Goal: Task Accomplishment & Management: Manage account settings

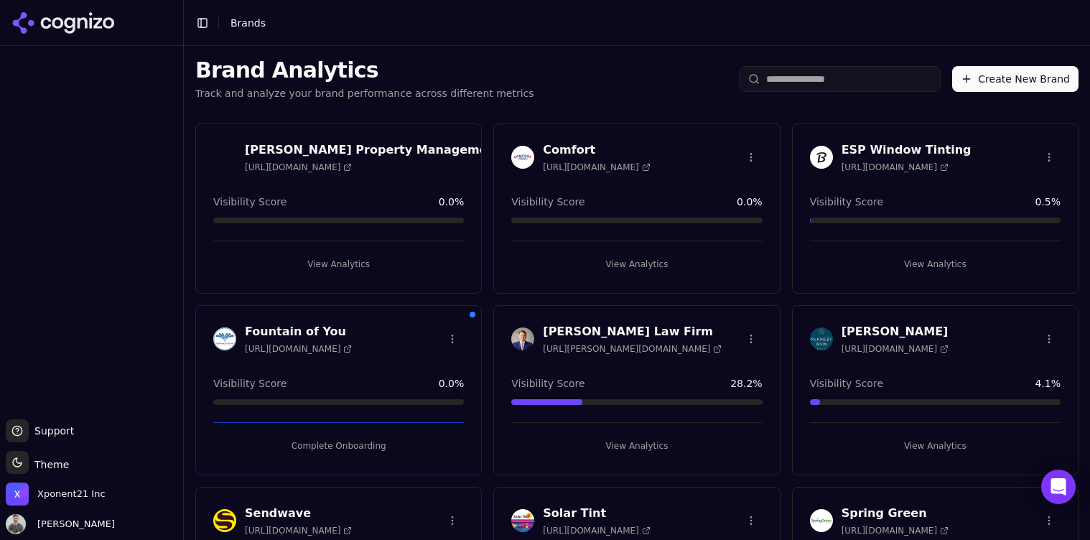
scroll to position [16, 0]
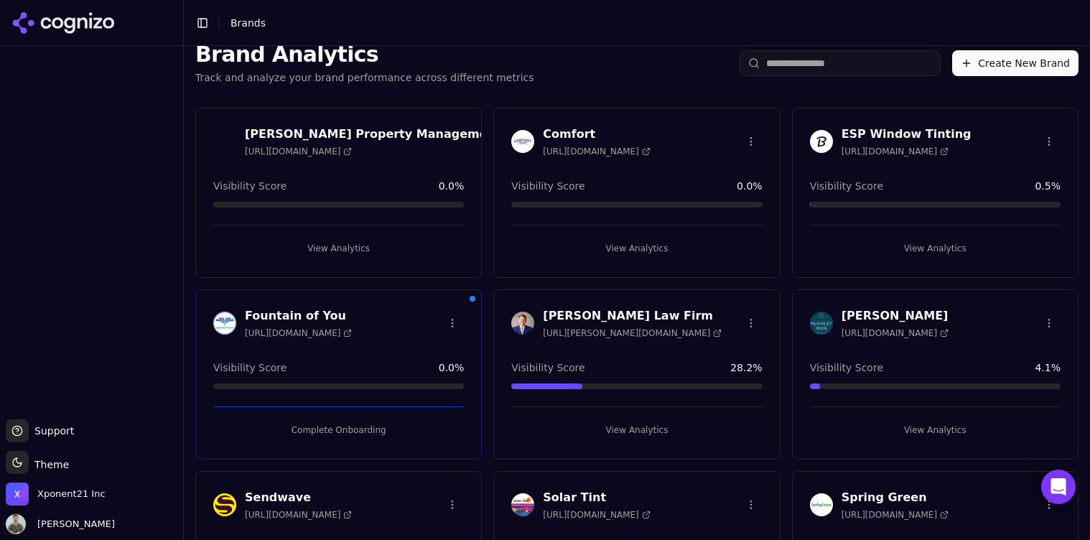
click at [922, 247] on button "View Analytics" at bounding box center [935, 248] width 251 height 23
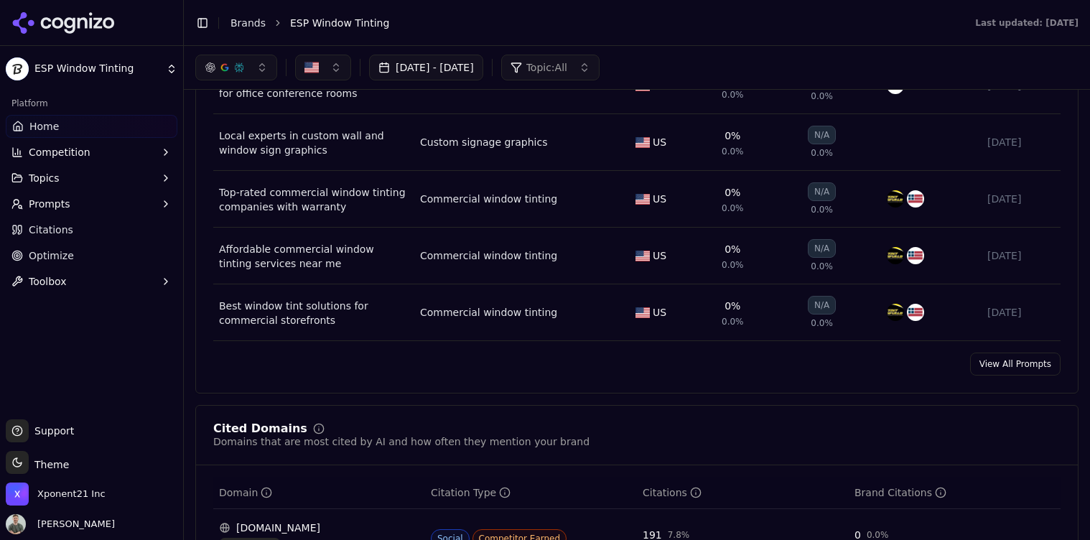
scroll to position [1059, 0]
click at [1016, 362] on link "View All Prompts" at bounding box center [1015, 365] width 90 height 23
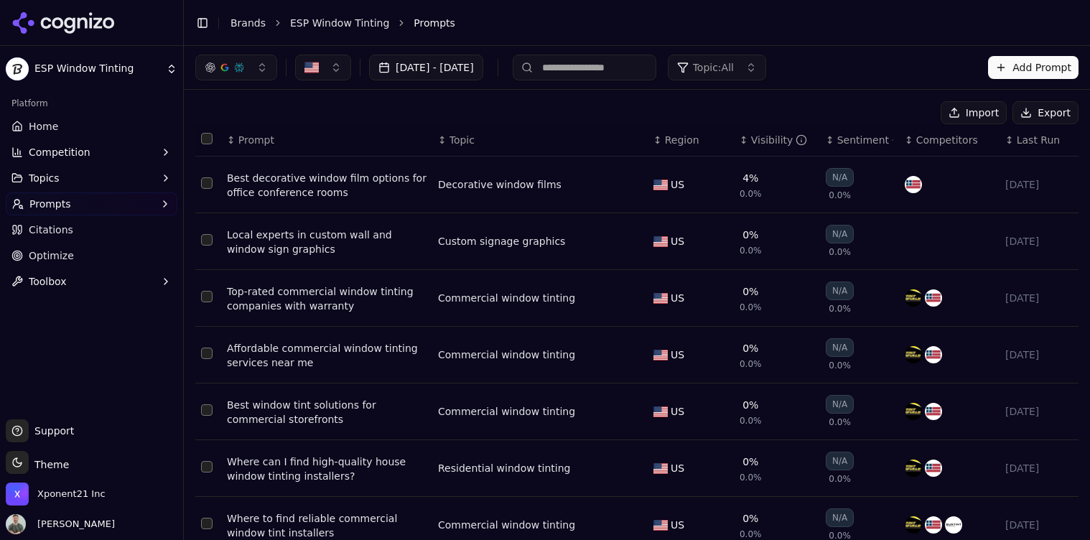
click at [204, 130] on th "Data table" at bounding box center [208, 140] width 26 height 32
click at [205, 134] on button "Select all rows" at bounding box center [206, 138] width 11 height 11
click at [882, 111] on button "Deactivate ( 7 )" at bounding box center [882, 112] width 105 height 23
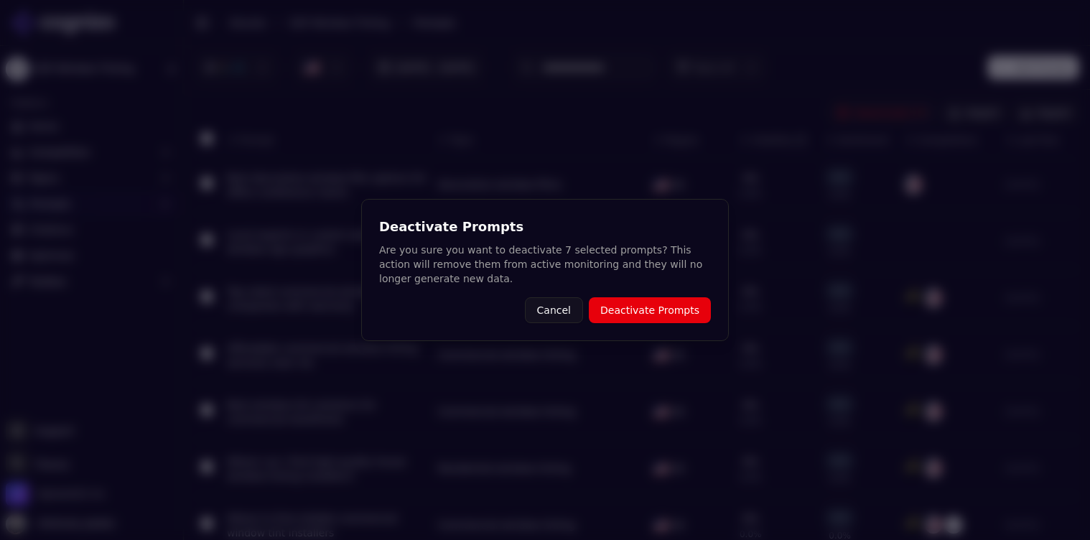
click at [576, 306] on button "Cancel" at bounding box center [554, 310] width 58 height 26
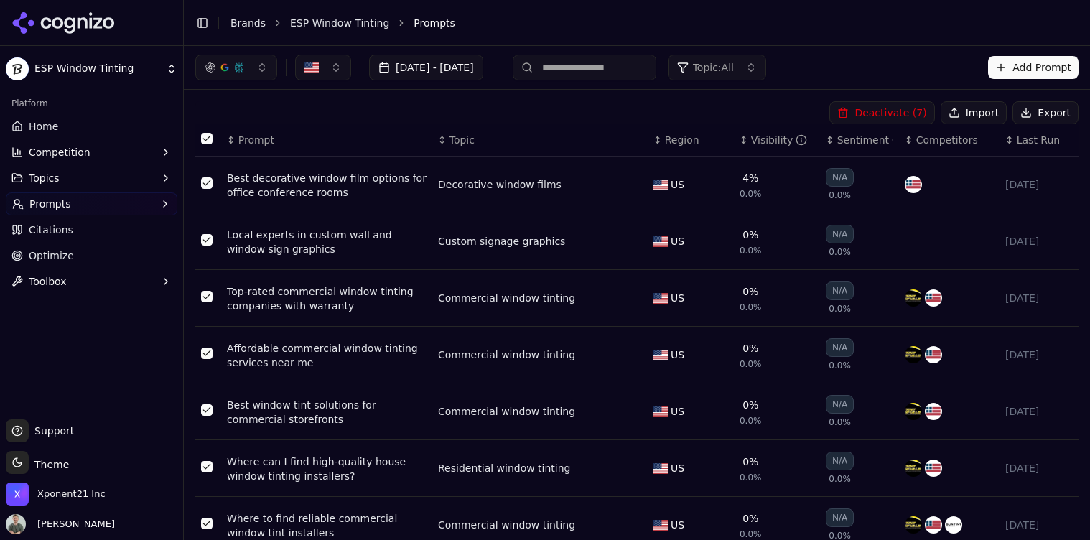
click at [206, 133] on button "Select all rows" at bounding box center [206, 138] width 11 height 11
click at [203, 240] on button "Select row 2" at bounding box center [206, 239] width 11 height 11
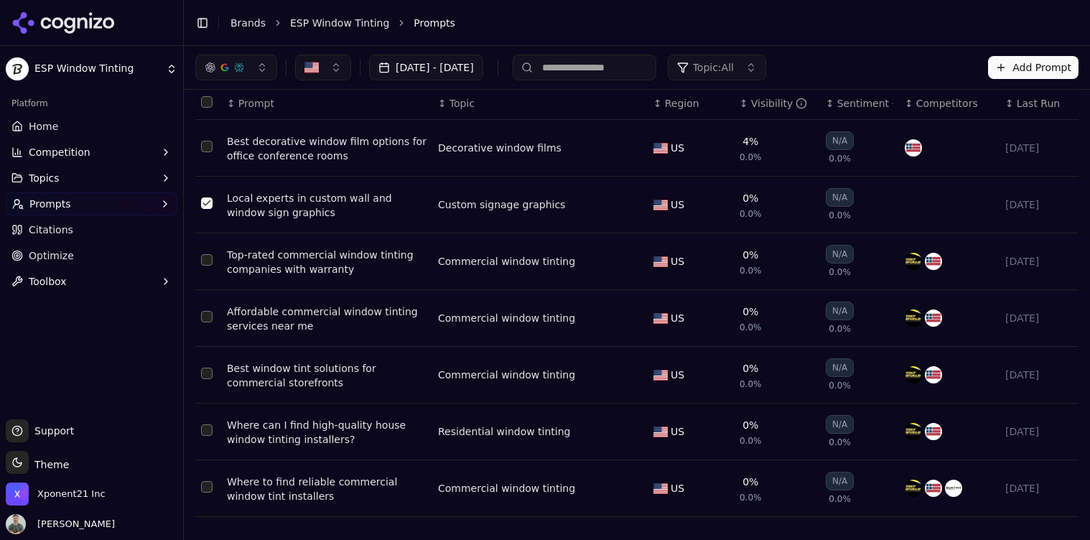
type button "on"
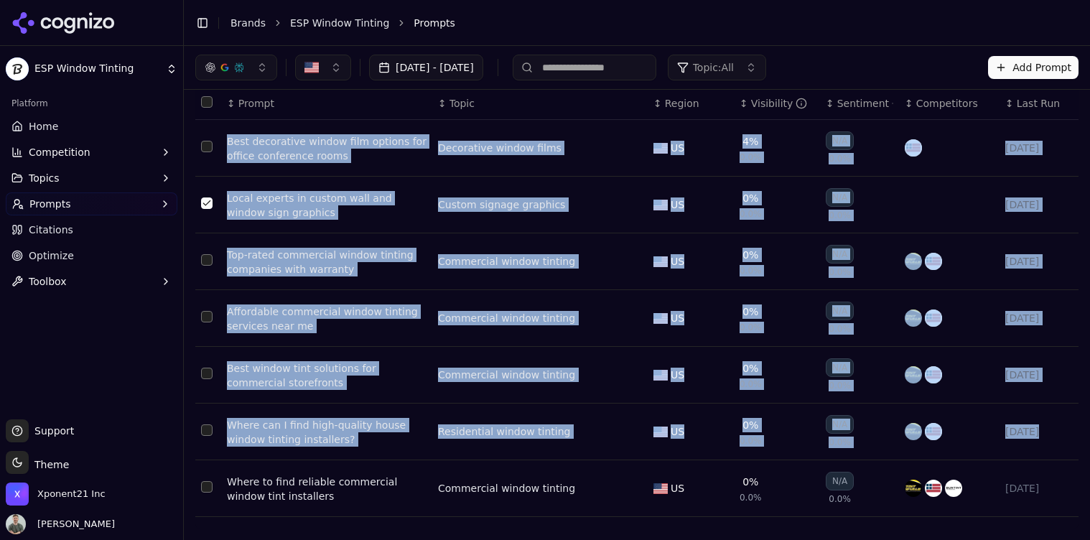
click at [200, 488] on td "Data table" at bounding box center [208, 488] width 26 height 57
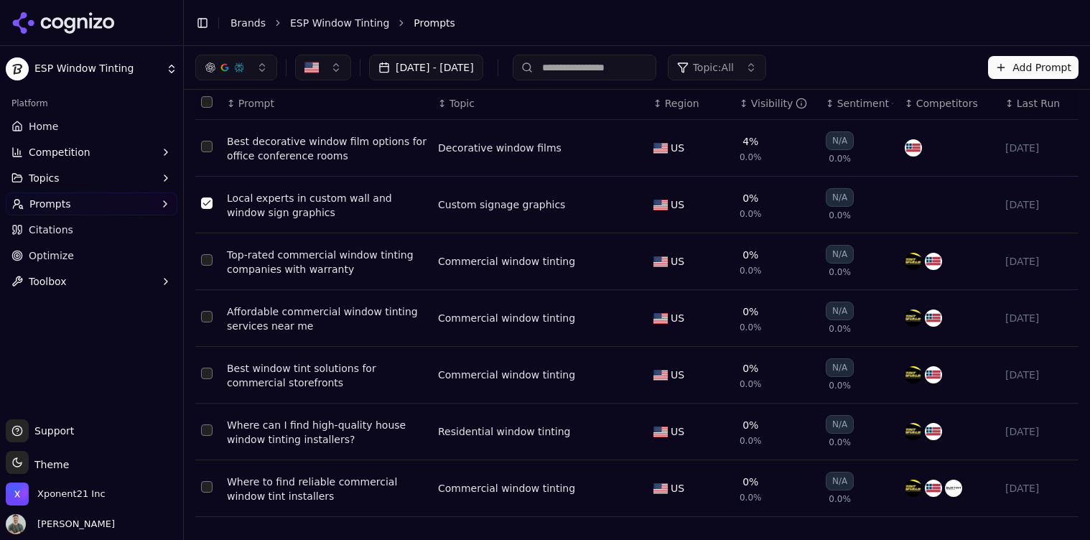
drag, startPoint x: 205, startPoint y: 249, endPoint x: 205, endPoint y: 256, distance: 7.9
click at [205, 251] on td "Data table" at bounding box center [208, 261] width 26 height 57
click at [205, 269] on td "Data table" at bounding box center [208, 261] width 26 height 57
drag, startPoint x: 207, startPoint y: 305, endPoint x: 209, endPoint y: 297, distance: 7.5
click at [208, 304] on td "Data table" at bounding box center [208, 318] width 26 height 57
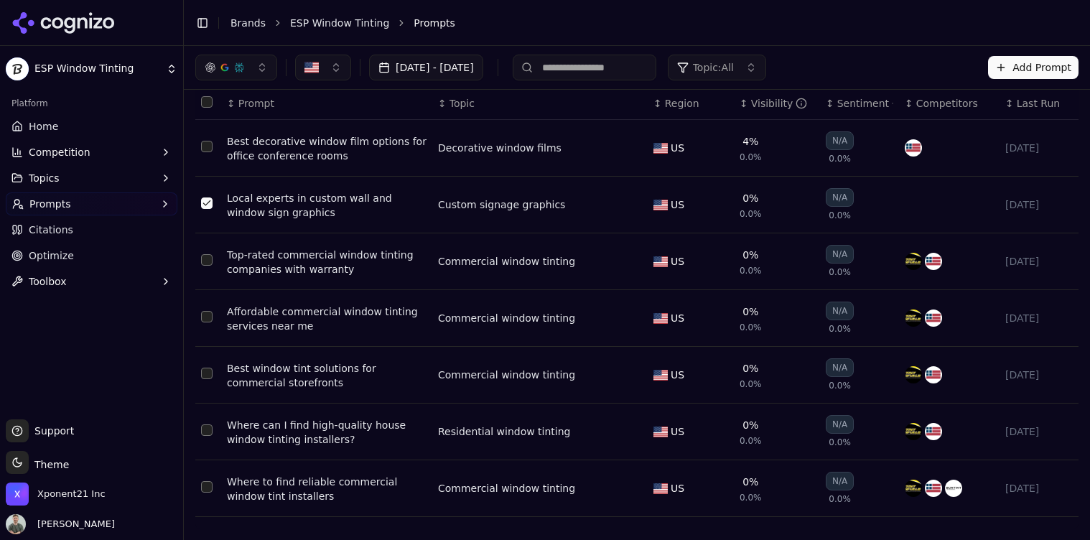
drag, startPoint x: 205, startPoint y: 261, endPoint x: 211, endPoint y: 315, distance: 54.9
click at [206, 262] on button "Select row 3" at bounding box center [206, 259] width 11 height 11
click at [205, 320] on button "Select row 4" at bounding box center [206, 316] width 11 height 11
click at [208, 383] on td "Data table" at bounding box center [208, 375] width 26 height 57
click at [211, 376] on button "Select row 5" at bounding box center [206, 373] width 11 height 11
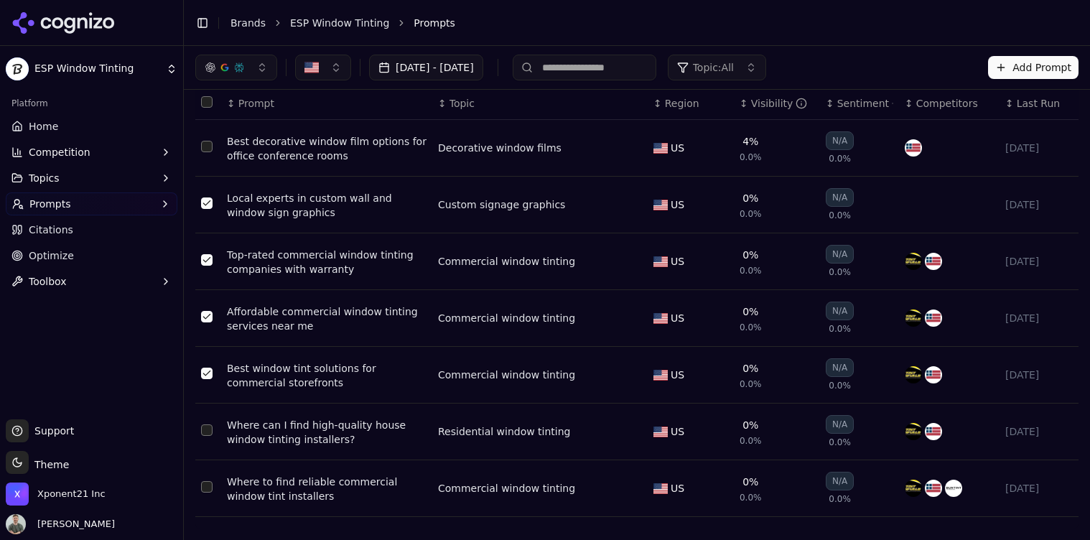
click at [204, 435] on button "Select row 6" at bounding box center [206, 429] width 11 height 11
click at [207, 495] on td "Data table" at bounding box center [208, 488] width 26 height 57
click at [207, 491] on button "Select row 7" at bounding box center [206, 486] width 11 height 11
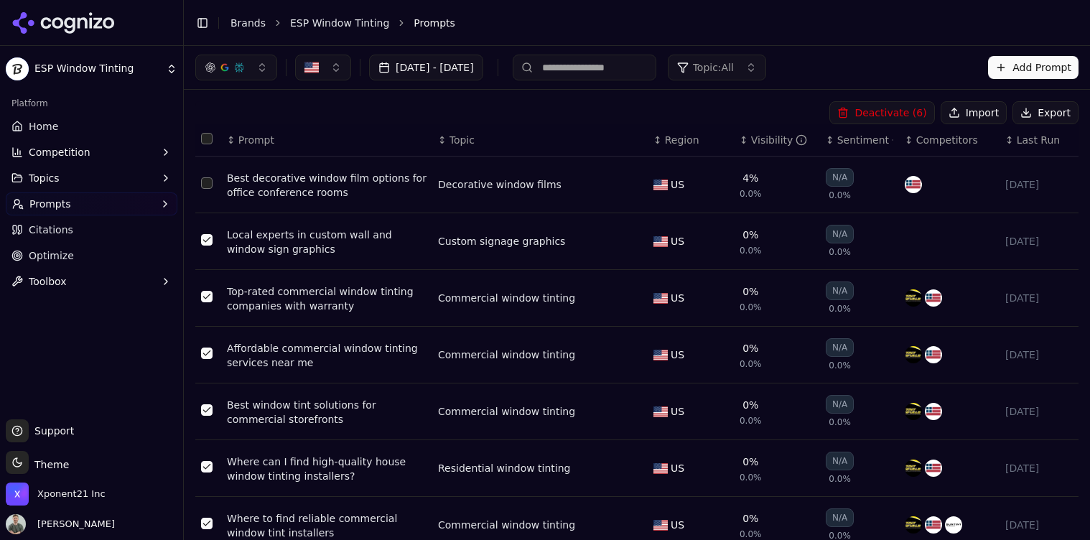
click at [895, 98] on div "Deactivate ( 6 ) Import Export ↕ Prompt ↕ Topic ↕ Region ↕ Visibility ↕ Sentime…" at bounding box center [637, 333] width 906 height 487
click at [896, 112] on button "Deactivate ( 6 )" at bounding box center [882, 112] width 105 height 23
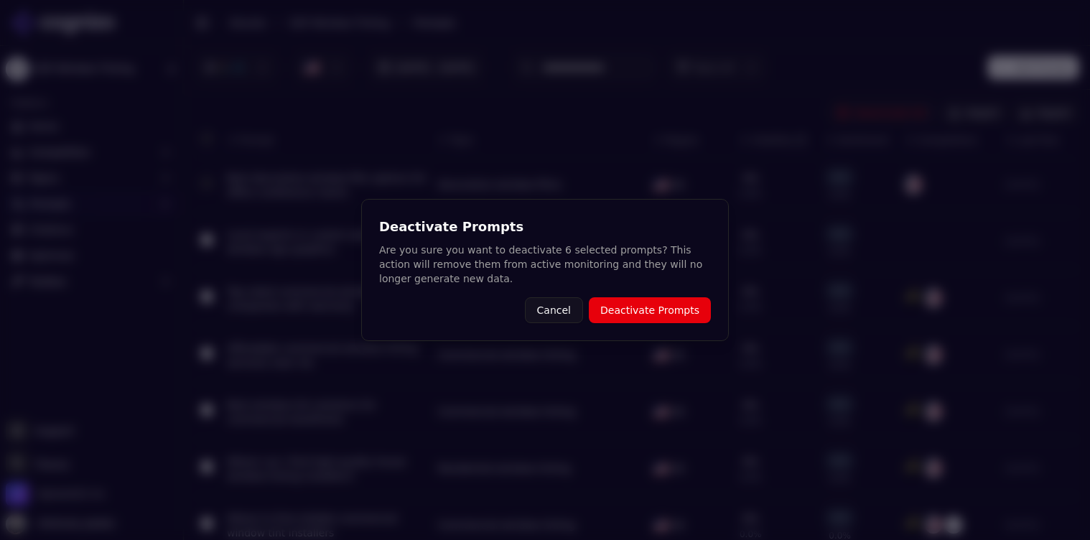
click at [673, 301] on button "Deactivate Prompts" at bounding box center [650, 310] width 122 height 26
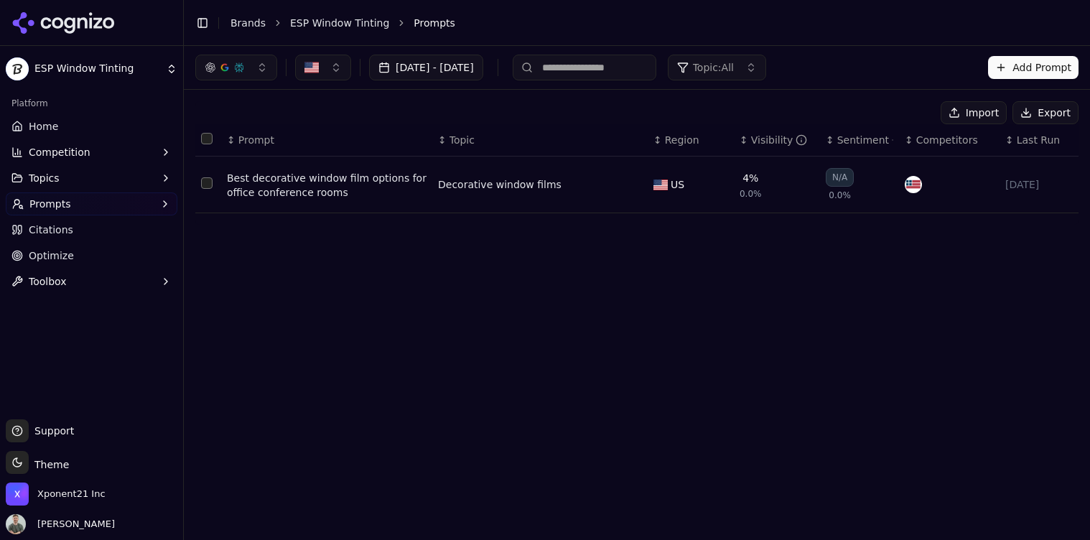
click at [978, 110] on button "Import" at bounding box center [974, 112] width 66 height 23
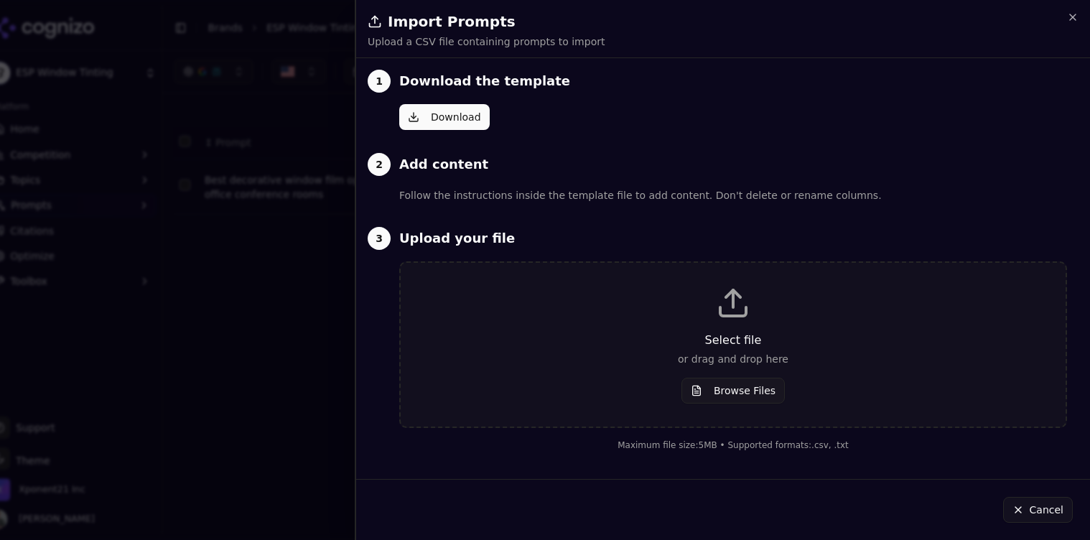
click at [423, 113] on button "Download" at bounding box center [444, 117] width 90 height 26
click at [741, 304] on icon at bounding box center [733, 303] width 34 height 34
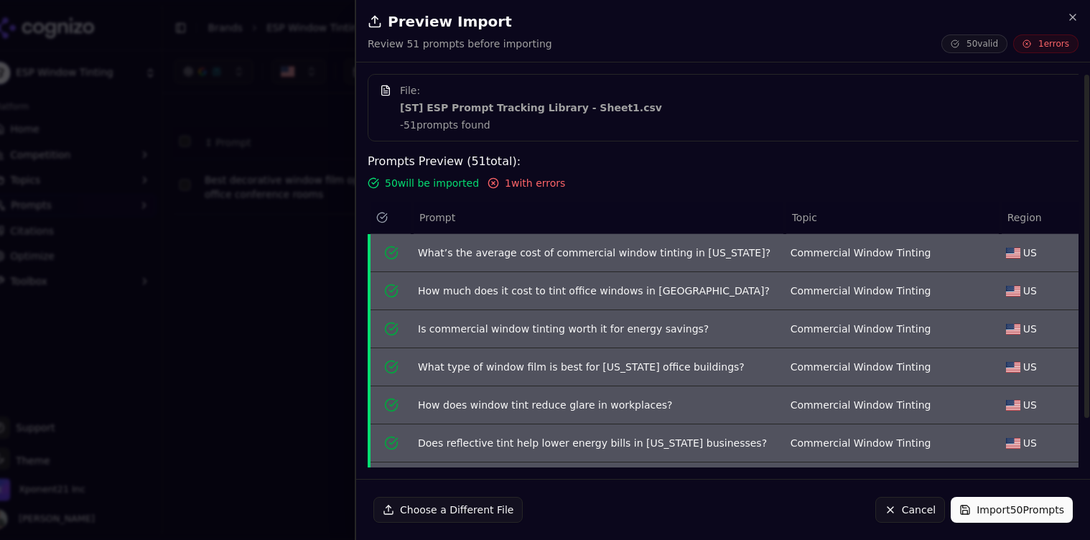
drag, startPoint x: 515, startPoint y: 187, endPoint x: 480, endPoint y: 191, distance: 35.5
click at [516, 187] on span "1 with errors" at bounding box center [535, 183] width 60 height 14
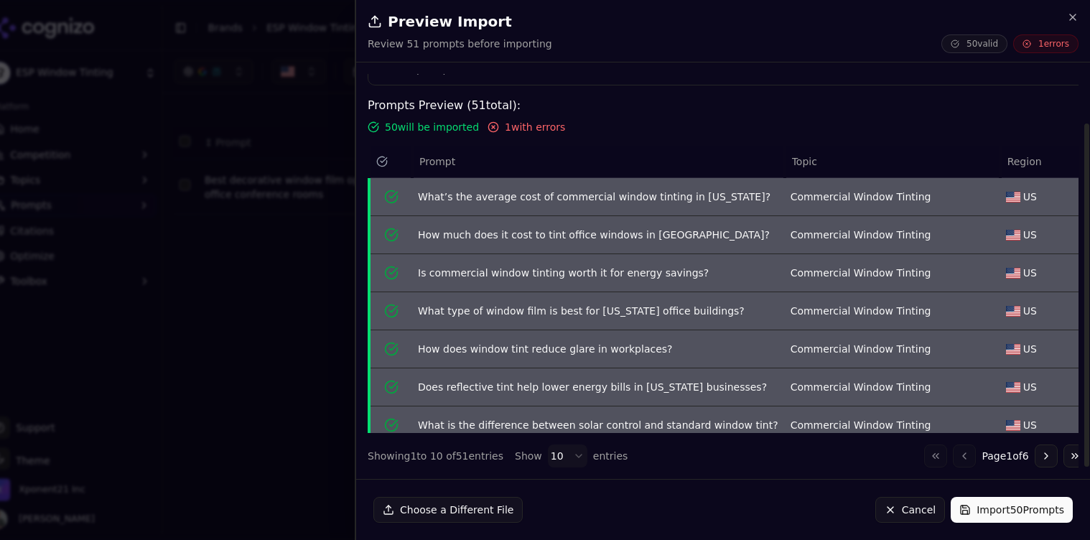
click at [1035, 460] on button "Go to next page" at bounding box center [1046, 456] width 23 height 23
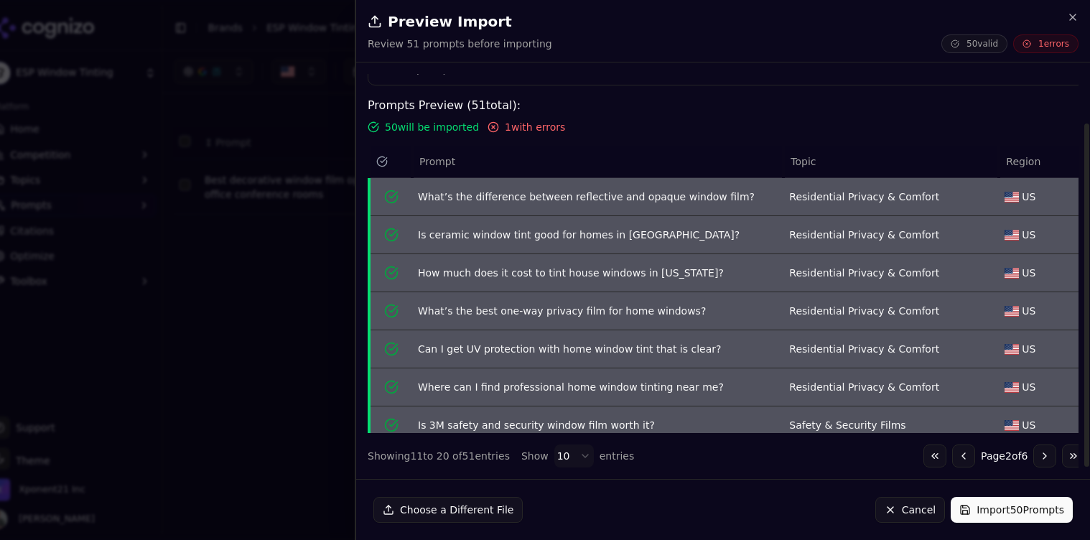
click at [1034, 460] on button "Go to next page" at bounding box center [1045, 456] width 23 height 23
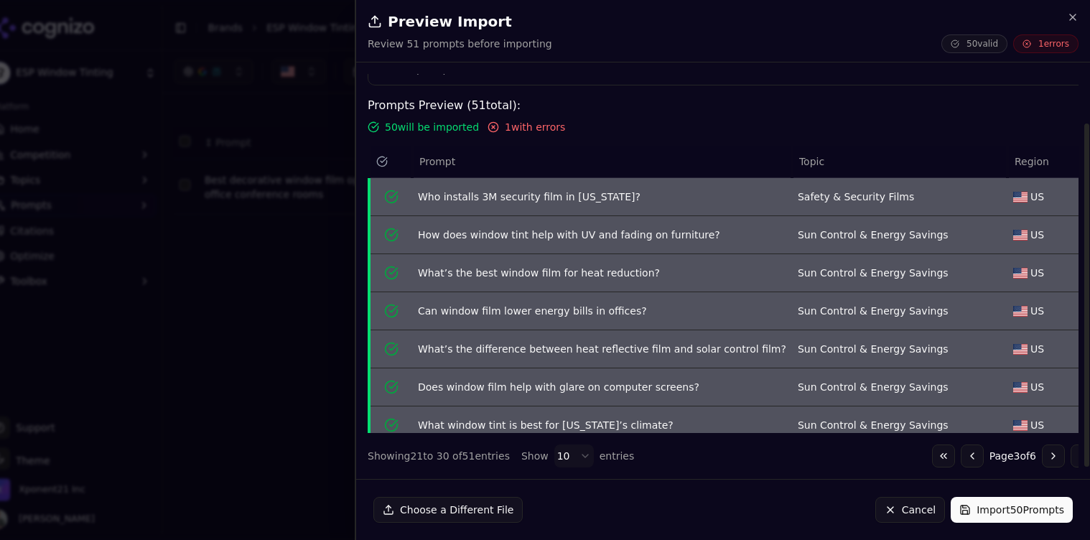
click at [1042, 461] on button "Go to next page" at bounding box center [1053, 456] width 23 height 23
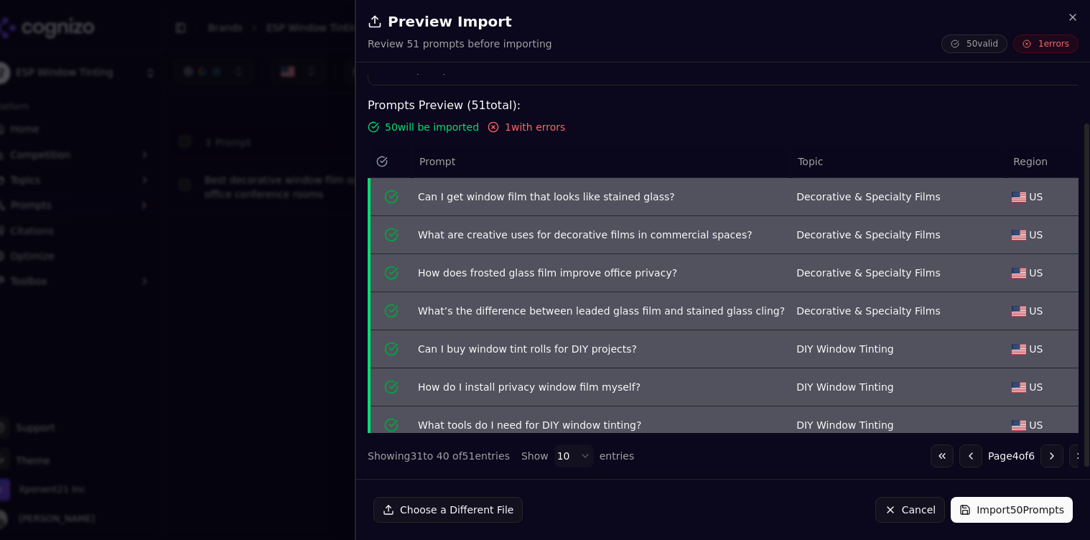
click at [1041, 460] on button "Go to next page" at bounding box center [1052, 456] width 23 height 23
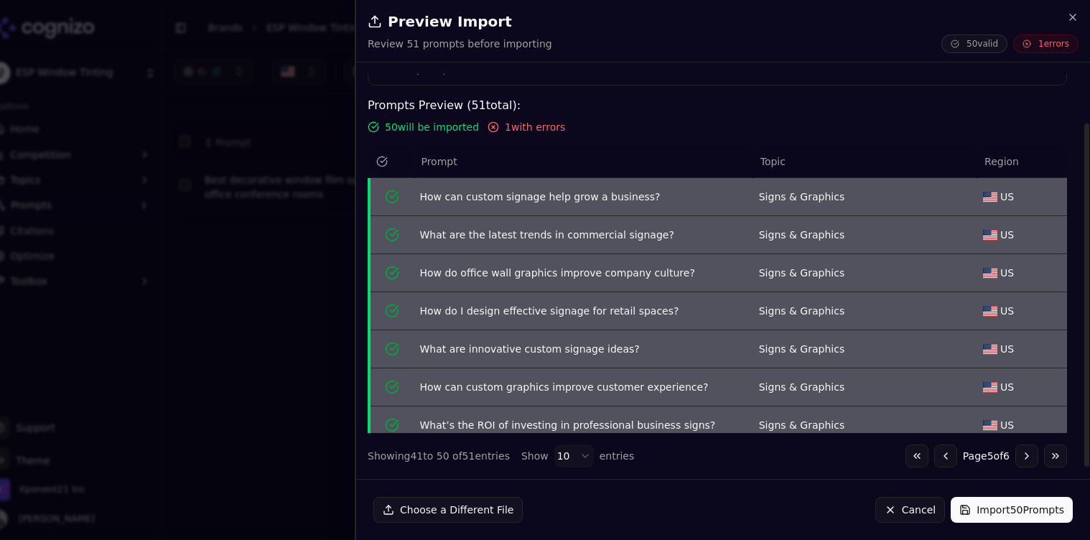
click at [1031, 460] on button "Go to next page" at bounding box center [1027, 456] width 23 height 23
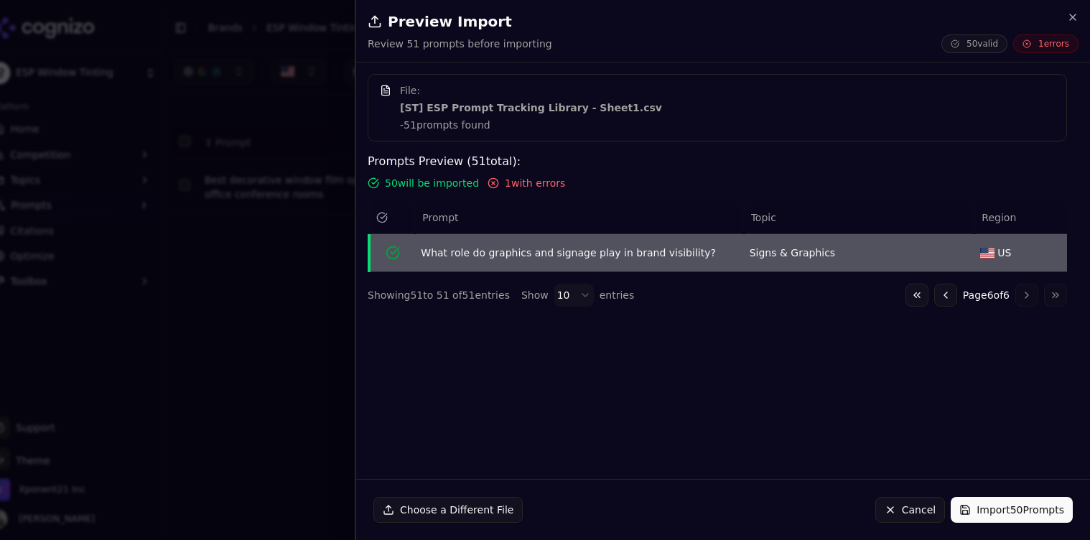
click at [941, 298] on button "Go to previous page" at bounding box center [945, 295] width 23 height 23
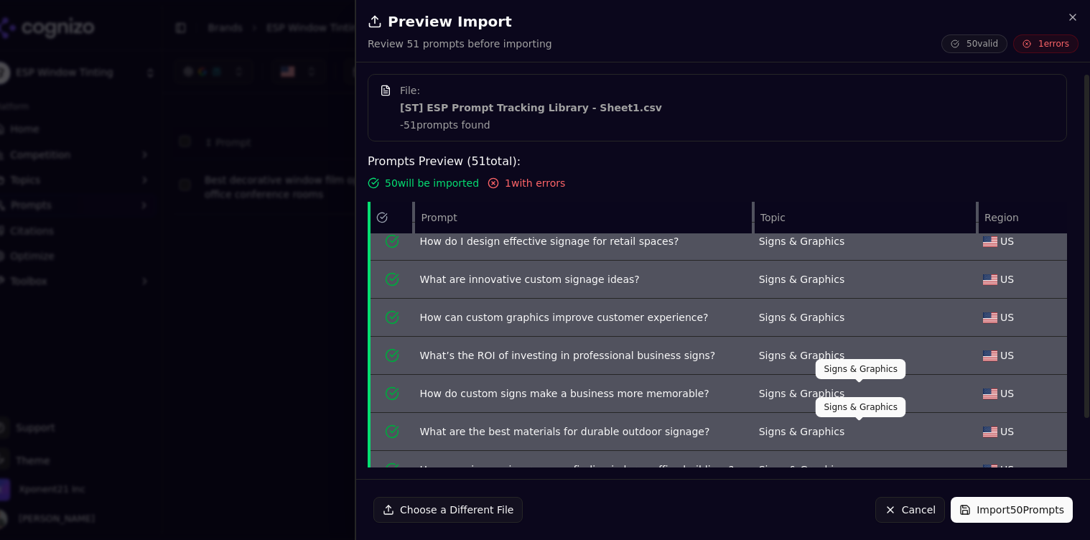
scroll to position [56, 0]
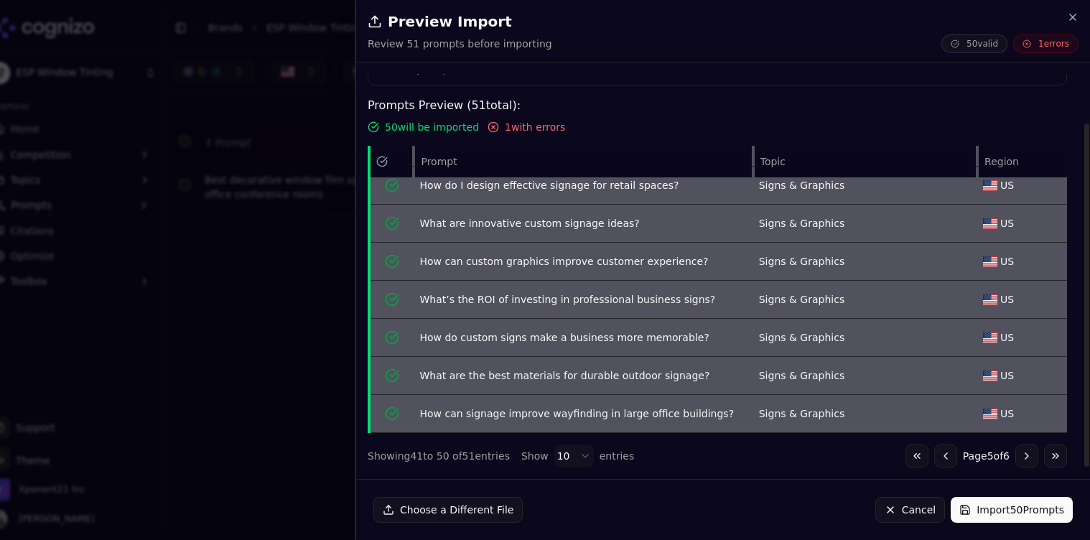
click at [943, 455] on button "Go to previous page" at bounding box center [945, 456] width 23 height 23
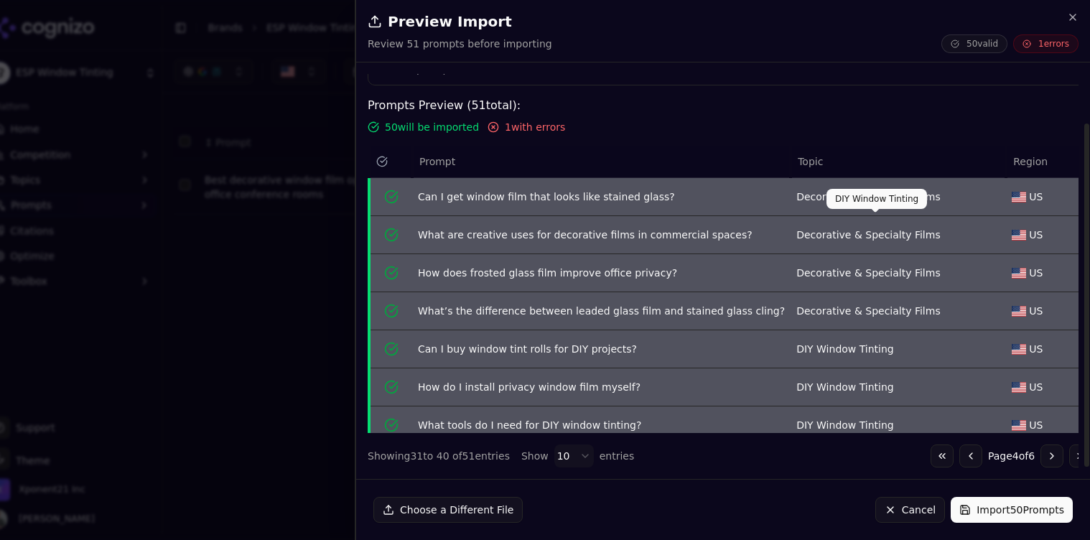
scroll to position [126, 0]
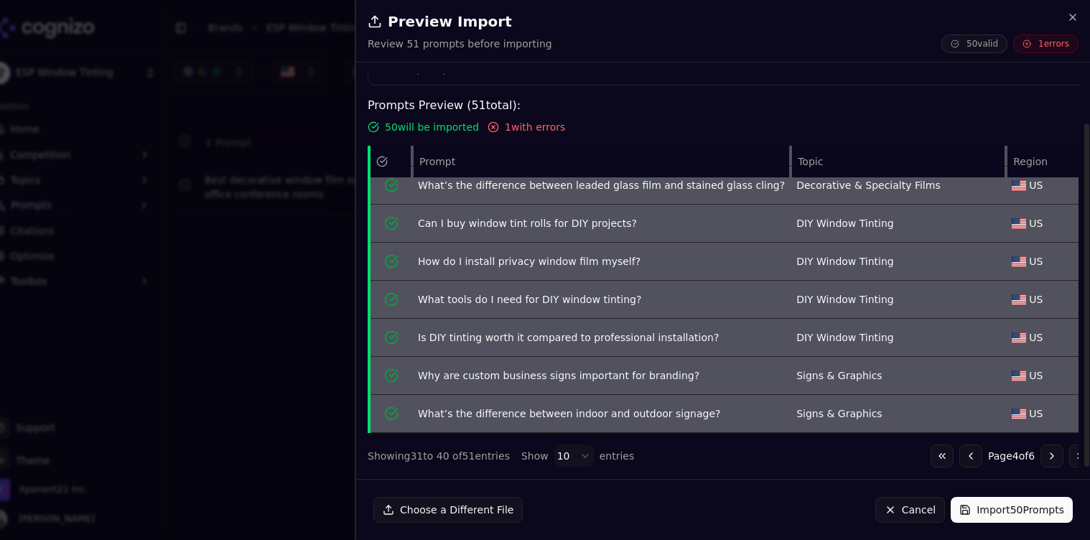
click at [960, 460] on button "Go to previous page" at bounding box center [971, 456] width 23 height 23
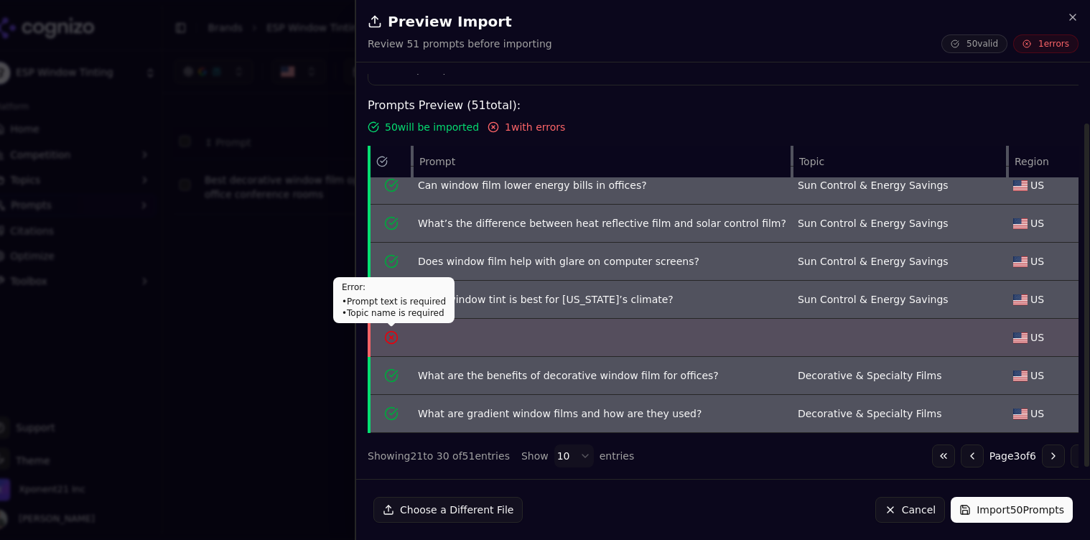
click at [392, 338] on icon "Data table" at bounding box center [392, 338] width 4 height 4
click at [988, 506] on button "Import 50 Prompts" at bounding box center [1012, 510] width 122 height 26
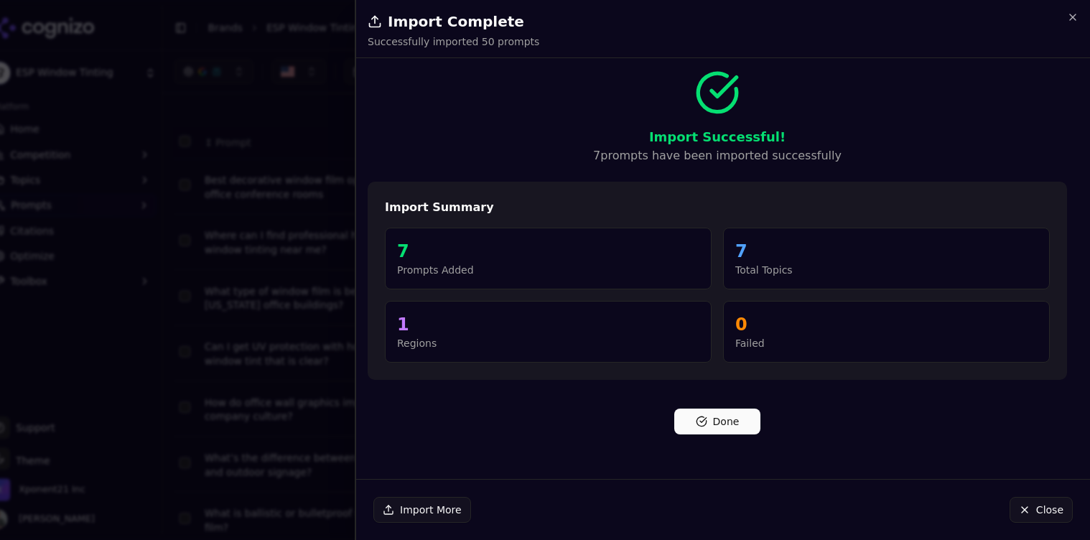
scroll to position [0, 0]
click at [707, 427] on button "Done" at bounding box center [717, 422] width 86 height 26
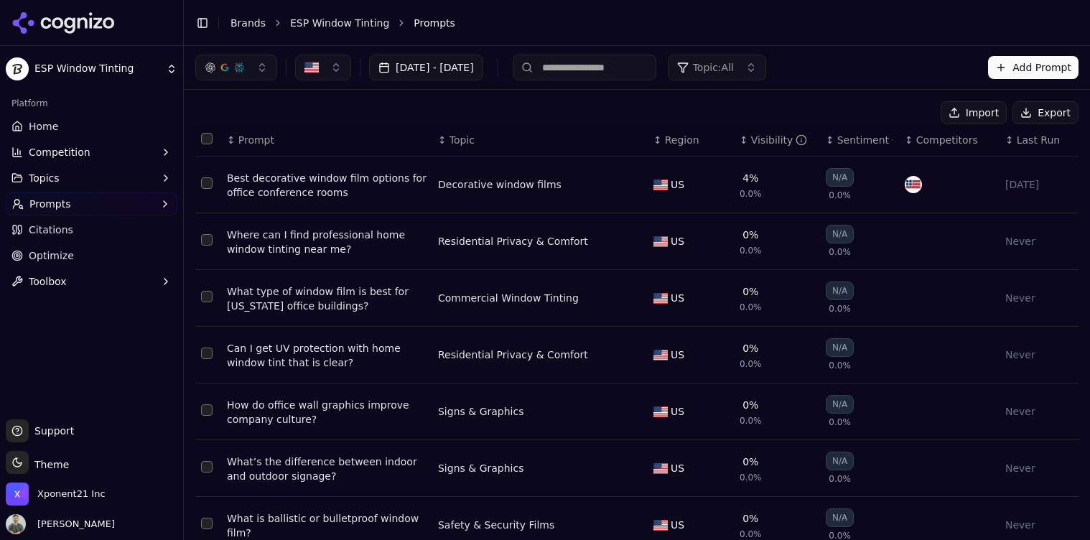
click at [249, 26] on link "Brands" at bounding box center [248, 22] width 35 height 11
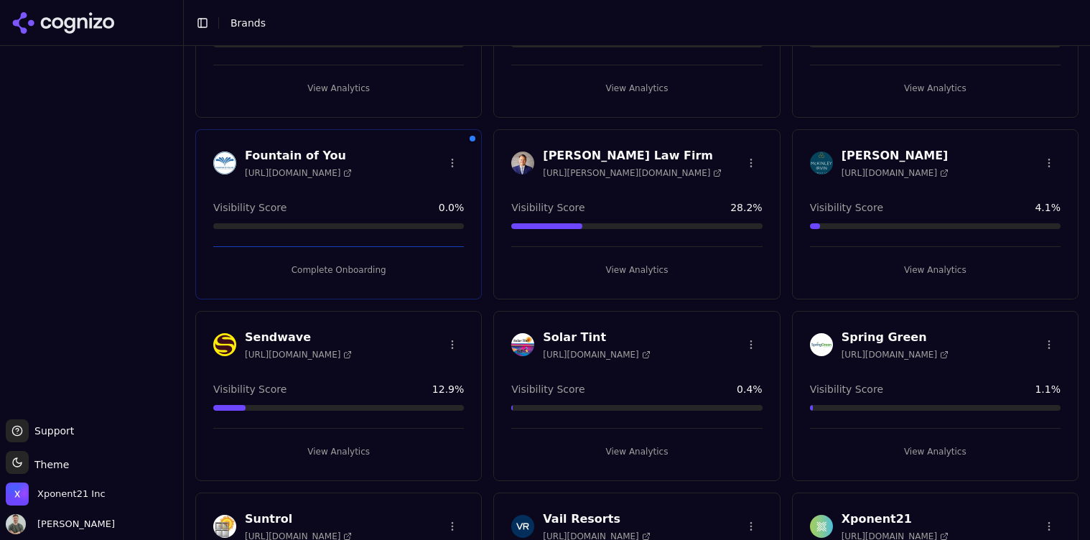
scroll to position [310, 0]
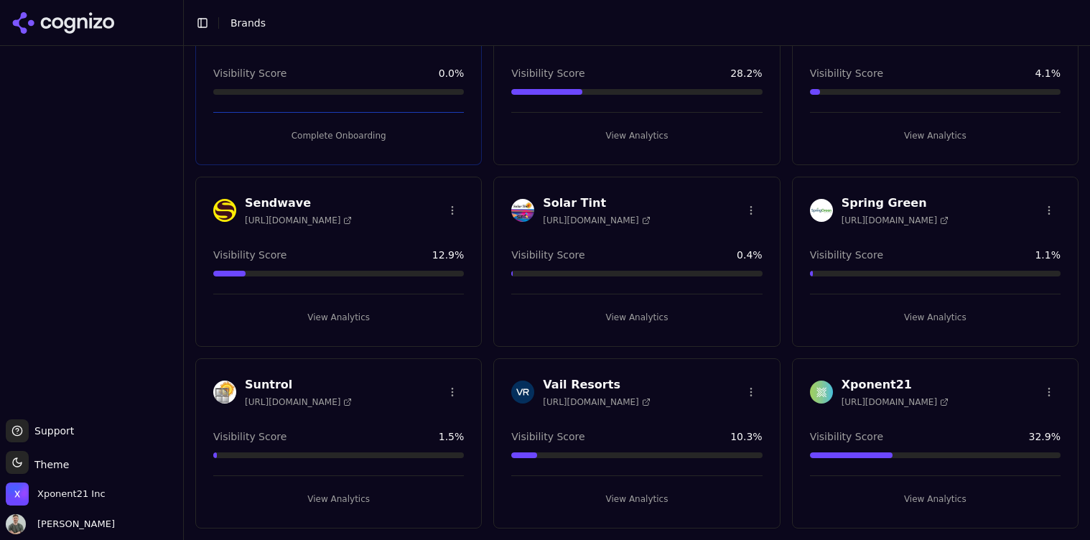
click at [346, 500] on button "View Analytics" at bounding box center [338, 499] width 251 height 23
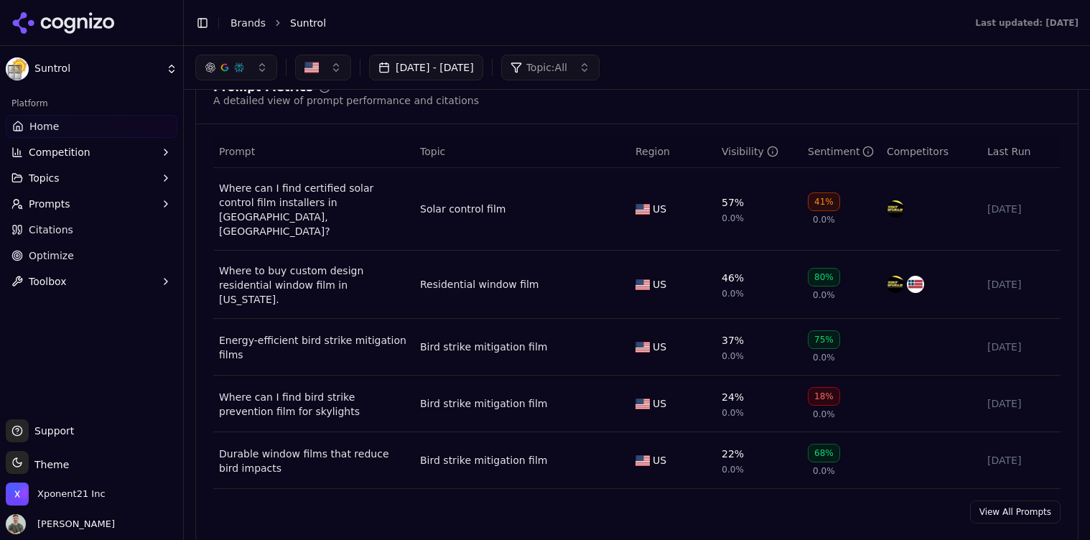
scroll to position [1004, 0]
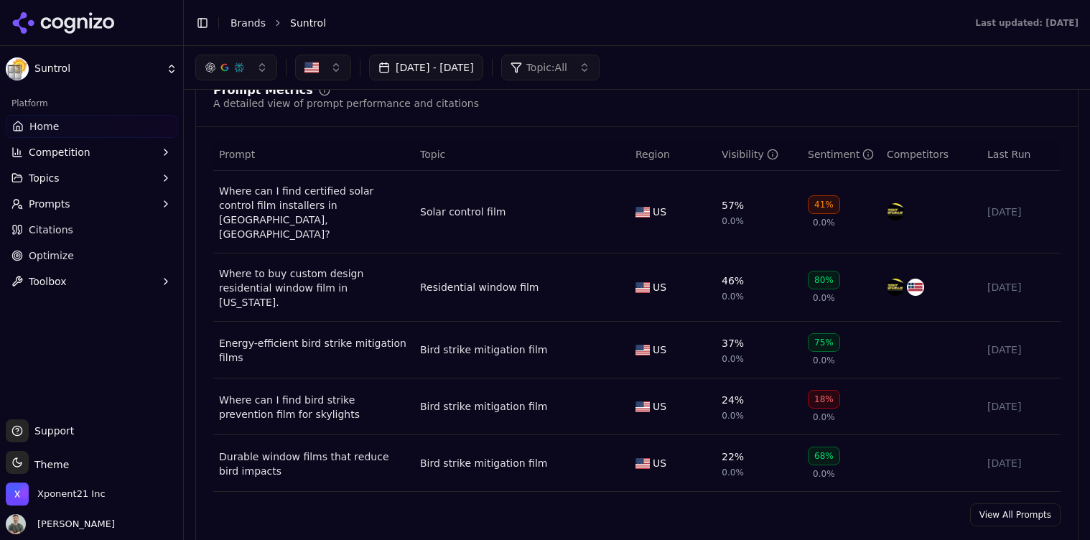
click at [1044, 503] on link "View All Prompts" at bounding box center [1015, 514] width 90 height 23
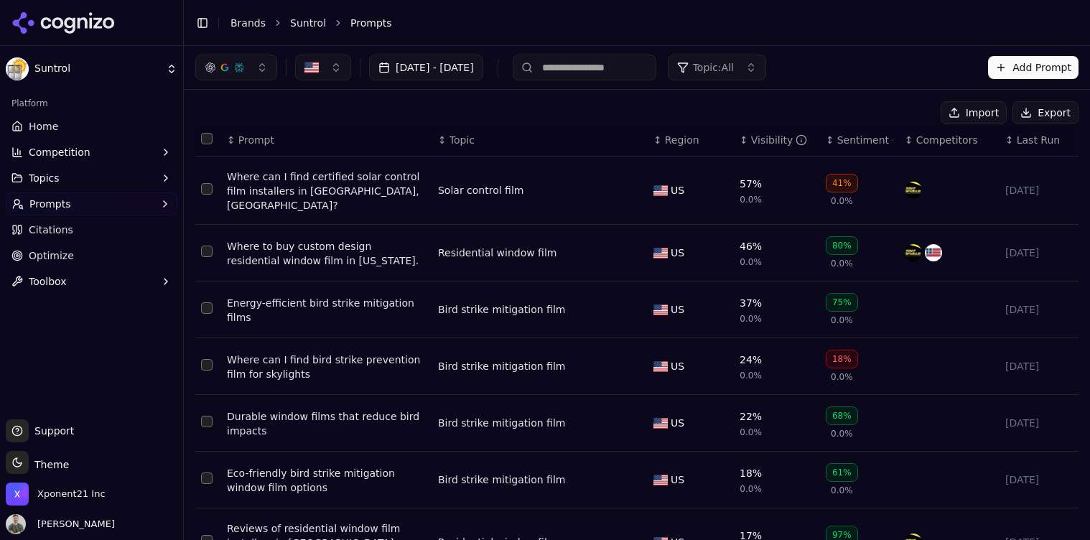
scroll to position [233, 0]
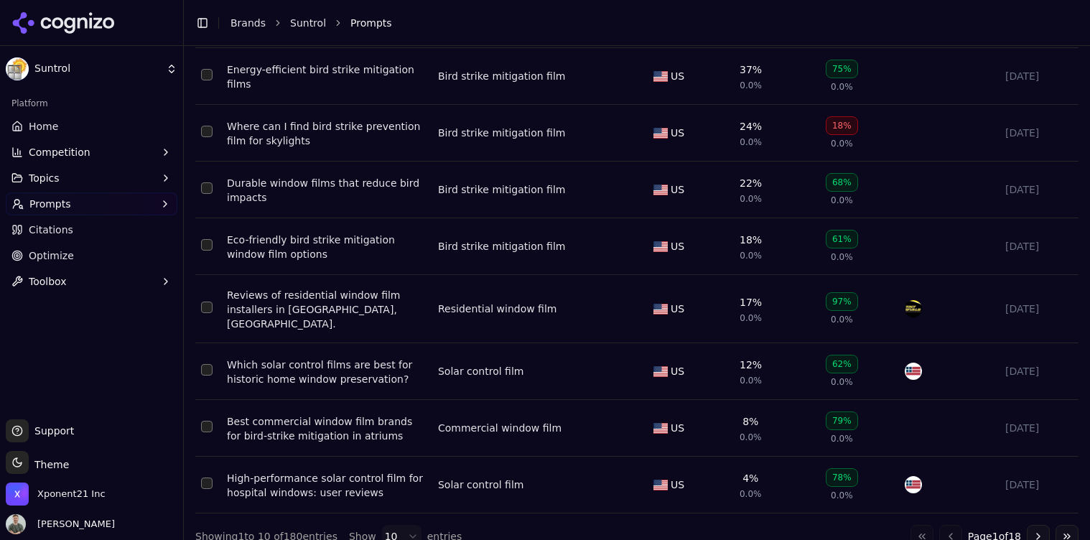
click at [1040, 525] on button "Go to next page" at bounding box center [1038, 536] width 23 height 23
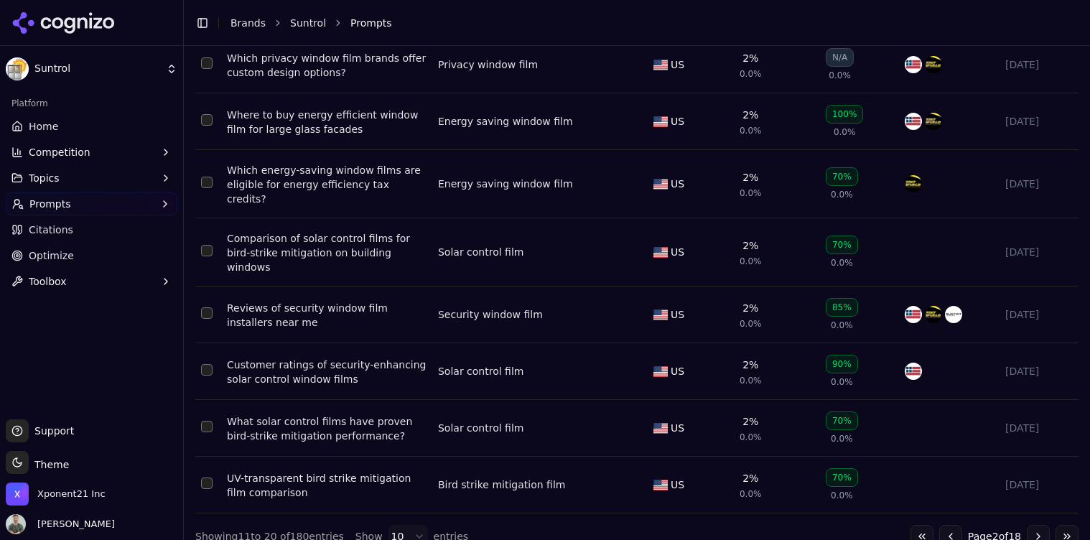
click at [1039, 525] on button "Go to next page" at bounding box center [1038, 536] width 23 height 23
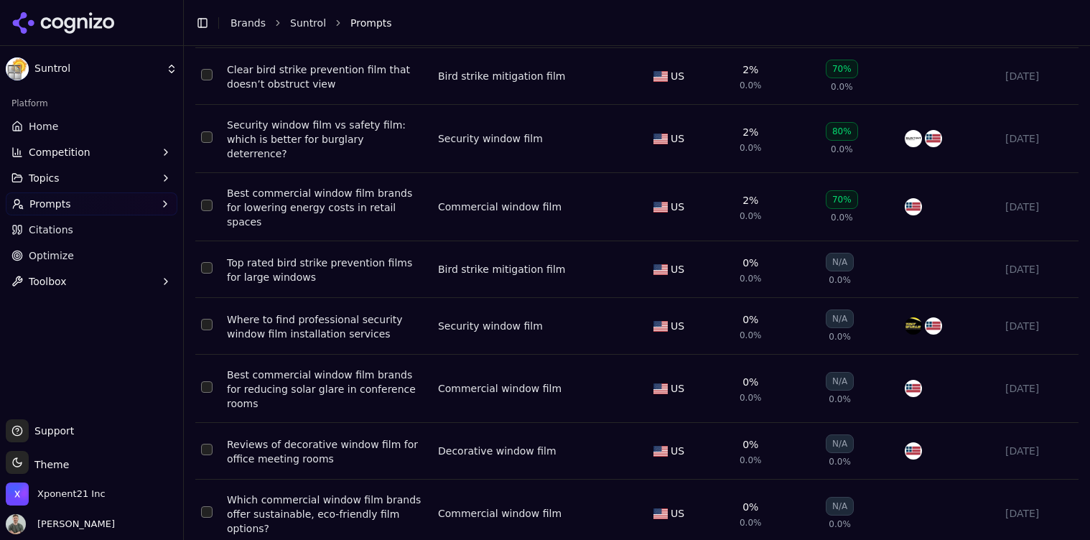
click at [206, 262] on button "Select row 26" at bounding box center [206, 267] width 11 height 11
drag, startPoint x: 202, startPoint y: 310, endPoint x: 207, endPoint y: 300, distance: 11.2
click at [203, 307] on td "Data table" at bounding box center [208, 326] width 26 height 57
click at [205, 319] on button "Select row 27" at bounding box center [206, 324] width 11 height 11
click at [209, 381] on button "Select row 28" at bounding box center [206, 386] width 11 height 11
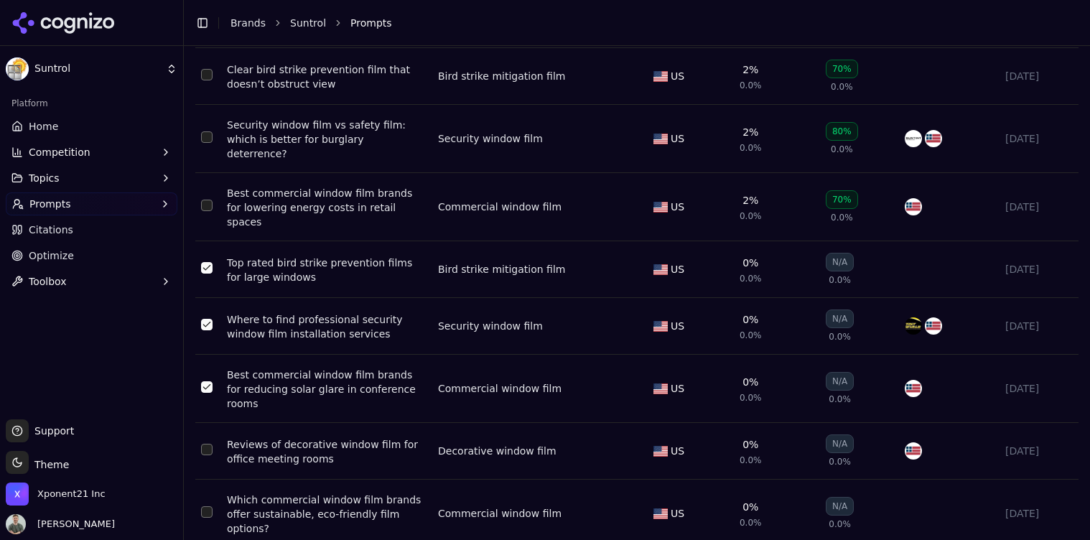
click at [206, 444] on button "Select row 29" at bounding box center [206, 449] width 11 height 11
click at [205, 480] on td "Data table" at bounding box center [208, 514] width 26 height 68
drag, startPoint x: 201, startPoint y: 470, endPoint x: 220, endPoint y: 472, distance: 18.8
click at [202, 506] on button "Select row 30" at bounding box center [206, 511] width 11 height 11
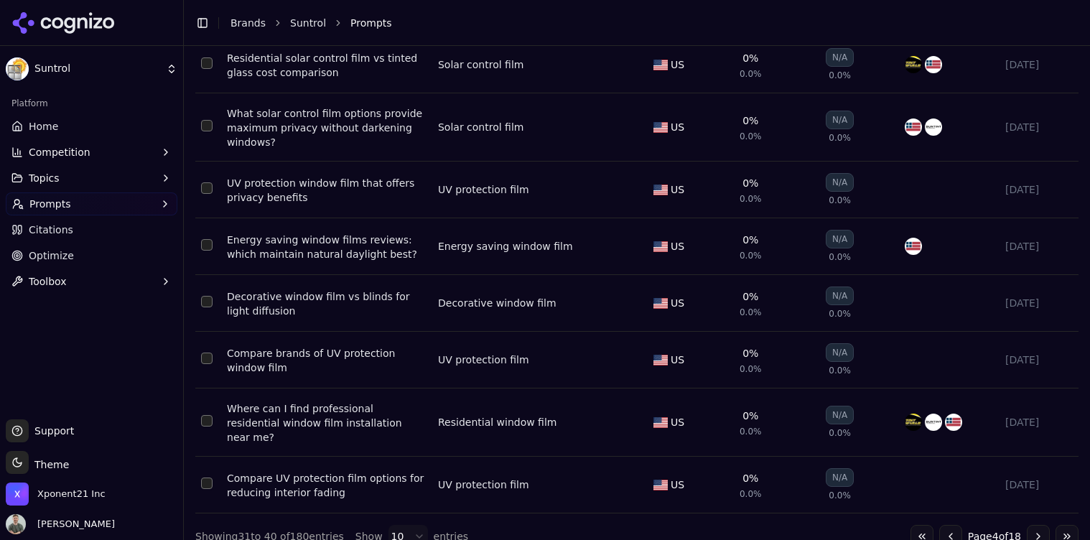
scroll to position [0, 0]
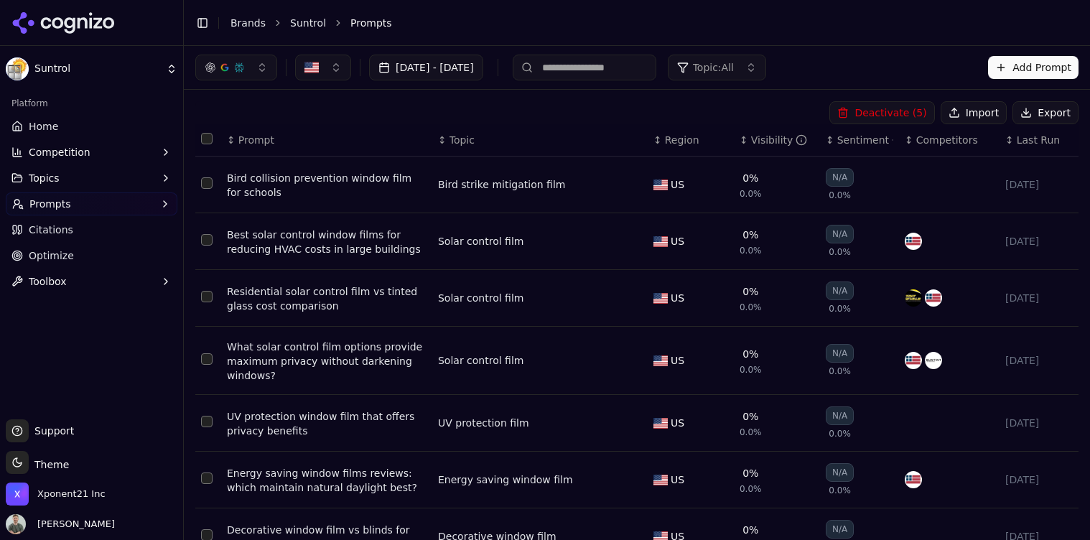
click at [205, 142] on button "Select all rows" at bounding box center [206, 138] width 11 height 11
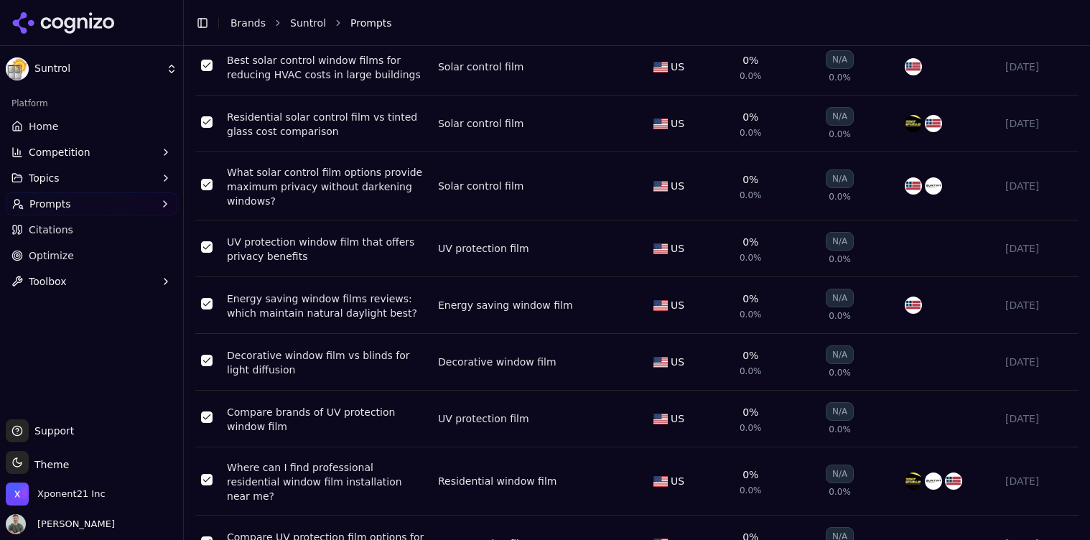
scroll to position [245, 0]
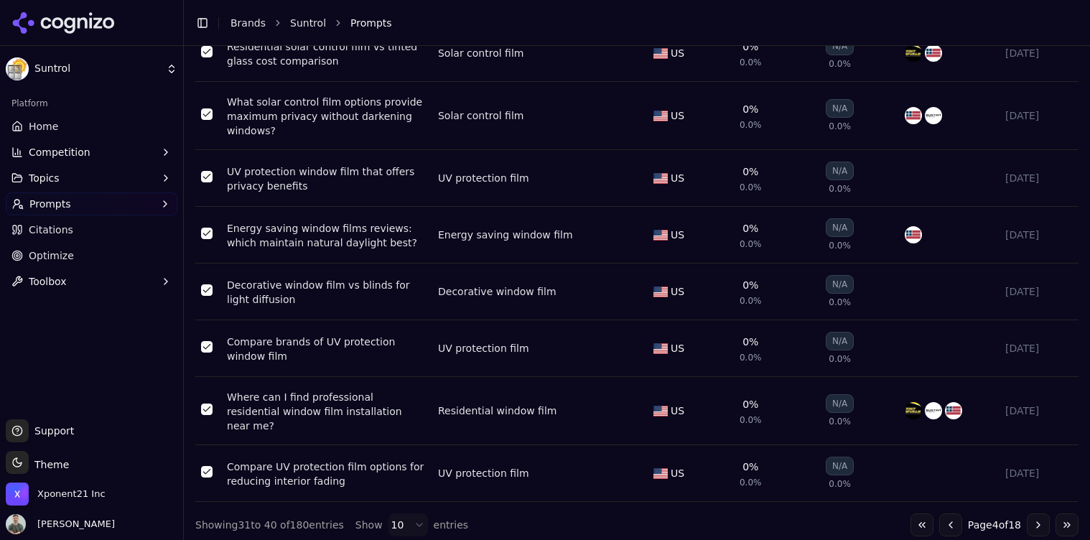
click at [1042, 520] on button "Go to next page" at bounding box center [1038, 525] width 23 height 23
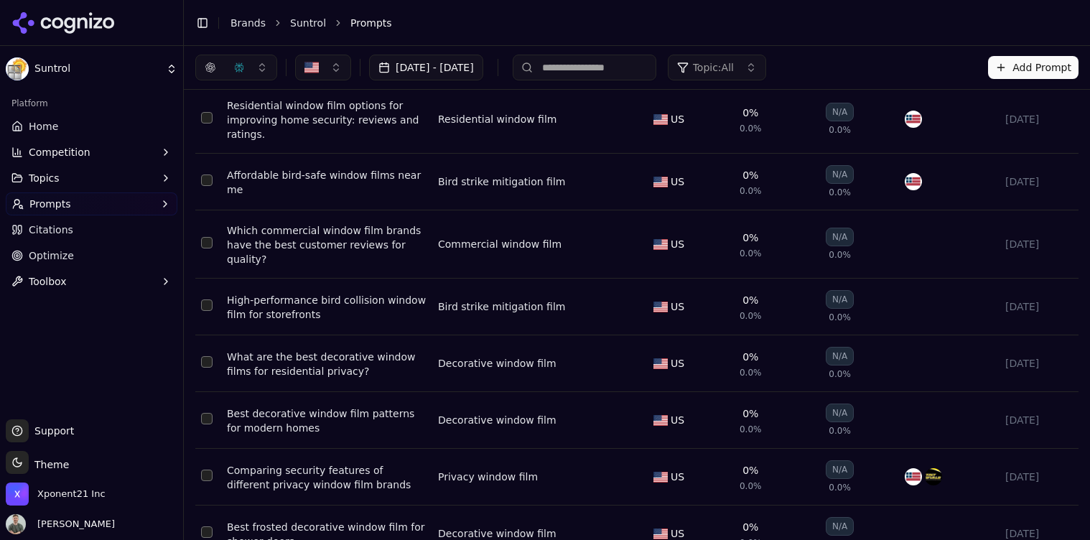
scroll to position [0, 0]
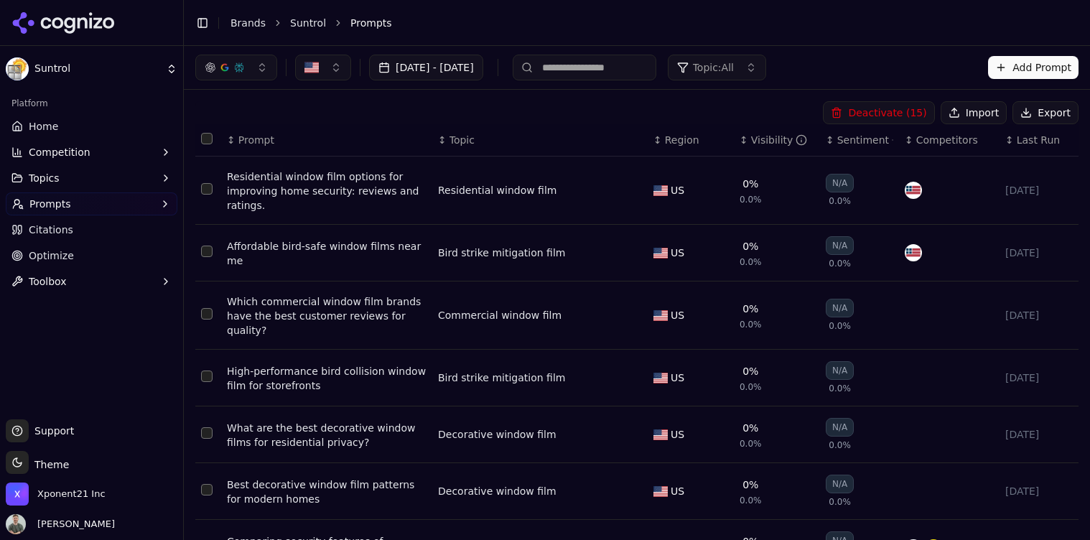
click at [205, 142] on button "Select all rows" at bounding box center [206, 138] width 11 height 11
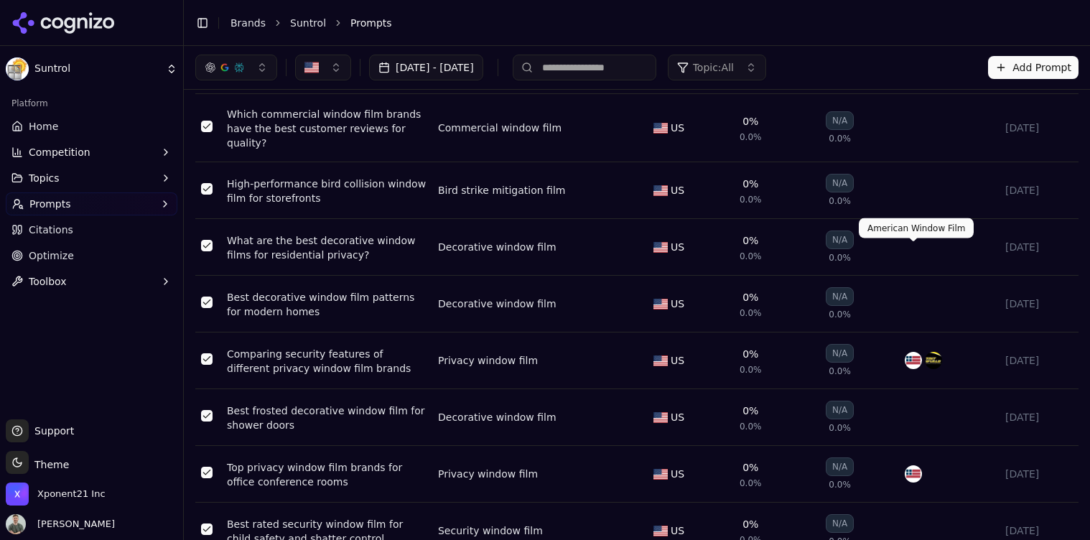
scroll to position [257, 0]
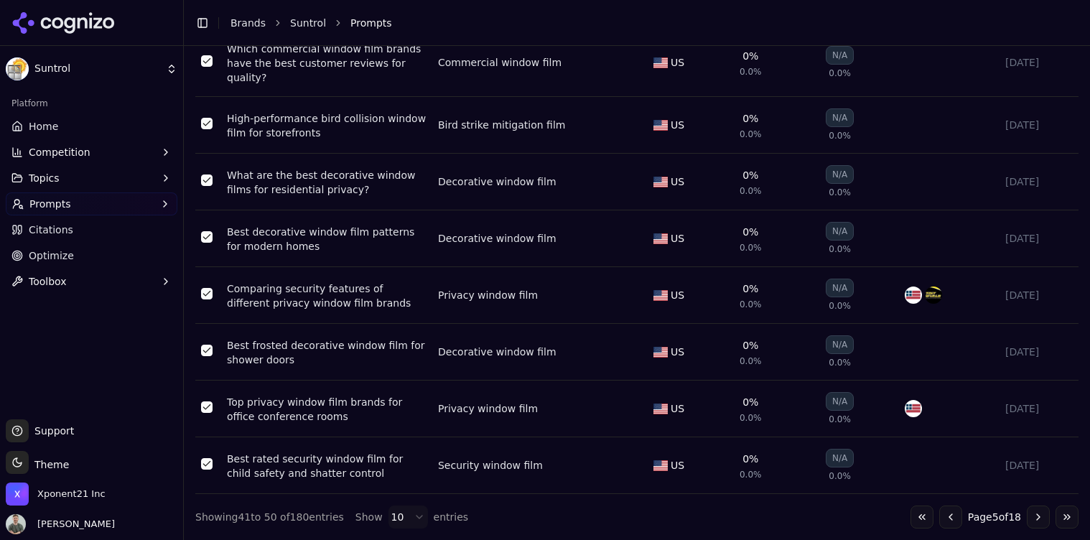
click at [1035, 516] on button "Go to next page" at bounding box center [1038, 517] width 23 height 23
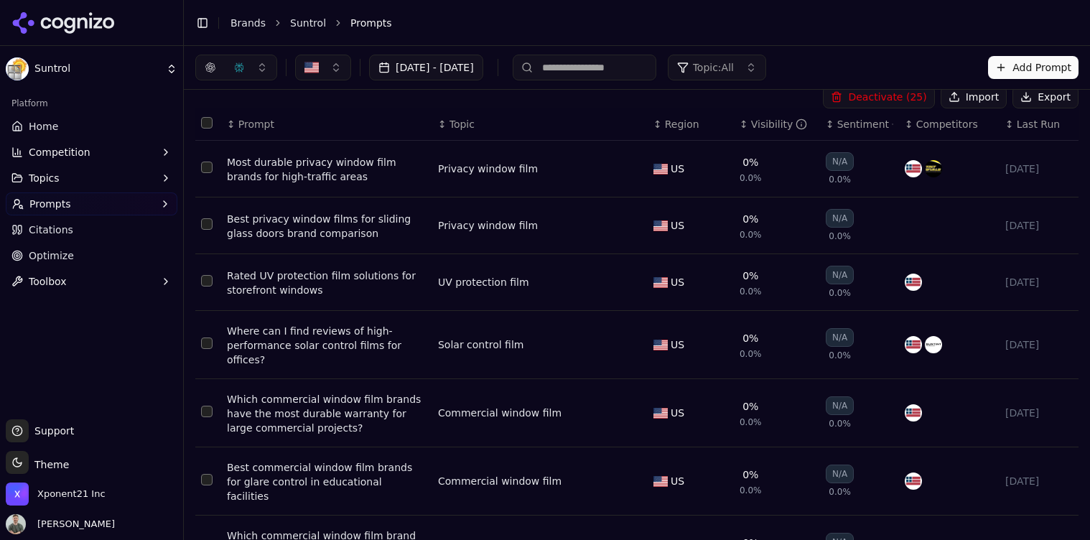
scroll to position [0, 0]
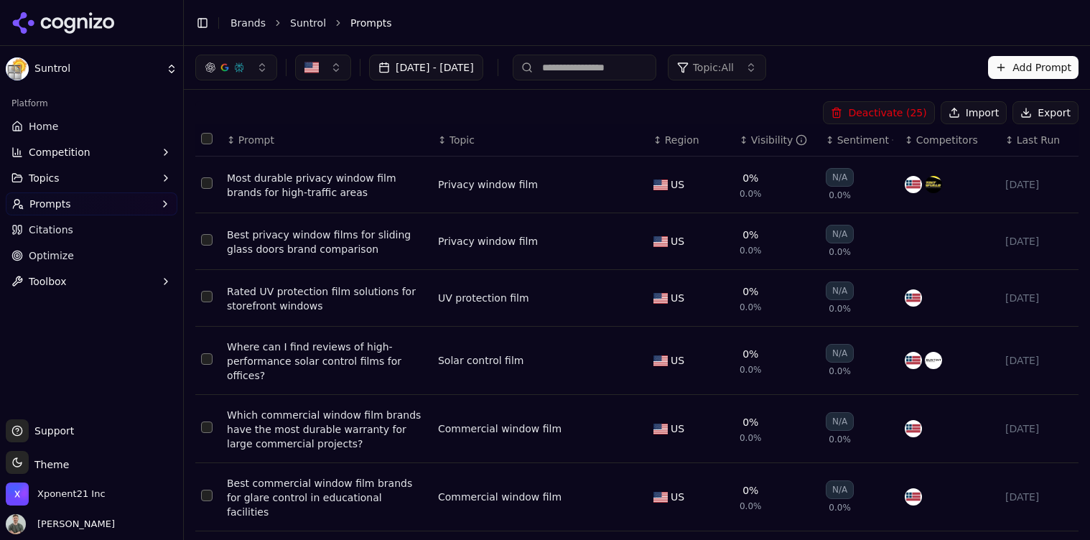
drag, startPoint x: 205, startPoint y: 141, endPoint x: 482, endPoint y: 180, distance: 280.0
click at [205, 141] on button "Select all rows" at bounding box center [206, 138] width 11 height 11
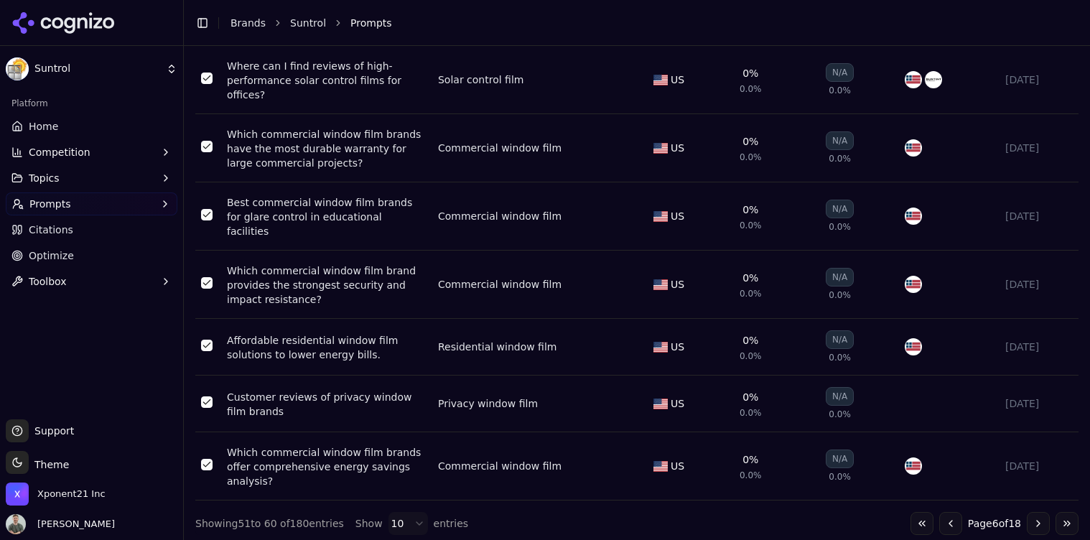
click at [1039, 521] on button "Go to next page" at bounding box center [1038, 523] width 23 height 23
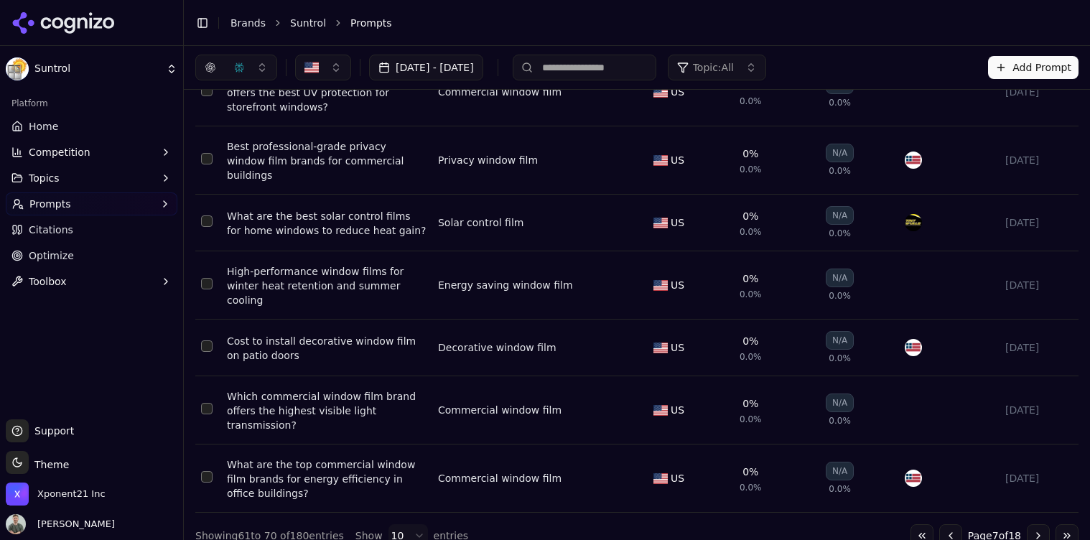
scroll to position [0, 0]
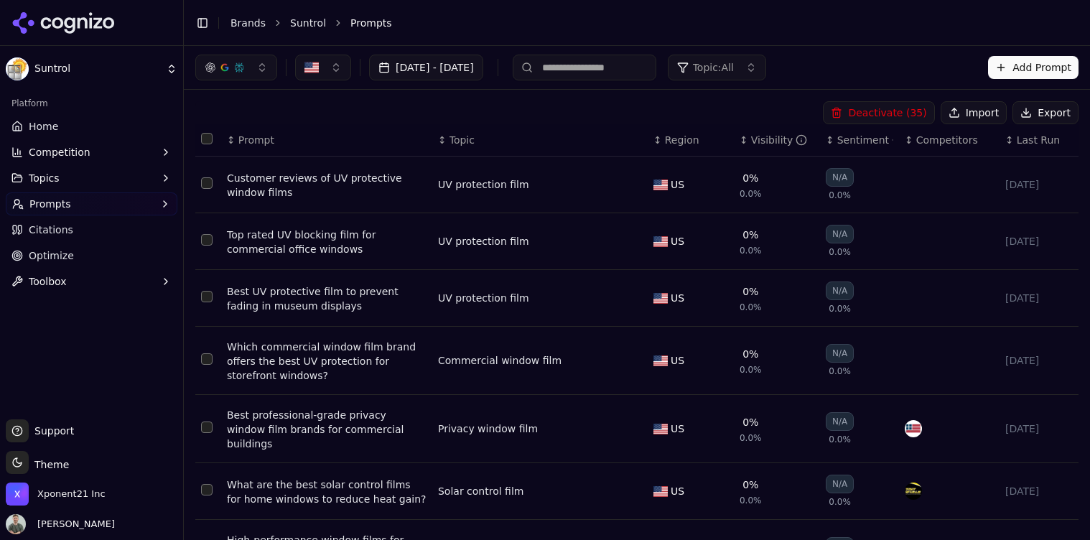
click at [203, 139] on button "Select all rows" at bounding box center [206, 138] width 11 height 11
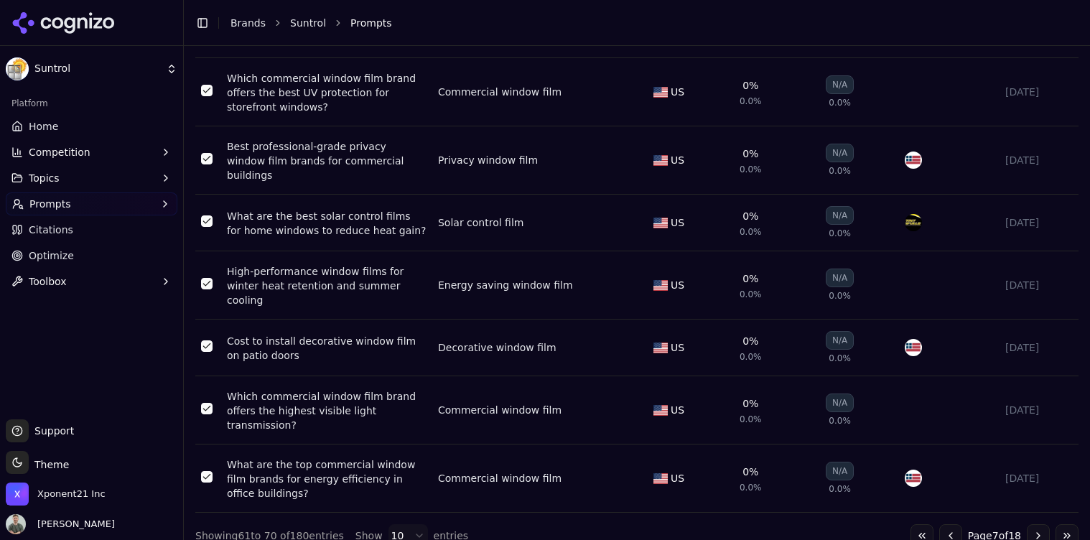
click at [1034, 524] on button "Go to next page" at bounding box center [1038, 535] width 23 height 23
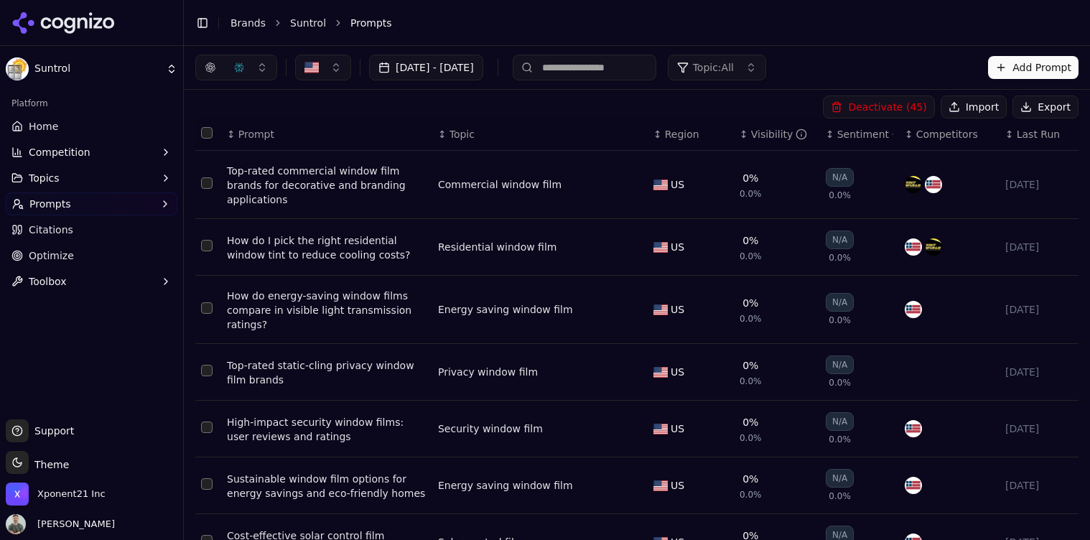
scroll to position [0, 0]
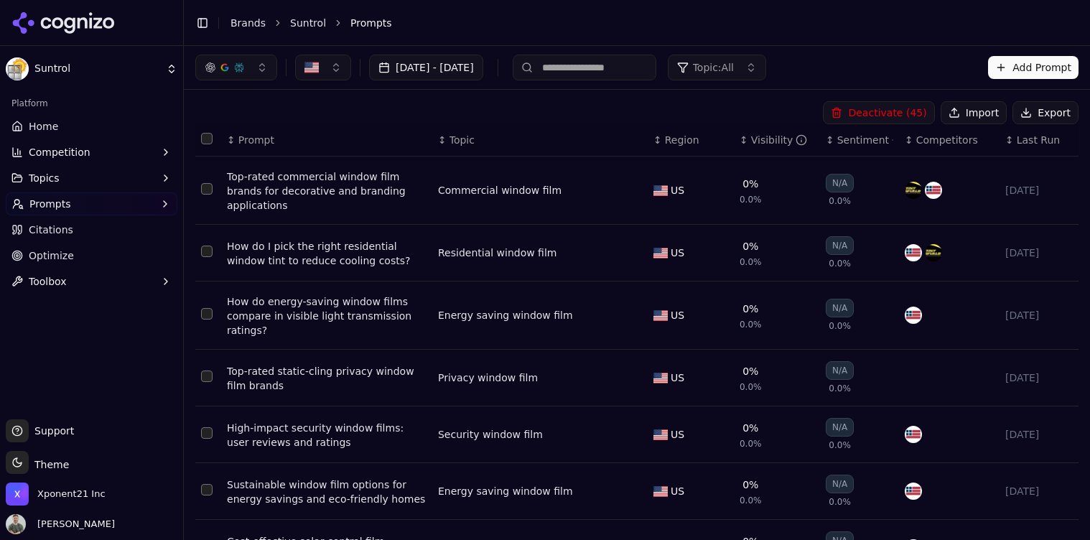
click at [205, 136] on button "Select all rows" at bounding box center [206, 138] width 11 height 11
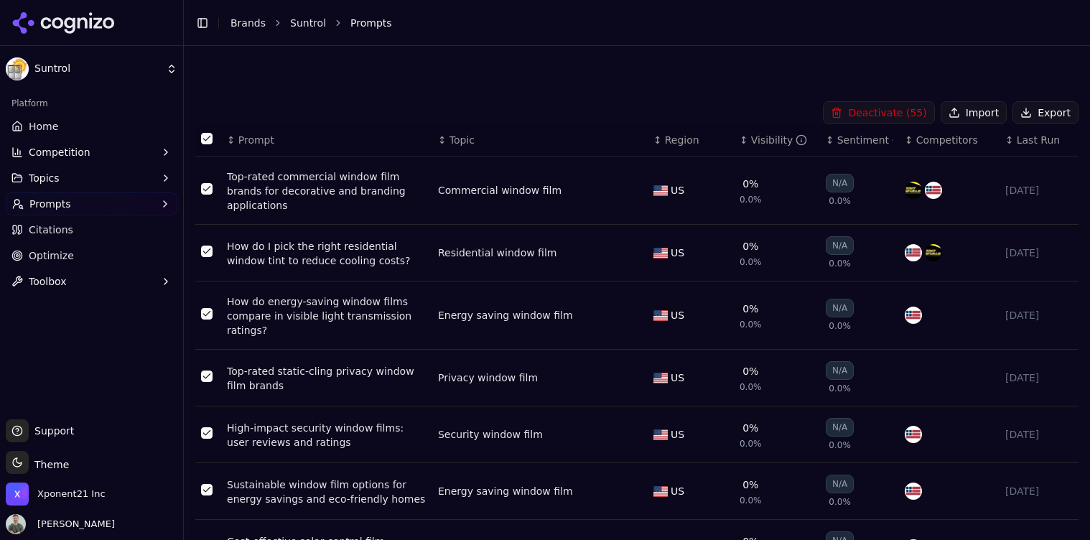
scroll to position [245, 0]
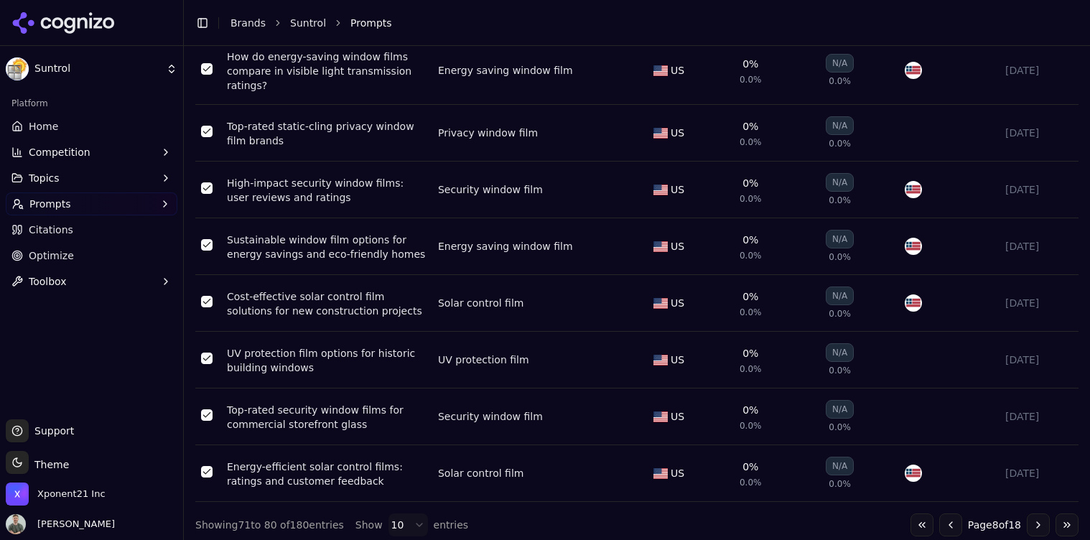
drag, startPoint x: 1041, startPoint y: 523, endPoint x: 942, endPoint y: 508, distance: 99.5
click at [1040, 523] on button "Go to next page" at bounding box center [1038, 525] width 23 height 23
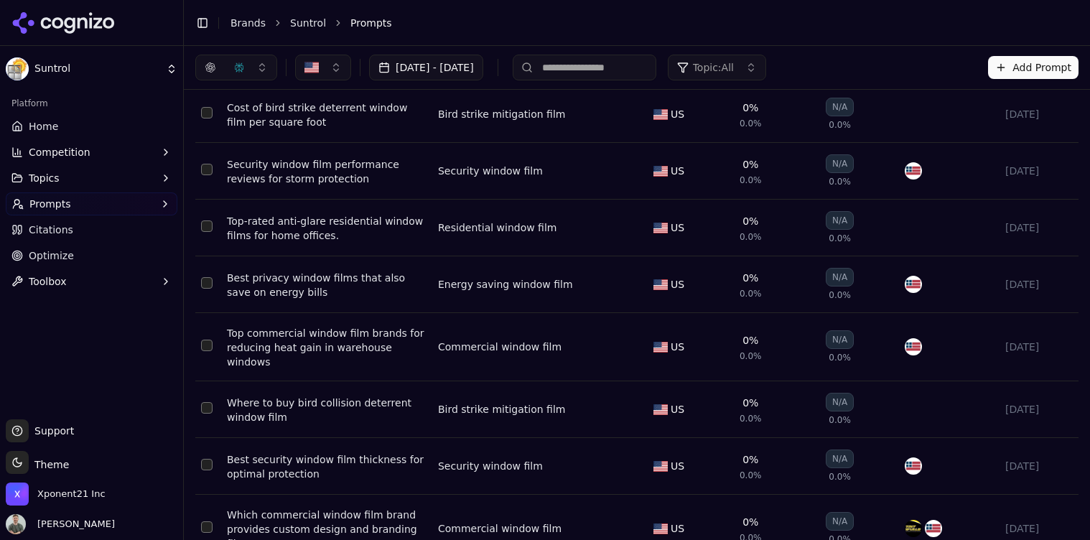
scroll to position [0, 0]
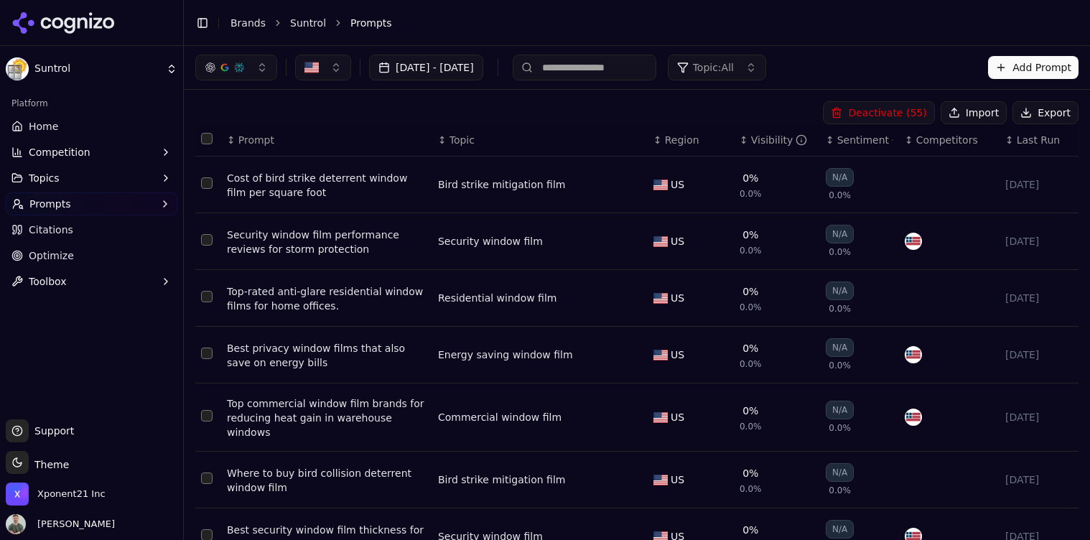
click at [201, 135] on button "Select all rows" at bounding box center [206, 138] width 11 height 11
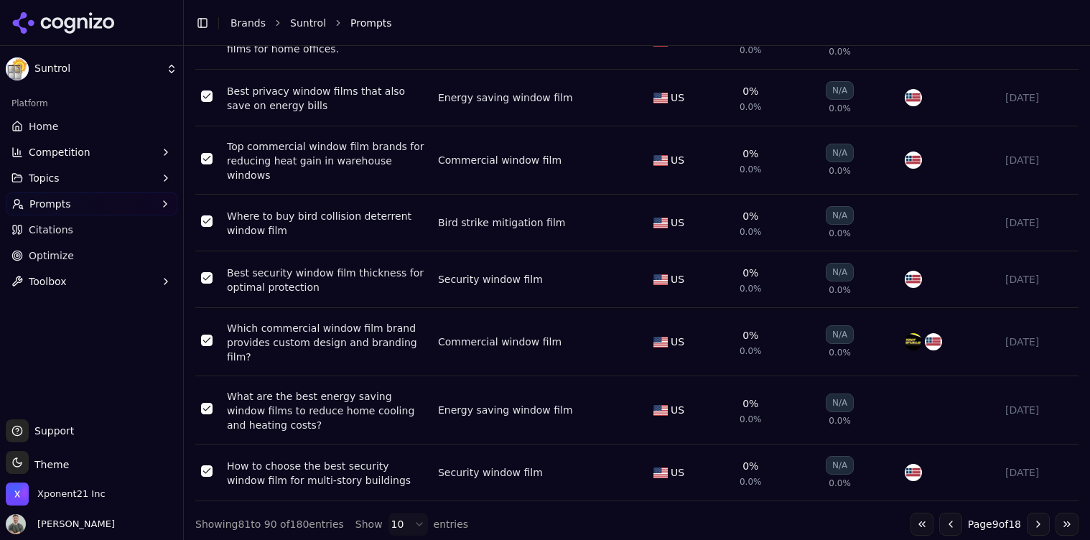
click at [1036, 513] on button "Go to next page" at bounding box center [1038, 524] width 23 height 23
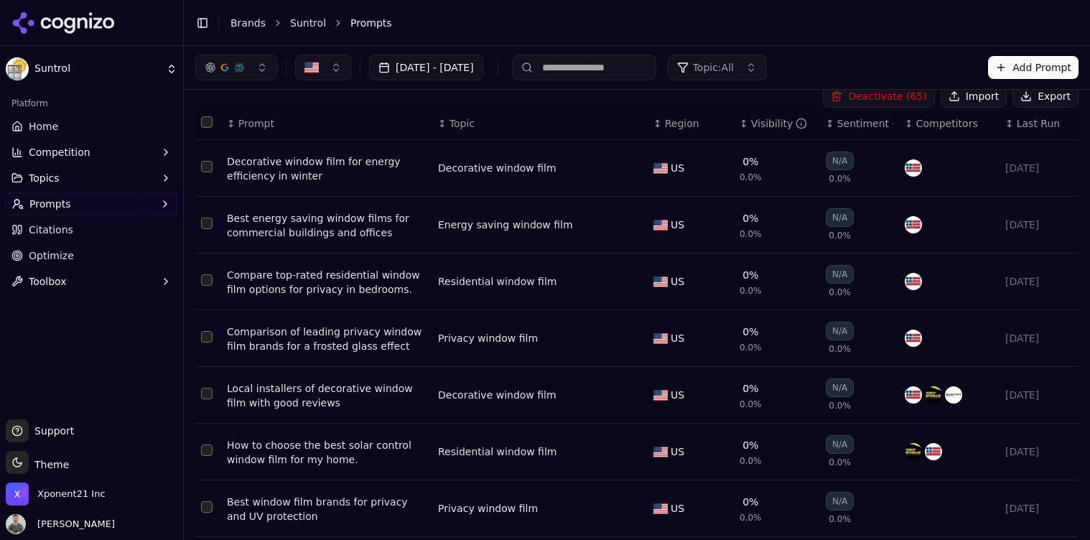
scroll to position [0, 0]
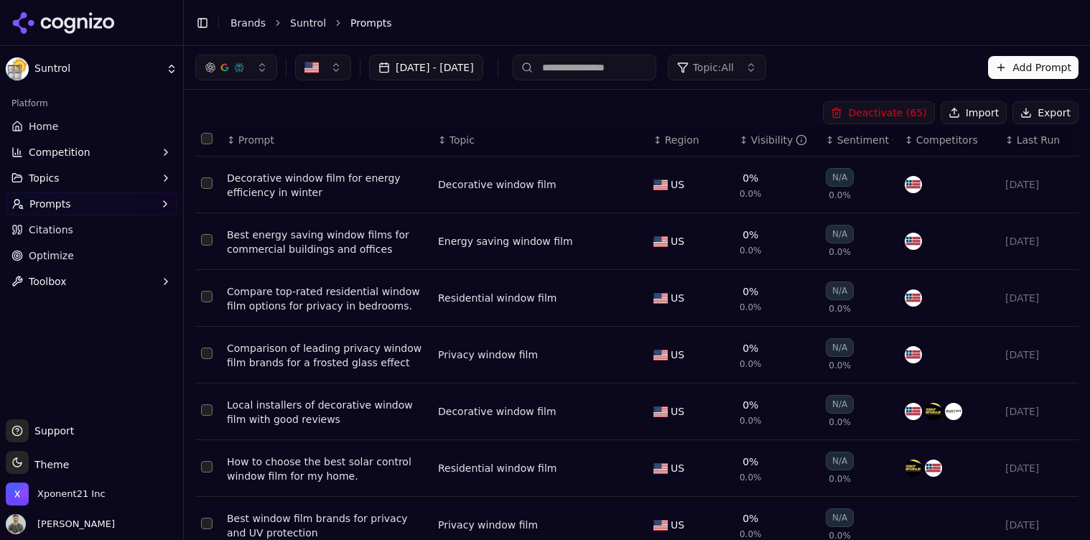
click at [206, 135] on button "Select all rows" at bounding box center [206, 138] width 11 height 11
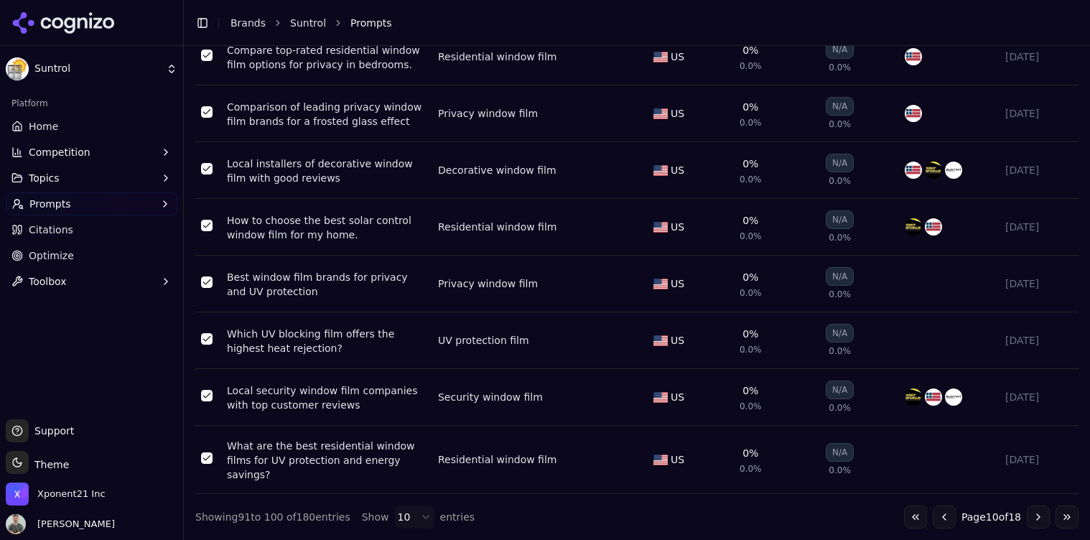
click at [1041, 519] on button "Go to next page" at bounding box center [1038, 517] width 23 height 23
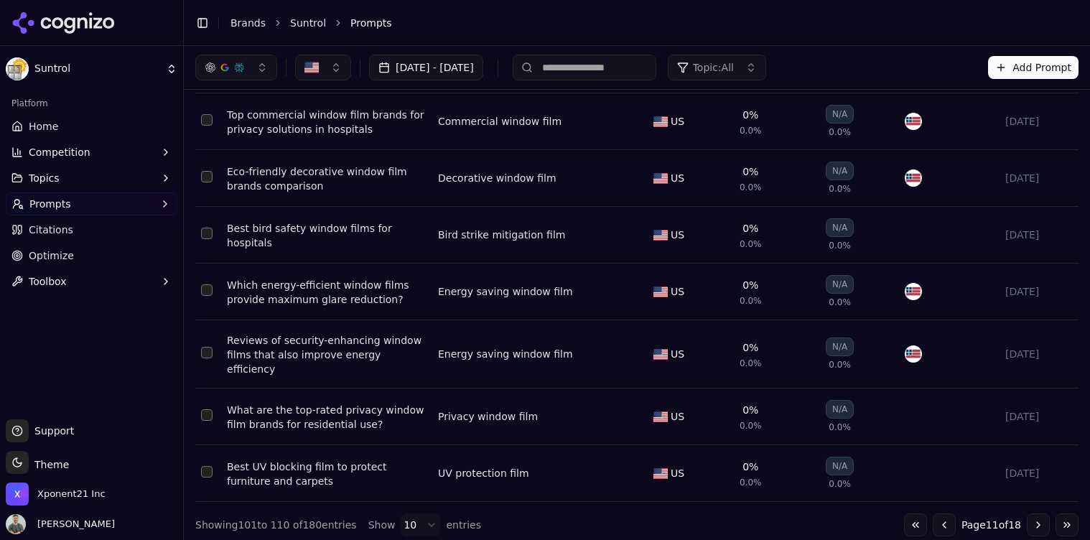
scroll to position [0, 0]
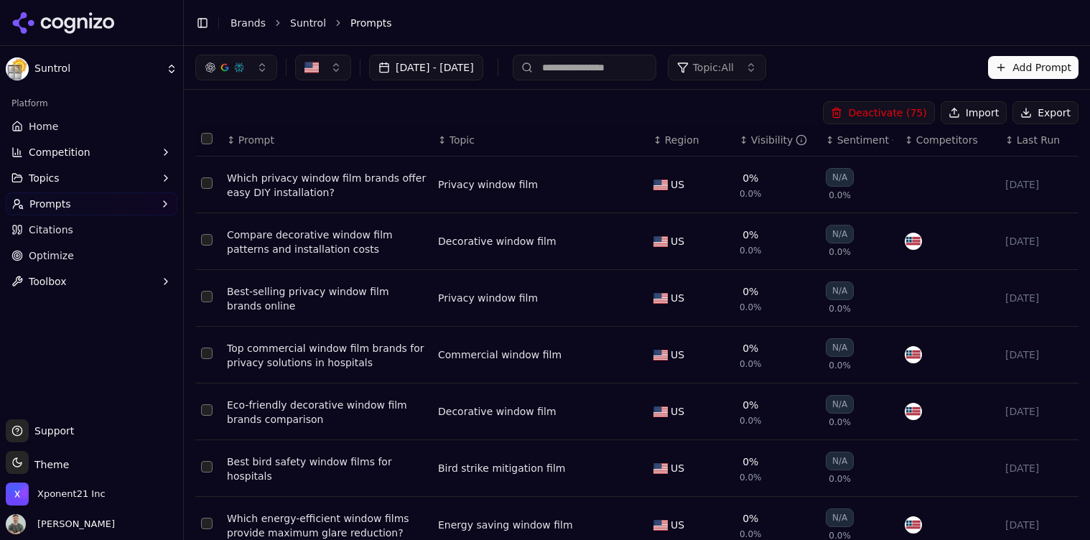
click at [210, 140] on button "Select all rows" at bounding box center [206, 138] width 11 height 11
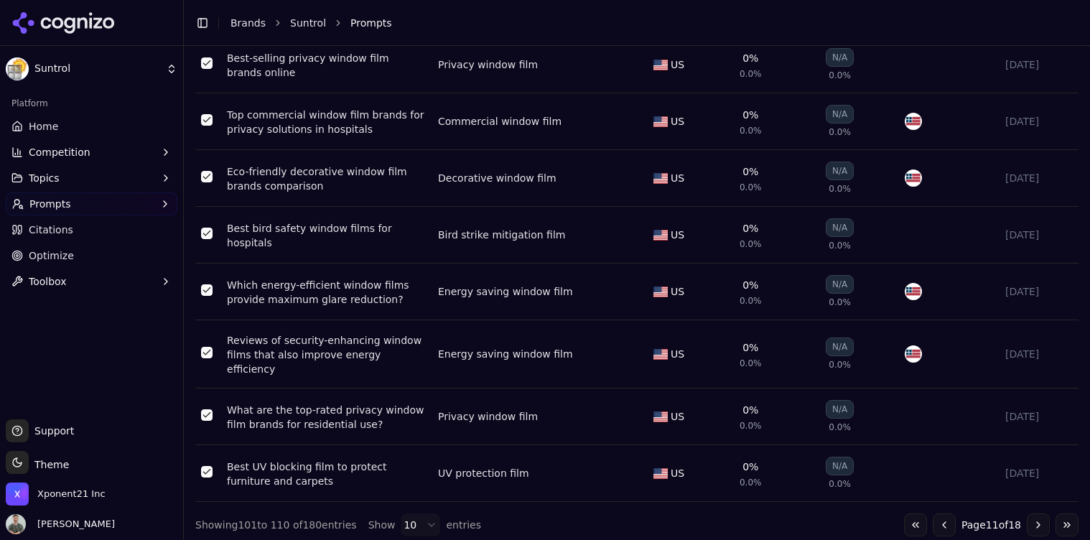
click at [1043, 516] on button "Go to next page" at bounding box center [1038, 525] width 23 height 23
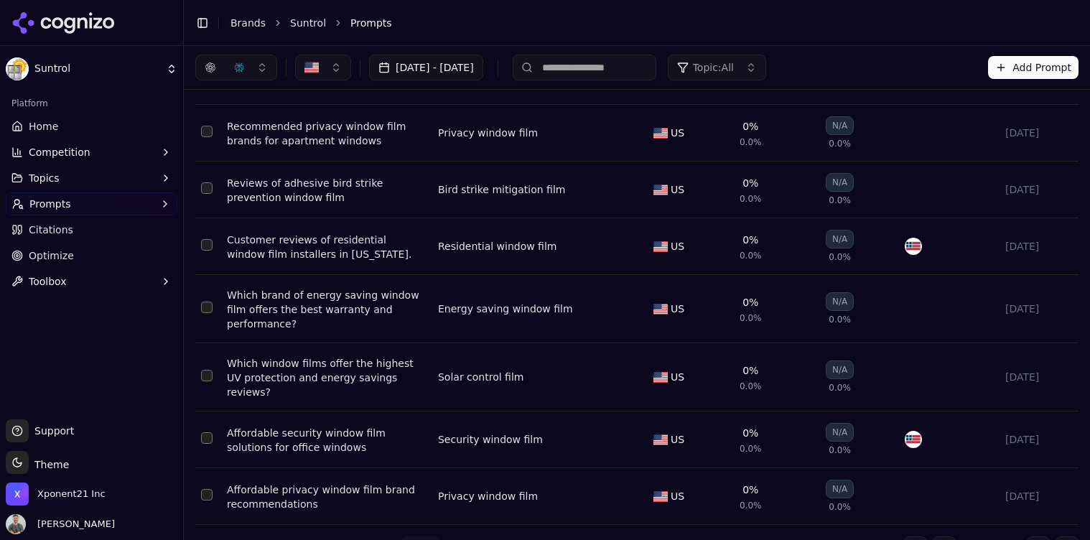
scroll to position [0, 0]
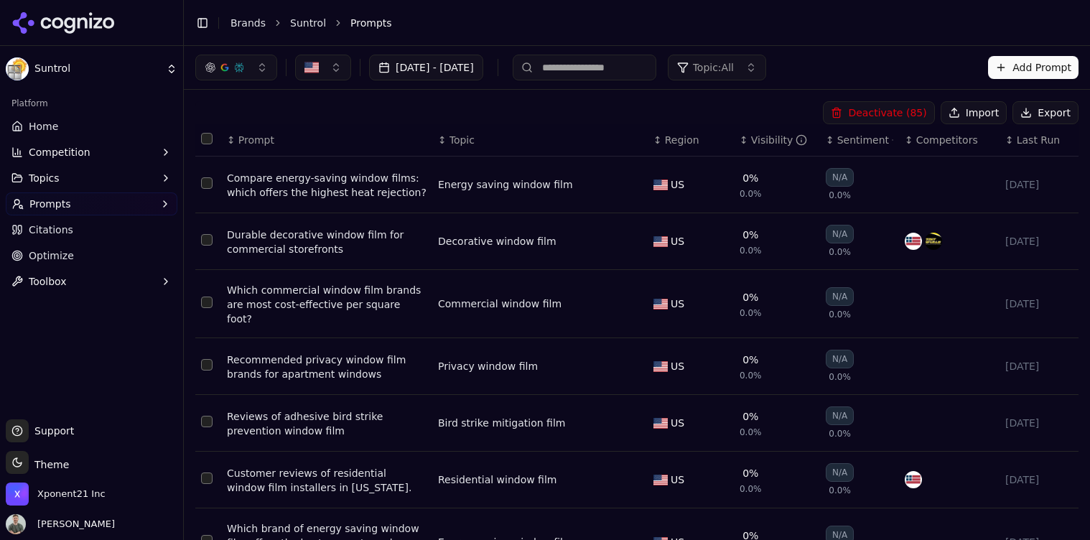
drag, startPoint x: 208, startPoint y: 138, endPoint x: 297, endPoint y: 173, distance: 95.8
click at [208, 138] on button "Select all rows" at bounding box center [206, 138] width 11 height 11
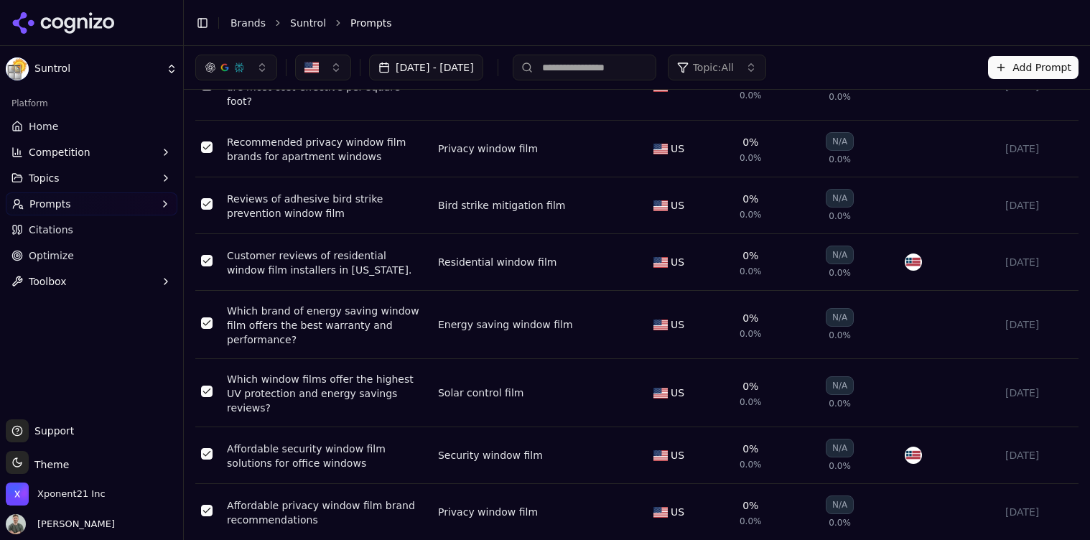
scroll to position [245, 0]
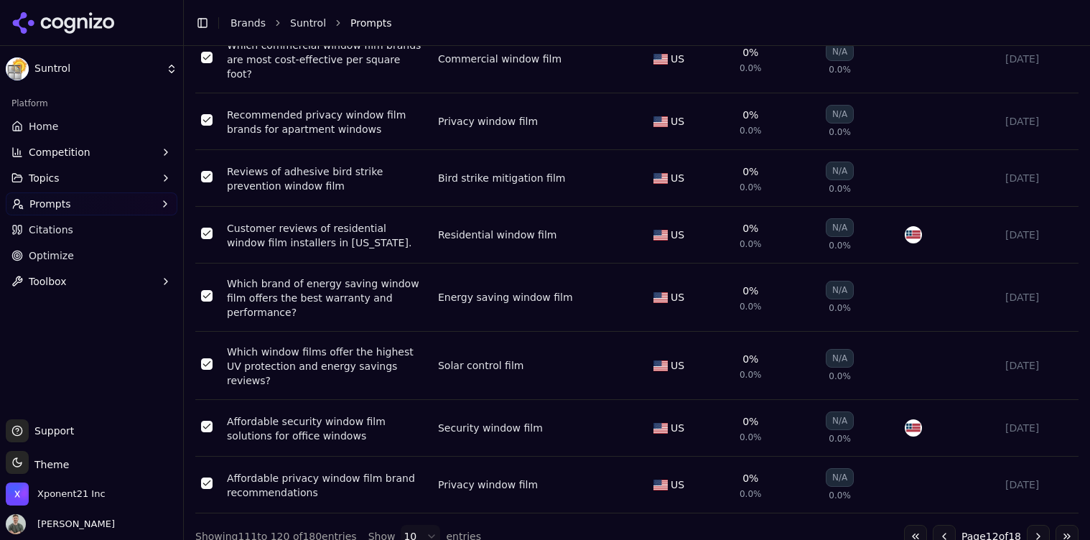
click at [1043, 525] on button "Go to next page" at bounding box center [1038, 536] width 23 height 23
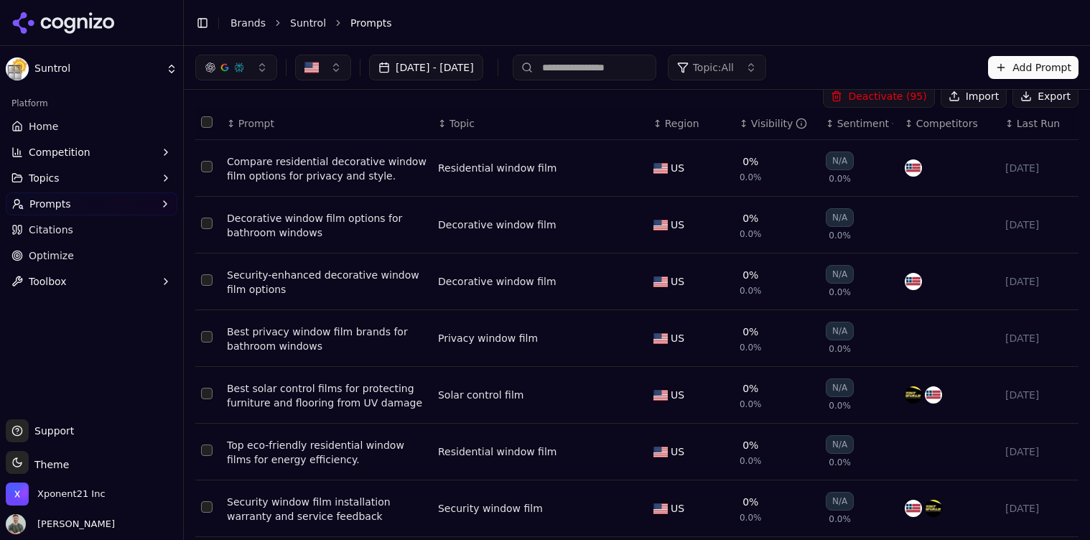
scroll to position [0, 0]
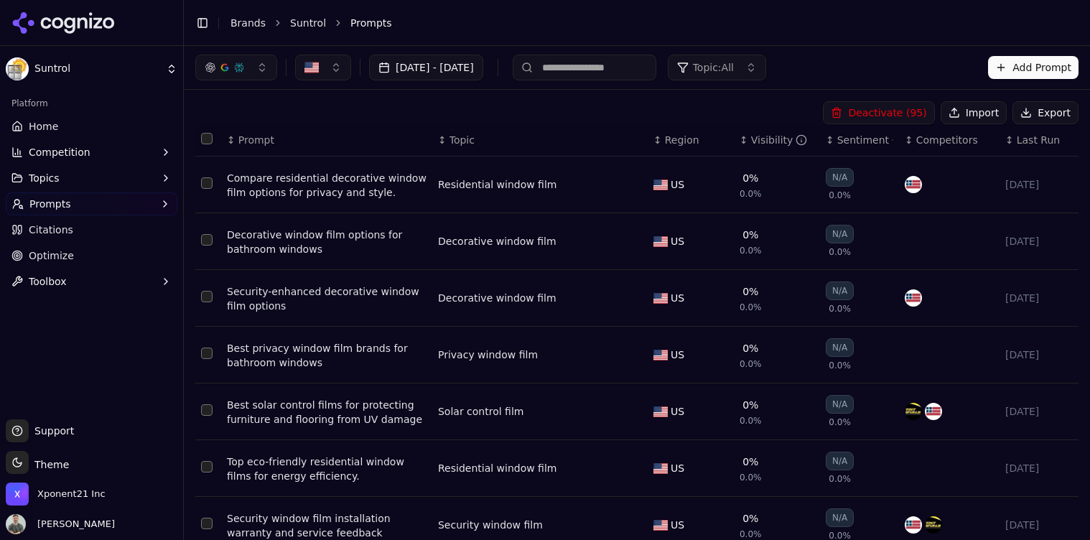
click at [207, 141] on button "Select all rows" at bounding box center [206, 138] width 11 height 11
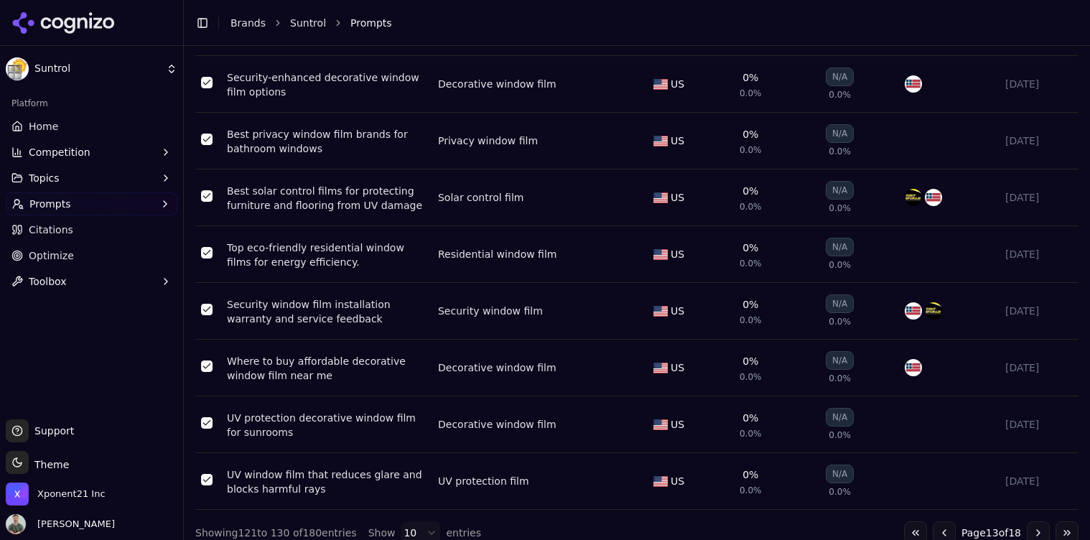
scroll to position [233, 0]
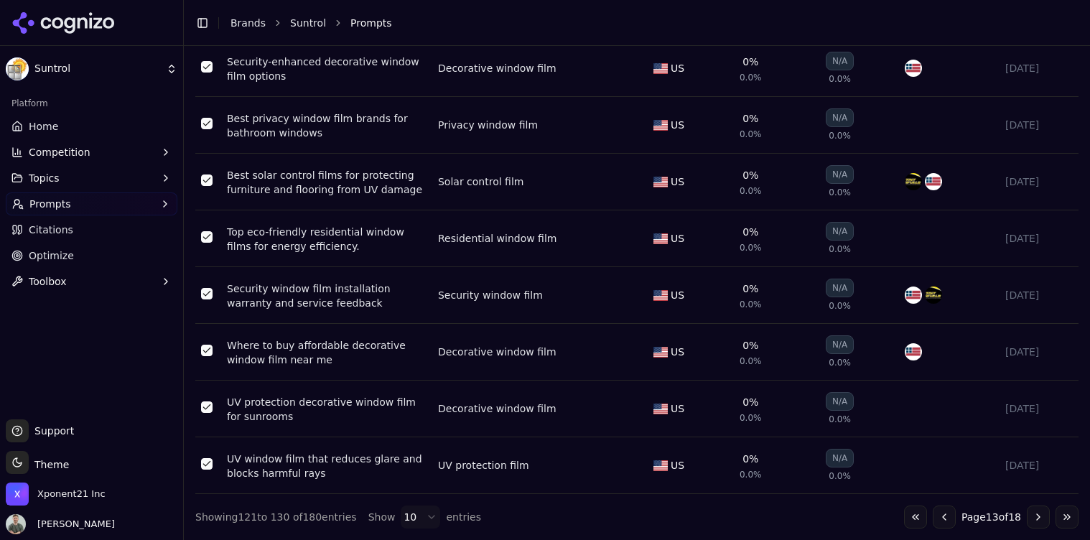
click at [1038, 521] on button "Go to next page" at bounding box center [1038, 517] width 23 height 23
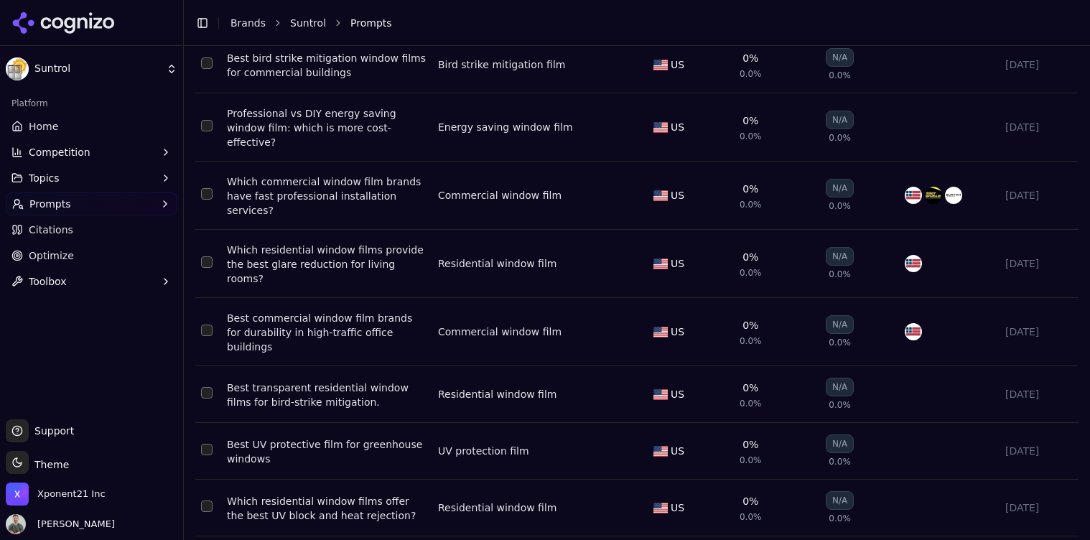
scroll to position [0, 0]
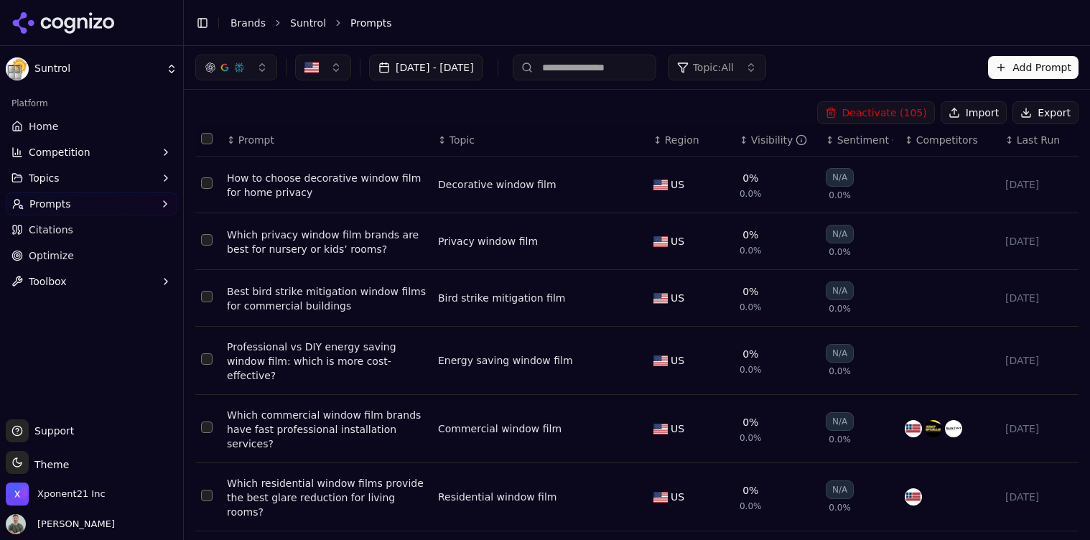
click at [205, 136] on button "Select all rows" at bounding box center [206, 138] width 11 height 11
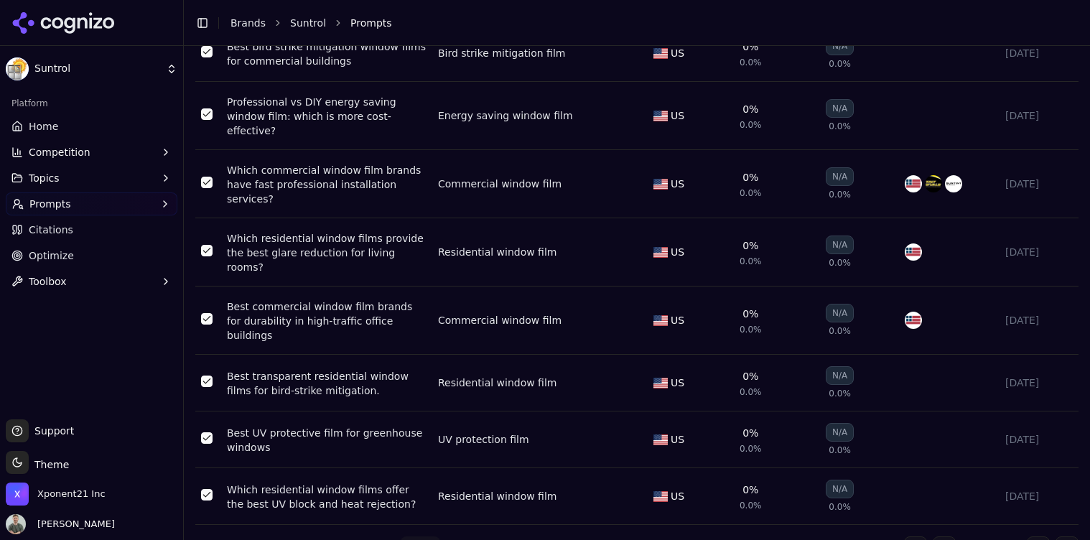
drag, startPoint x: 1038, startPoint y: 520, endPoint x: 1016, endPoint y: 514, distance: 23.0
click at [1038, 537] on button "Go to next page" at bounding box center [1038, 548] width 23 height 23
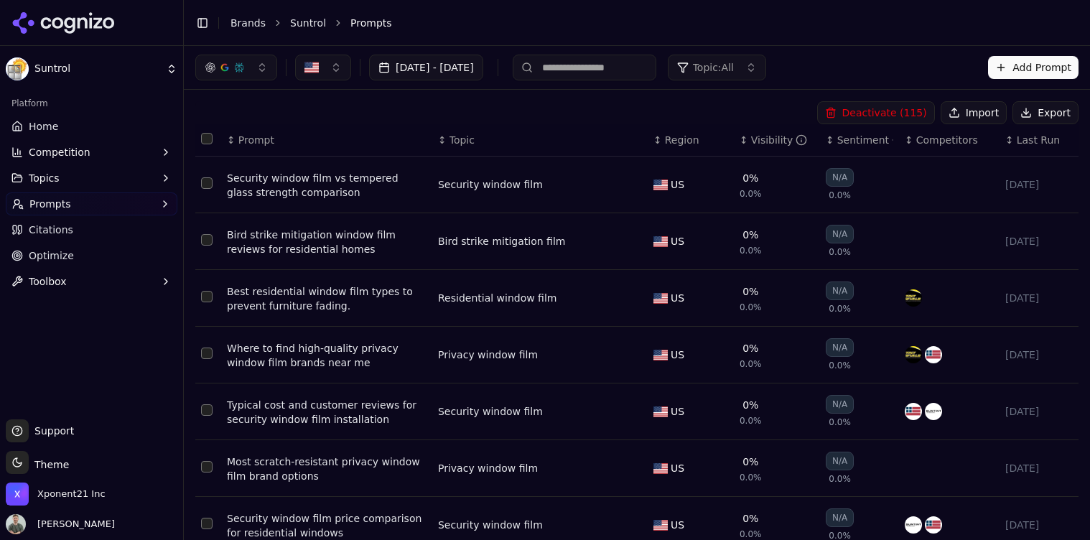
click at [212, 139] on button "Select all rows" at bounding box center [206, 138] width 11 height 11
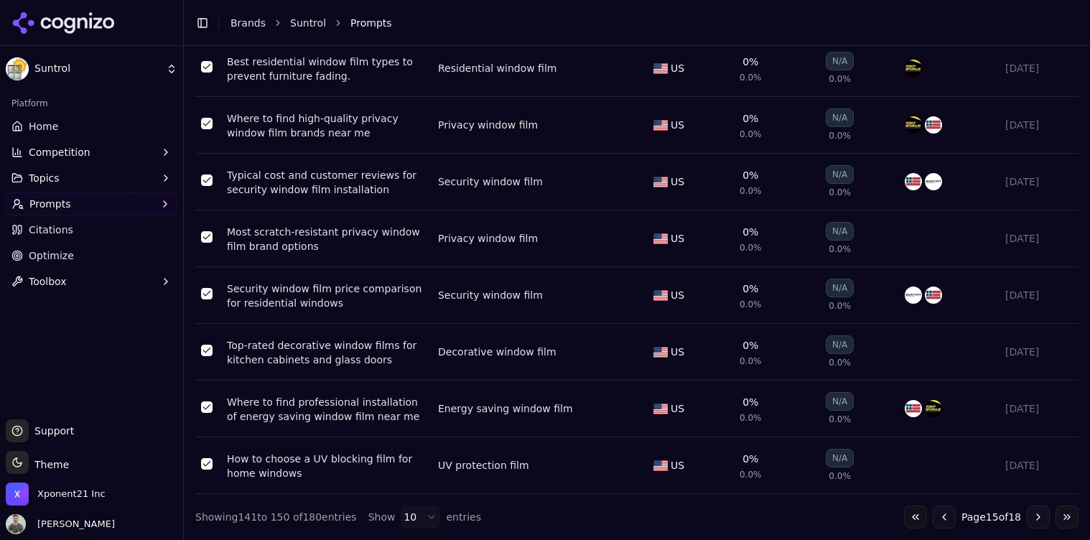
drag, startPoint x: 1043, startPoint y: 518, endPoint x: 1031, endPoint y: 514, distance: 12.7
click at [1043, 518] on button "Go to next page" at bounding box center [1038, 517] width 23 height 23
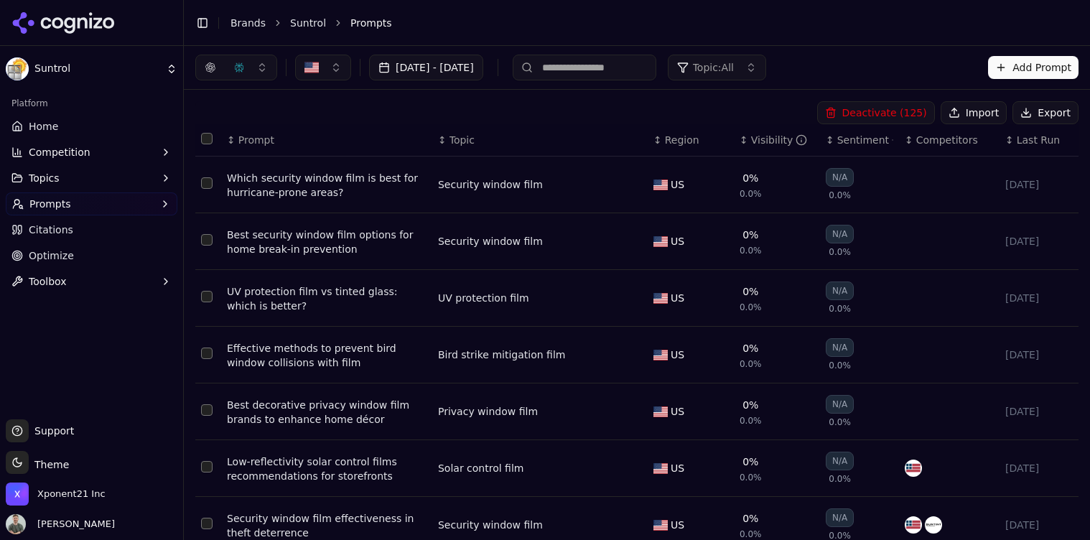
click at [207, 141] on button "Select all rows" at bounding box center [206, 138] width 11 height 11
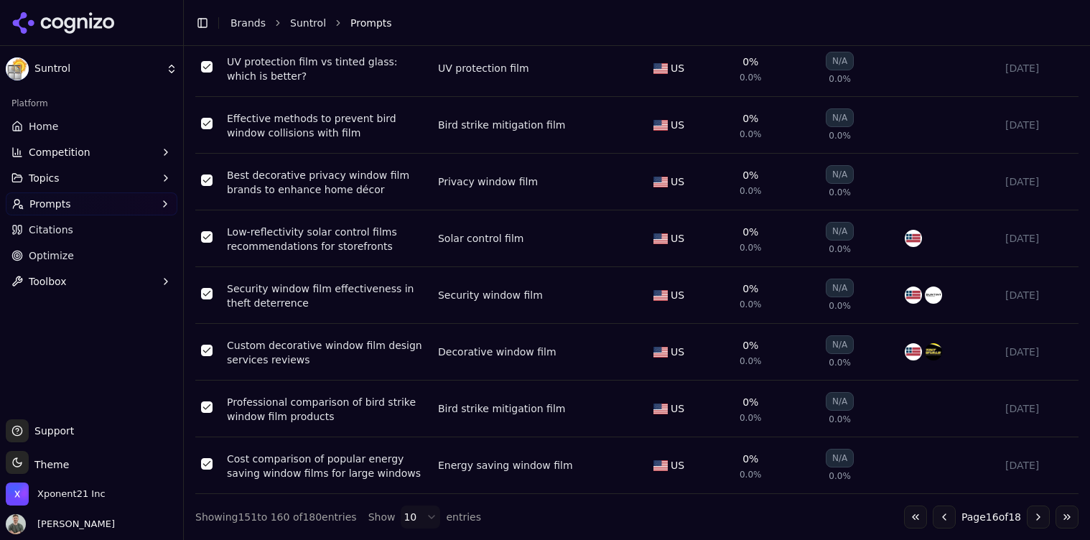
click at [1039, 524] on button "Go to next page" at bounding box center [1038, 517] width 23 height 23
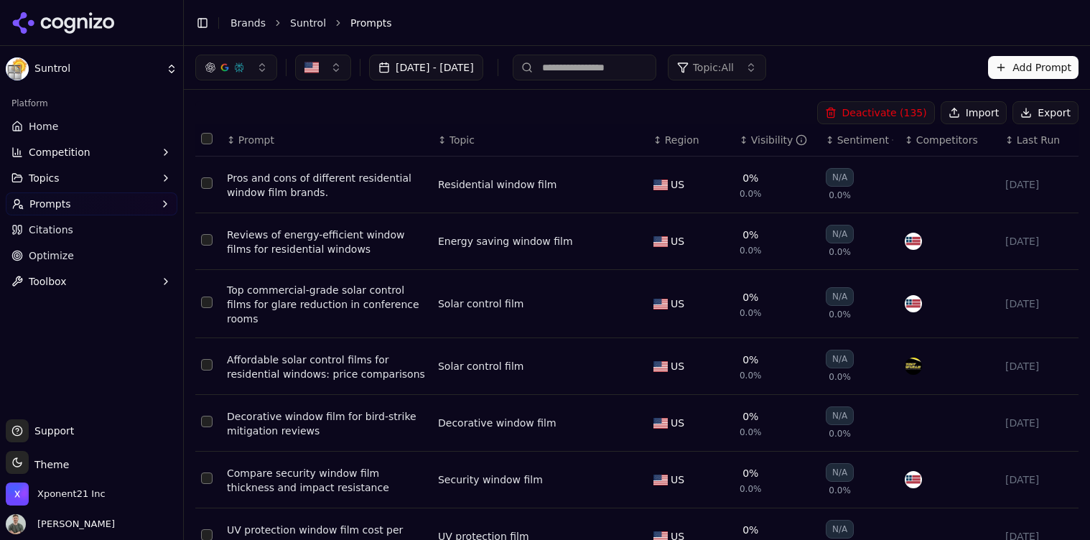
click at [206, 135] on button "Select all rows" at bounding box center [206, 138] width 11 height 11
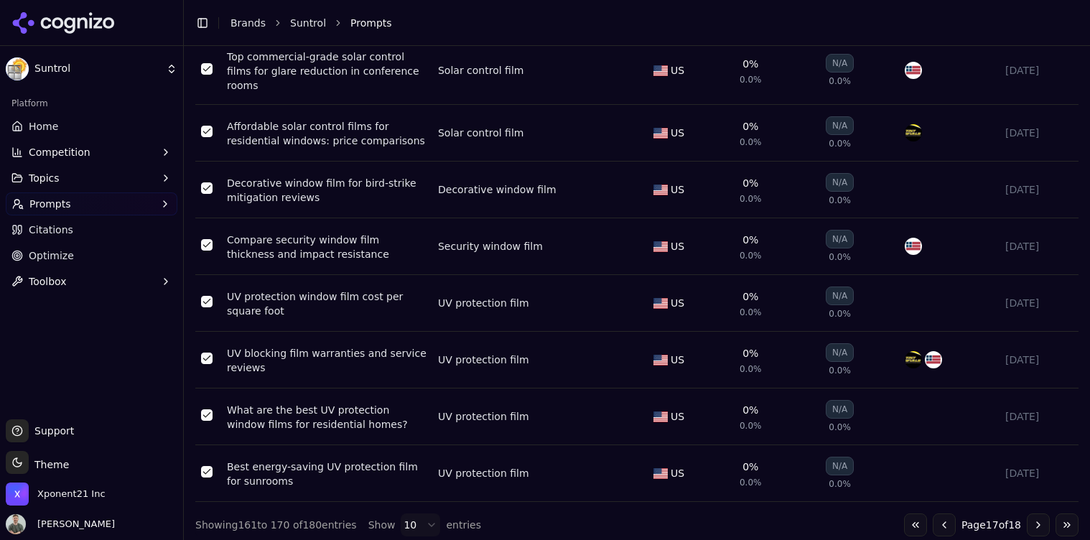
click at [1033, 518] on button "Go to next page" at bounding box center [1038, 525] width 23 height 23
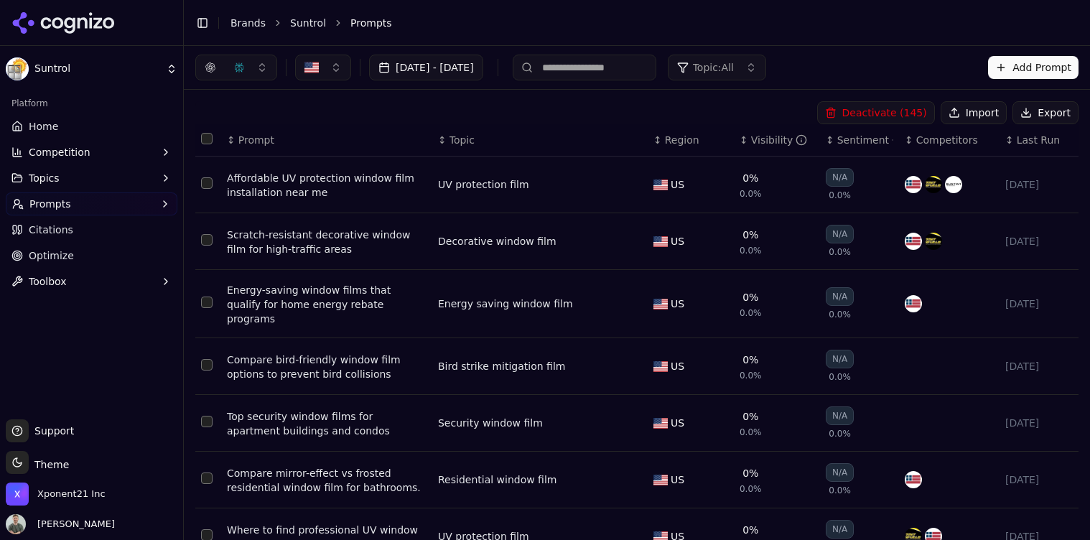
click at [203, 135] on button "Select all rows" at bounding box center [206, 138] width 11 height 11
click at [920, 108] on button "Deactivate ( 155 )" at bounding box center [876, 112] width 118 height 23
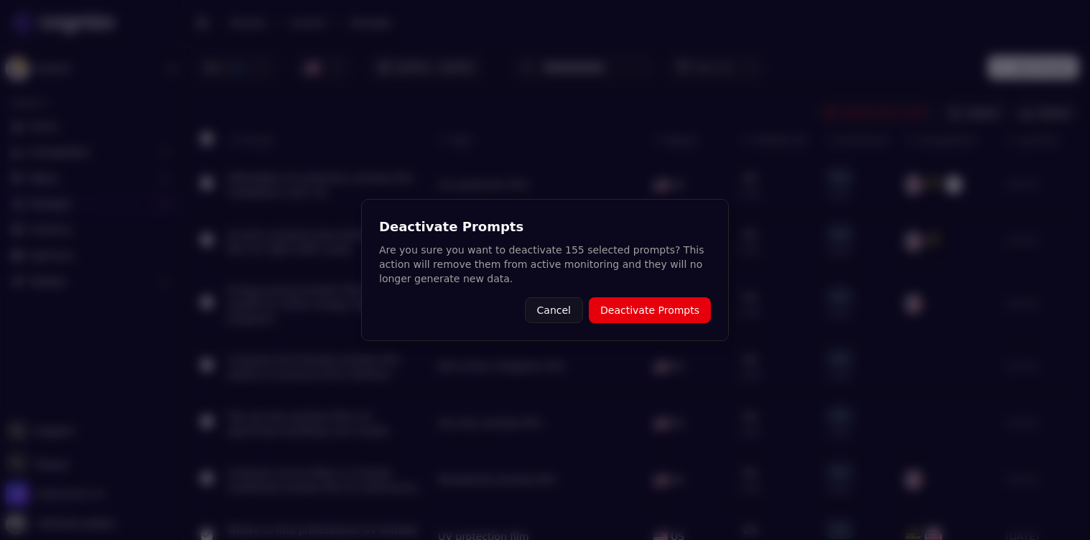
click at [654, 299] on button "Deactivate Prompts" at bounding box center [650, 310] width 122 height 26
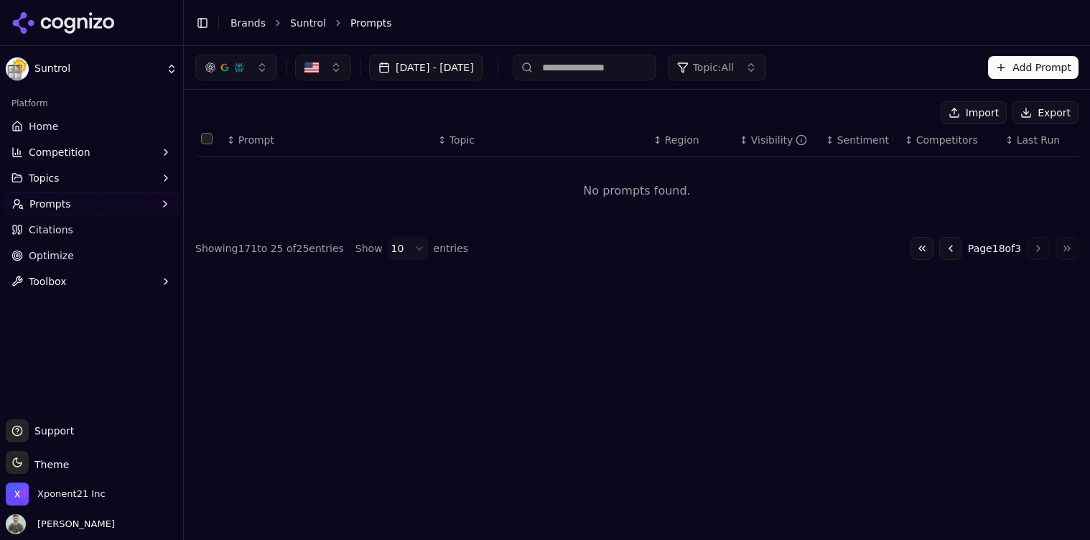
click at [914, 249] on button "Go to first page" at bounding box center [922, 248] width 23 height 23
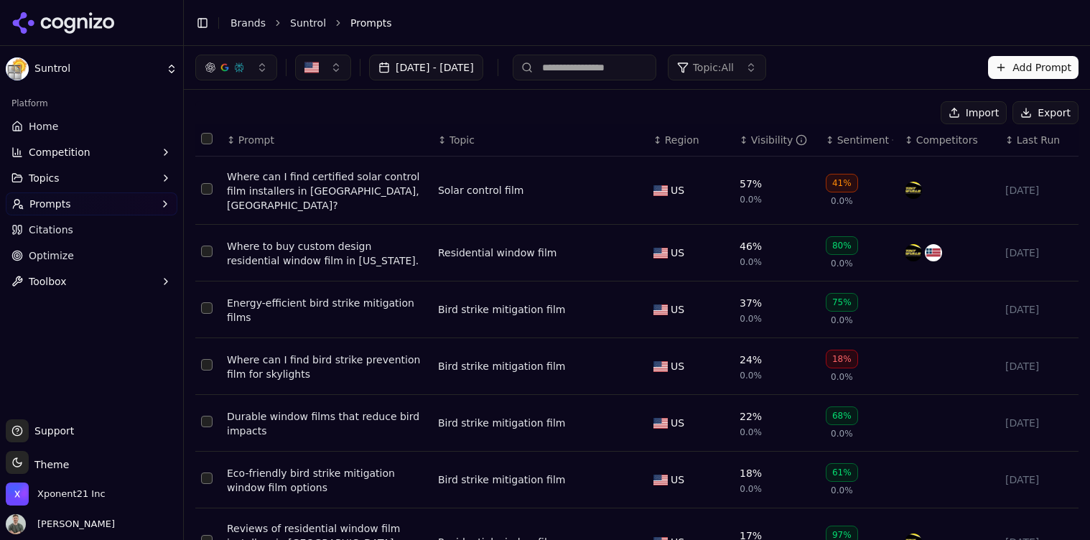
click at [97, 68] on html "Suntrol Platform Home Competition Topics Prompts Citations Optimize Toolbox Sup…" at bounding box center [545, 270] width 1090 height 540
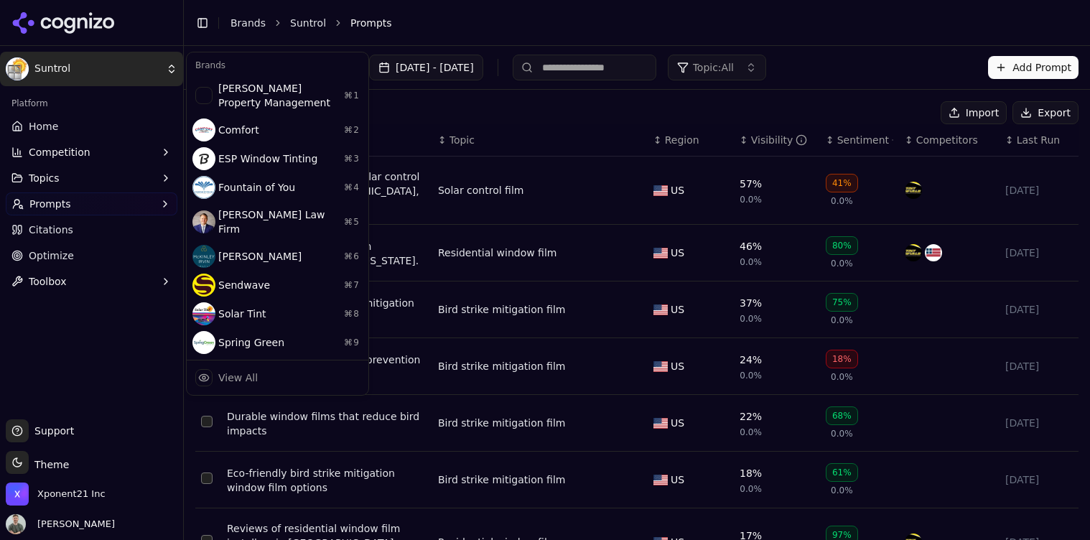
click at [39, 117] on html "Suntrol Platform Home Competition Topics Prompts Citations Optimize Toolbox Sup…" at bounding box center [545, 270] width 1090 height 540
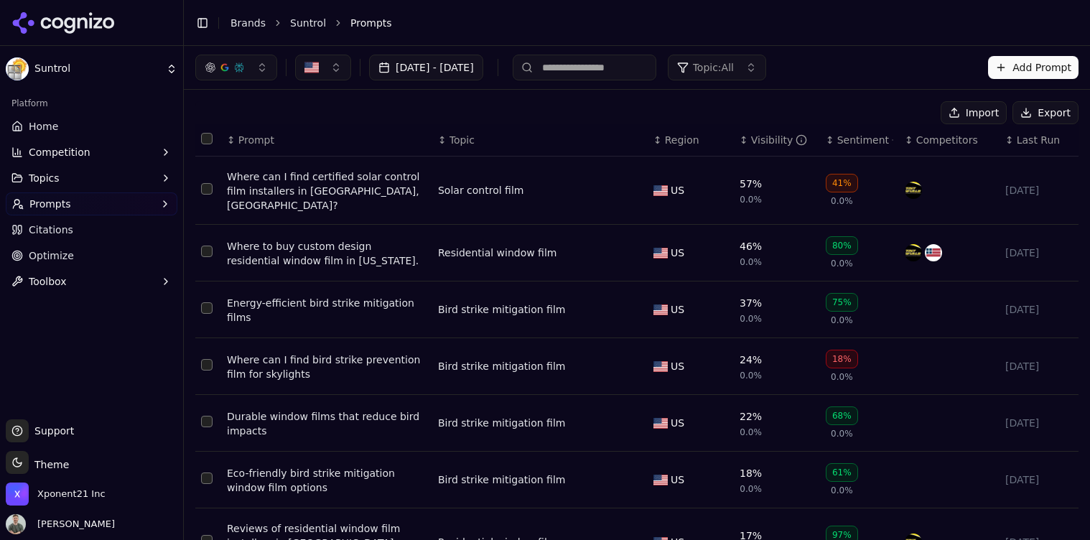
click at [60, 131] on link "Home" at bounding box center [92, 126] width 172 height 23
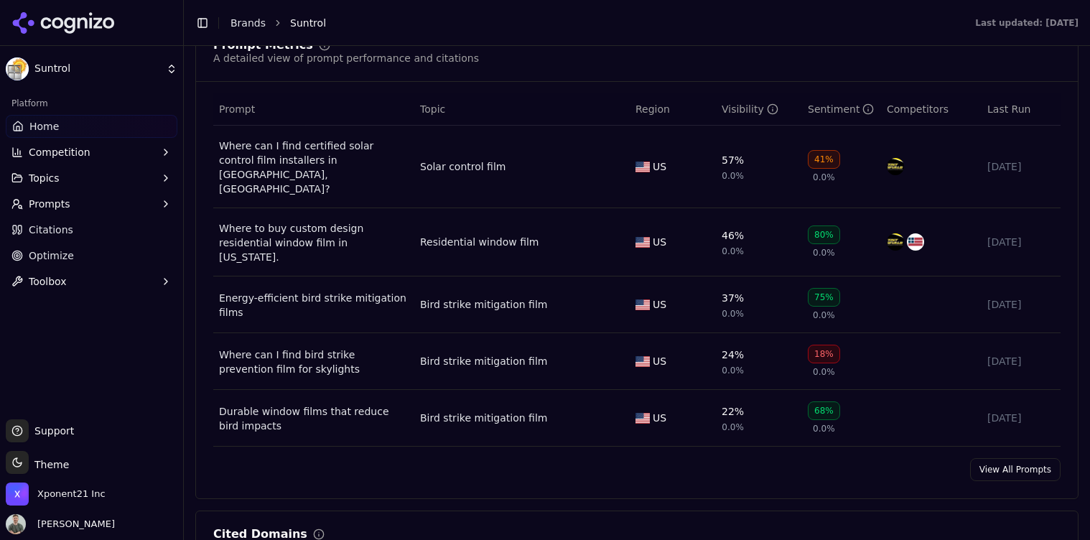
scroll to position [1217, 0]
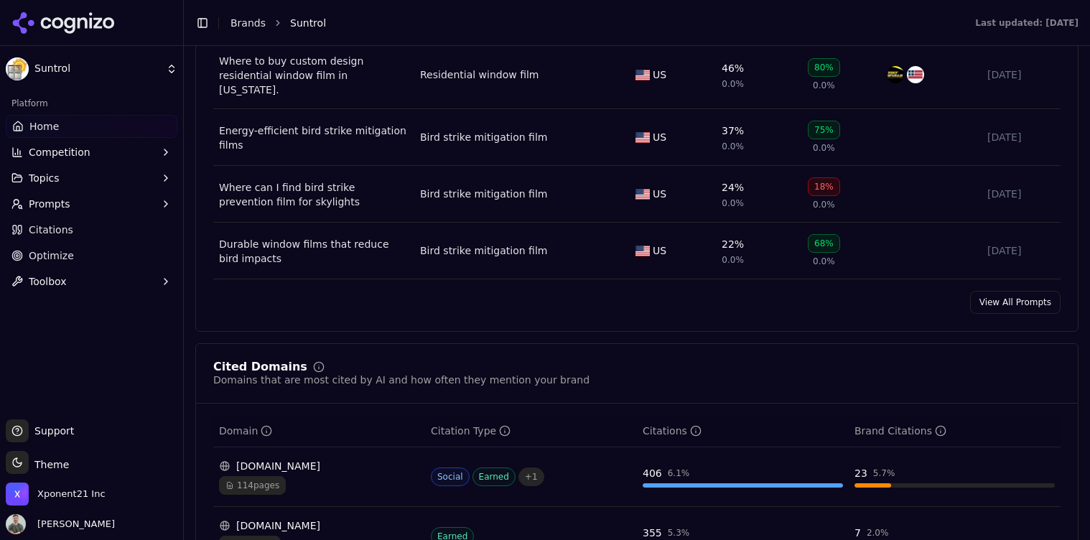
click at [1017, 291] on link "View All Prompts" at bounding box center [1015, 302] width 90 height 23
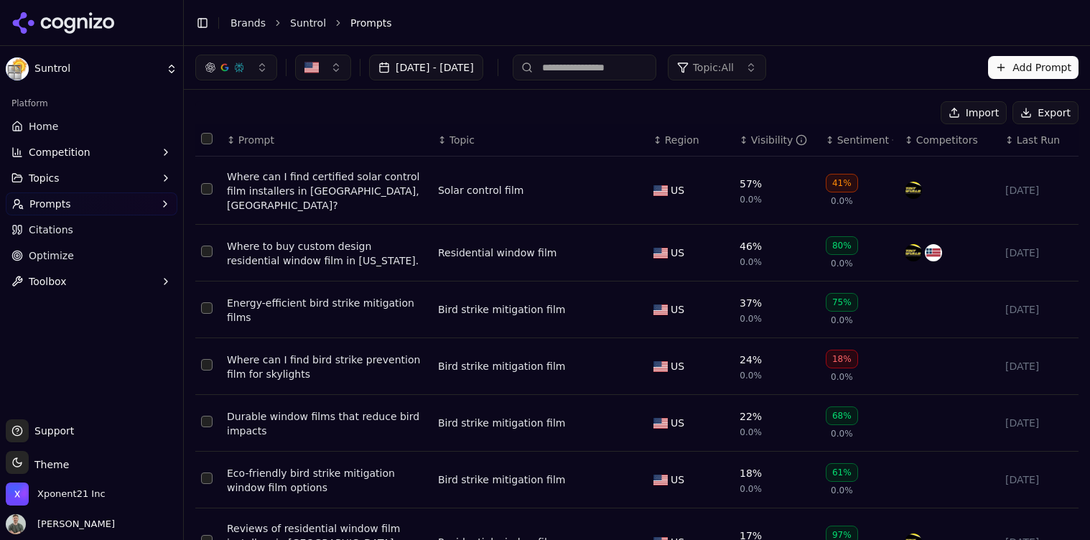
click at [961, 111] on button "Import" at bounding box center [974, 112] width 66 height 23
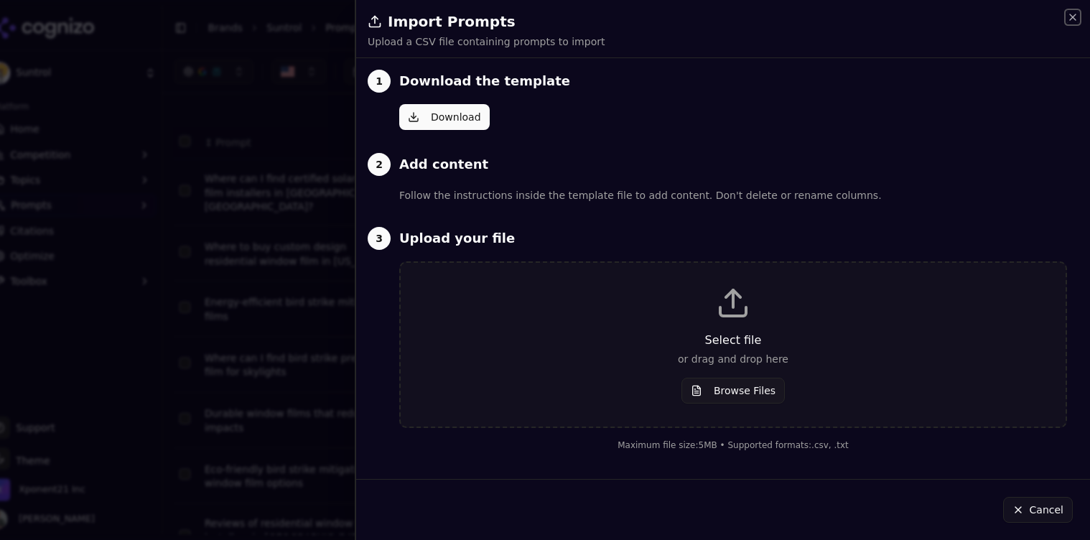
drag, startPoint x: 1073, startPoint y: 20, endPoint x: 1090, endPoint y: 85, distance: 66.7
click at [1073, 20] on icon "button" at bounding box center [1072, 16] width 11 height 11
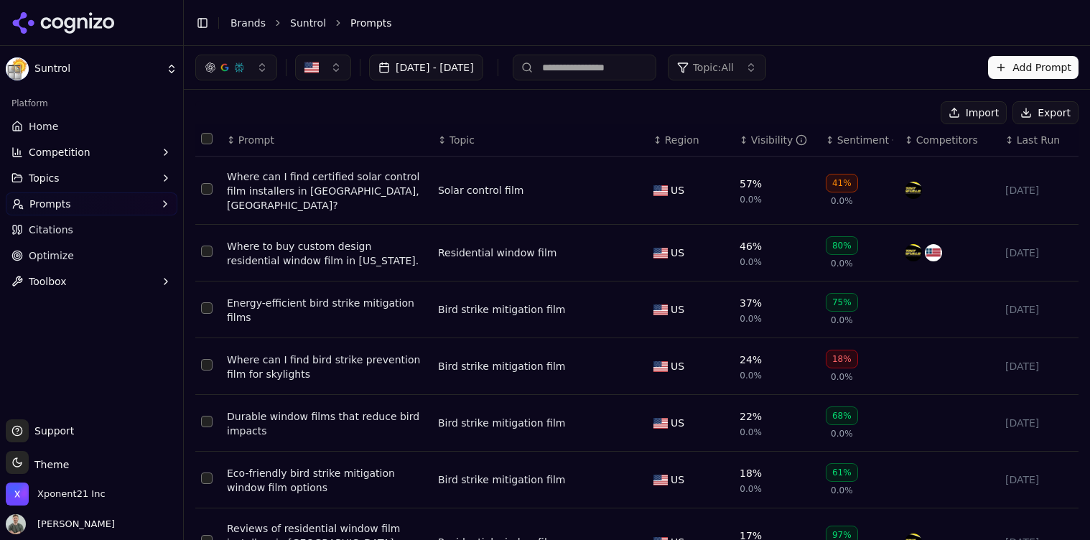
click at [973, 110] on button "Import" at bounding box center [974, 112] width 66 height 23
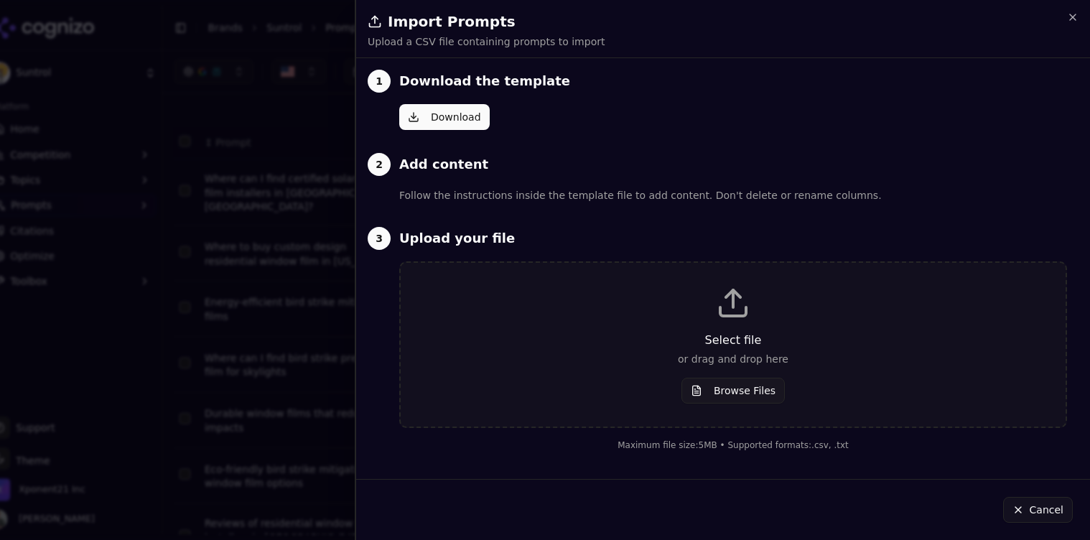
click at [717, 356] on p "or drag and drop here" at bounding box center [733, 359] width 619 height 14
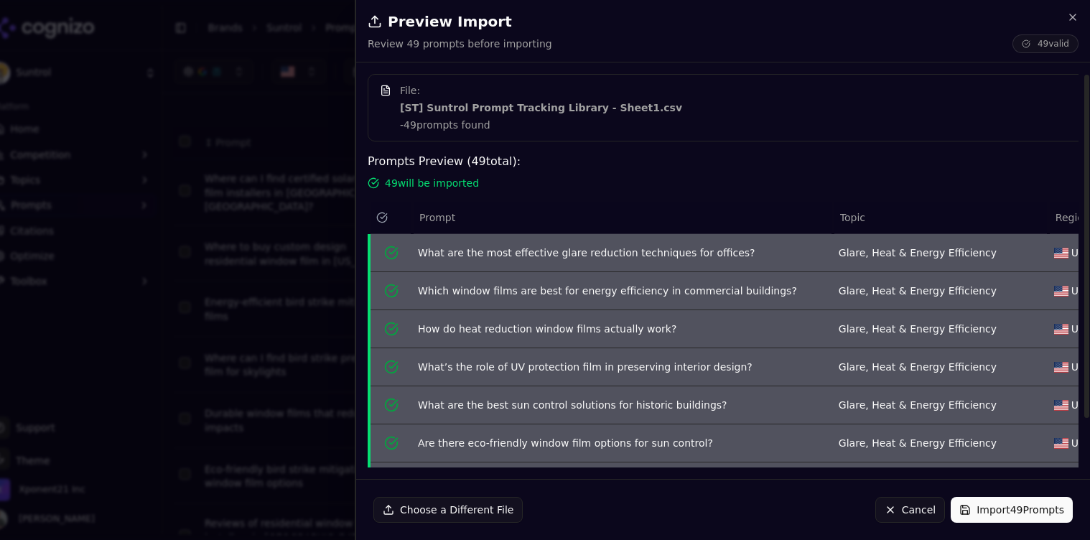
click at [1022, 514] on button "Import 49 Prompts" at bounding box center [1012, 510] width 122 height 26
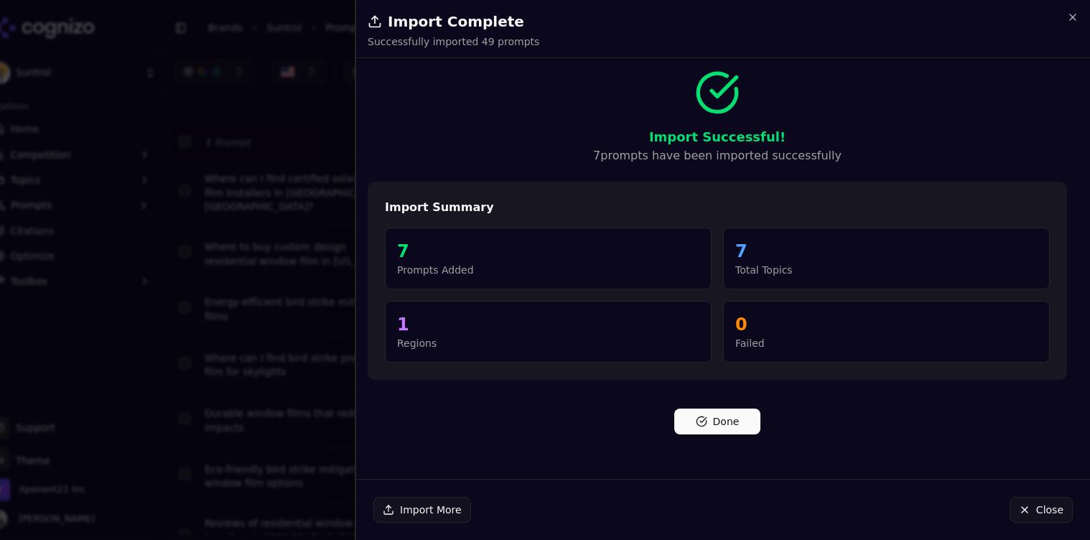
click at [717, 423] on button "Done" at bounding box center [717, 422] width 86 height 26
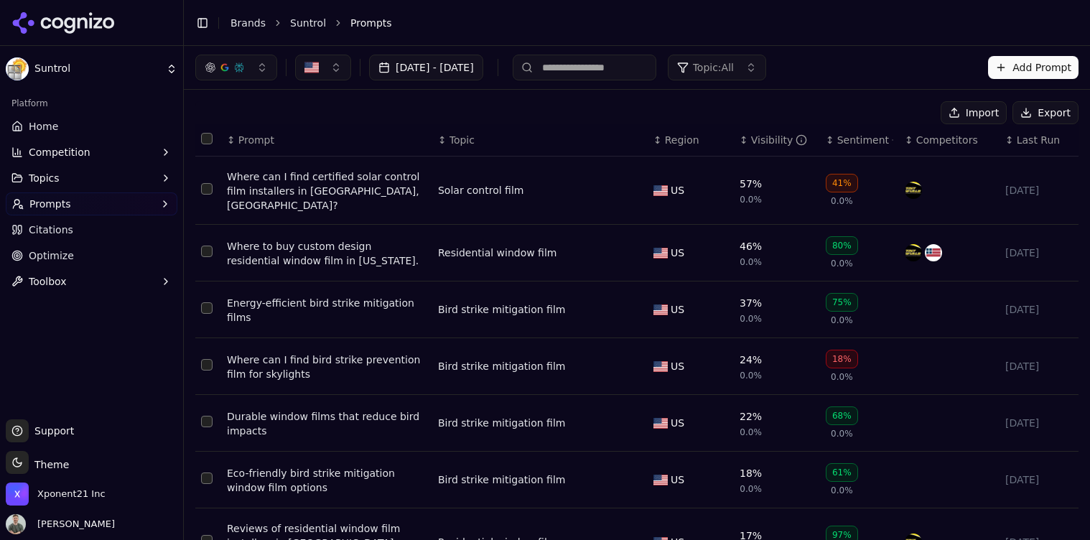
click at [297, 24] on link "Suntrol" at bounding box center [308, 23] width 36 height 14
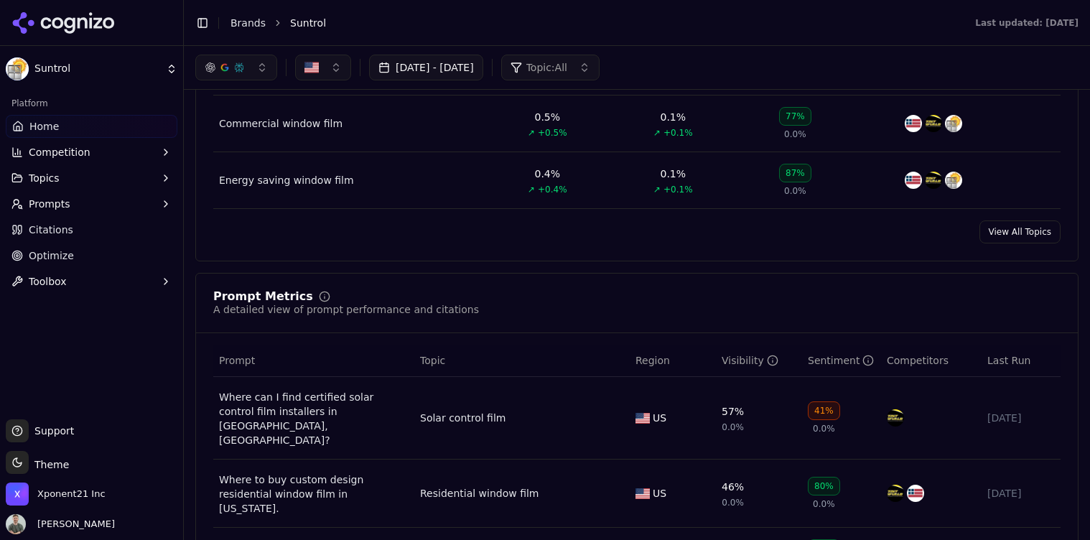
scroll to position [693, 0]
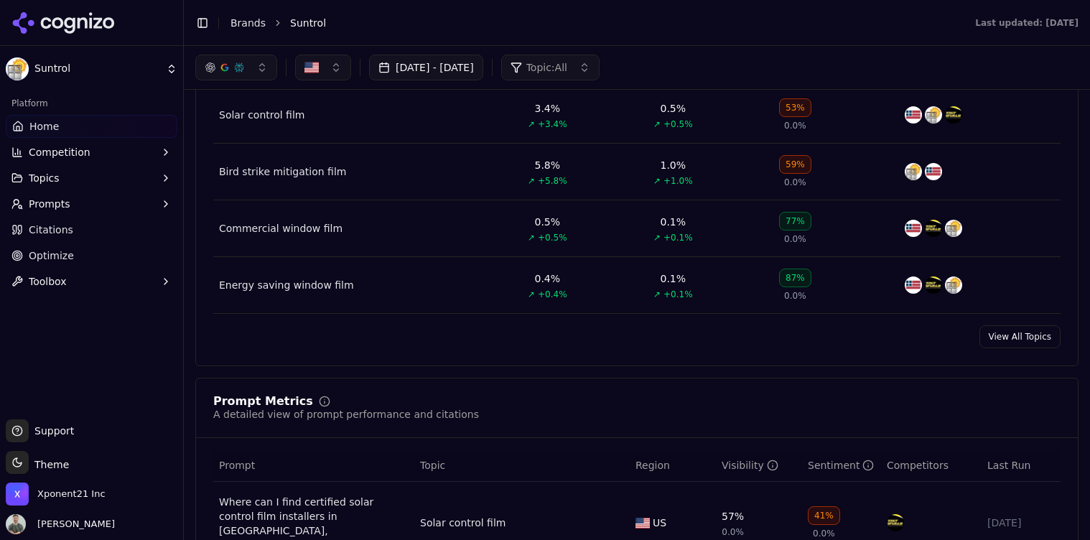
click at [1033, 340] on link "View All Topics" at bounding box center [1020, 336] width 81 height 23
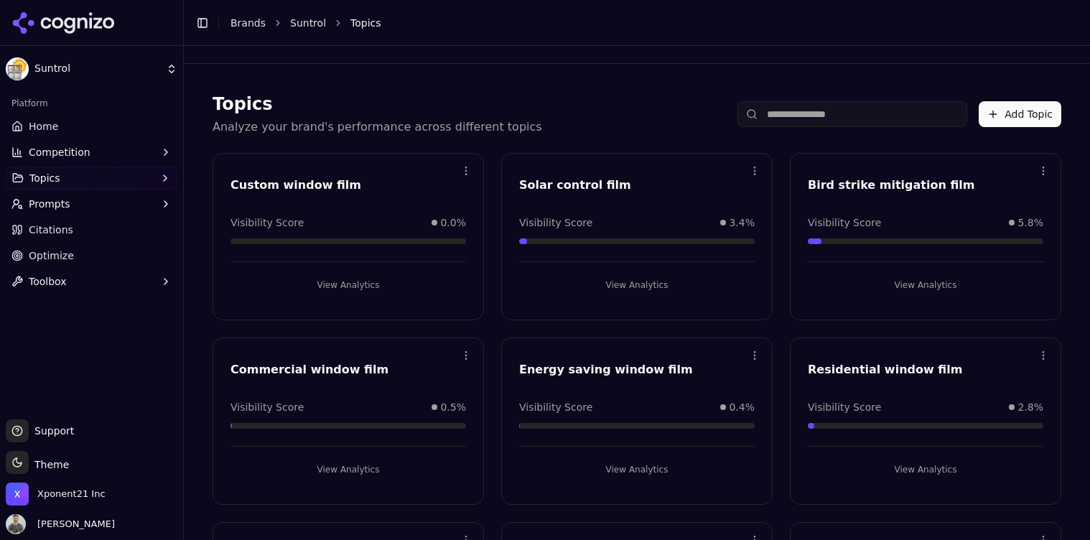
click at [997, 118] on button "Add Topic" at bounding box center [1020, 114] width 83 height 26
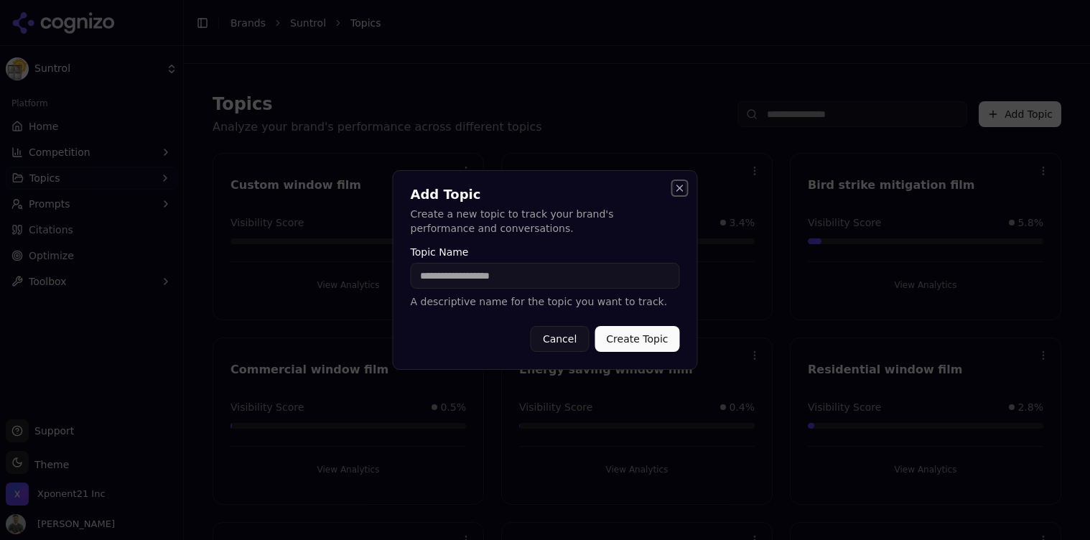
click at [682, 190] on button "Close" at bounding box center [679, 187] width 11 height 11
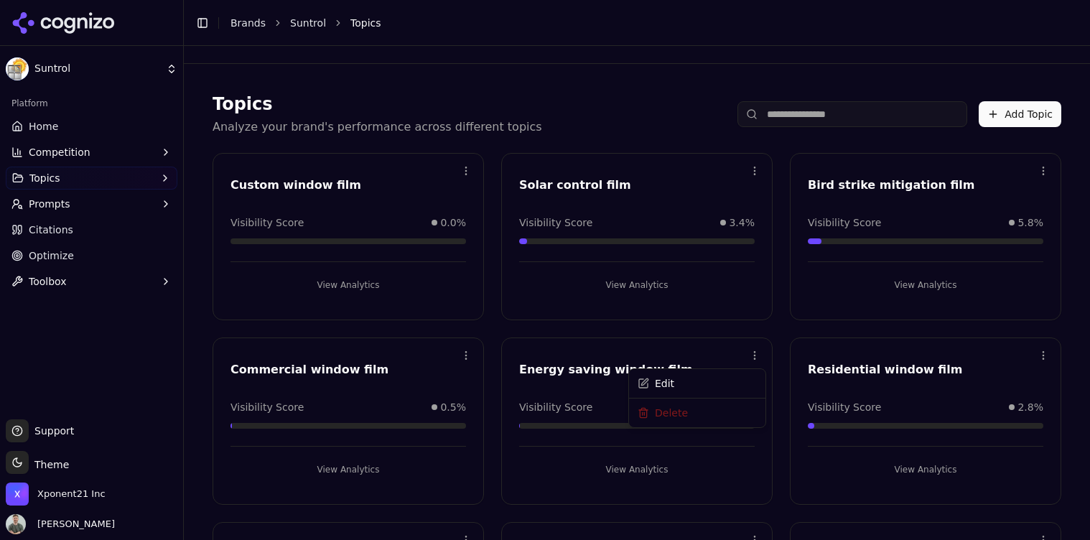
click at [754, 356] on html "Suntrol Platform Home Competition Topics Prompts Citations Optimize Toolbox Sup…" at bounding box center [545, 270] width 1090 height 540
click at [647, 419] on div "Delete" at bounding box center [697, 414] width 131 height 23
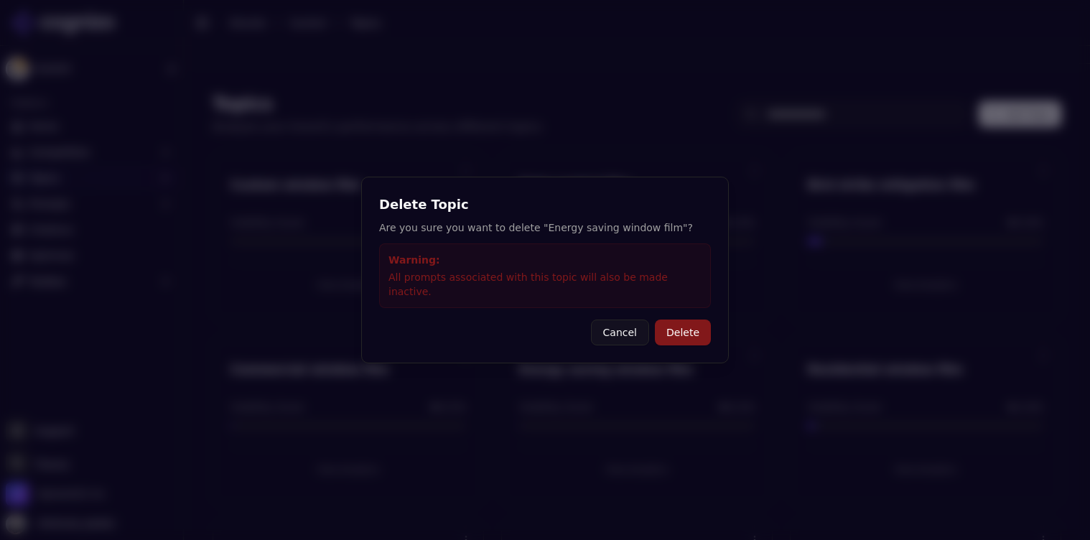
click at [669, 327] on button "Delete" at bounding box center [683, 333] width 56 height 26
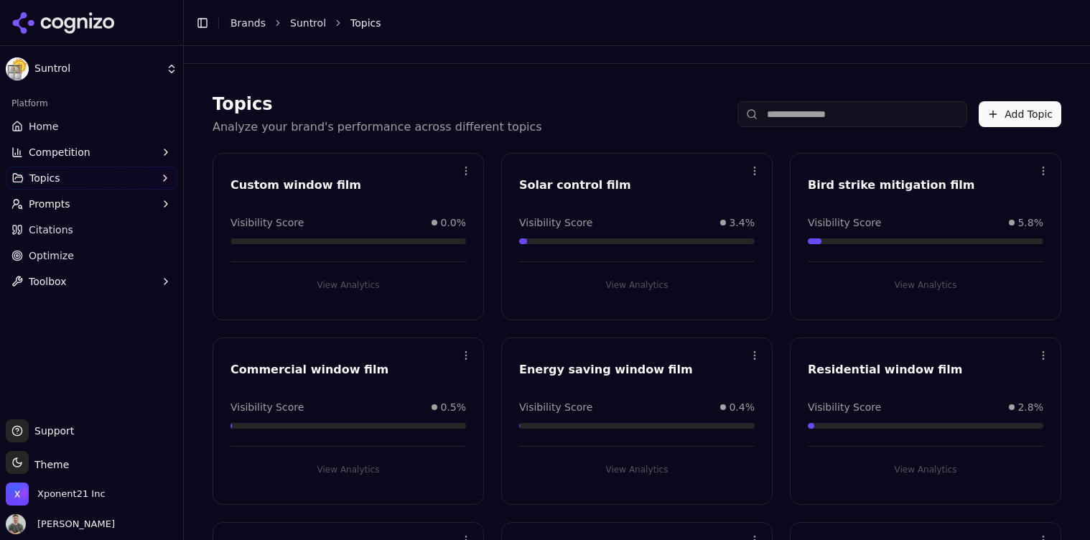
click at [463, 356] on html "Suntrol Platform Home Competition Topics Prompts Citations Optimize Toolbox Sup…" at bounding box center [545, 270] width 1090 height 540
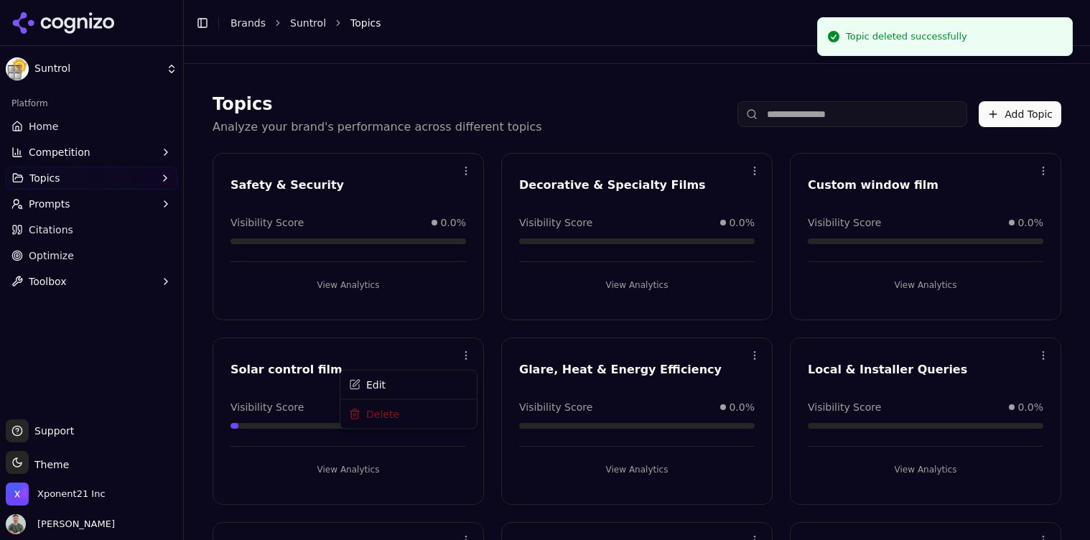
click at [454, 85] on html "Suntrol Platform Home Competition Topics Prompts Citations Optimize Toolbox Sup…" at bounding box center [545, 270] width 1090 height 540
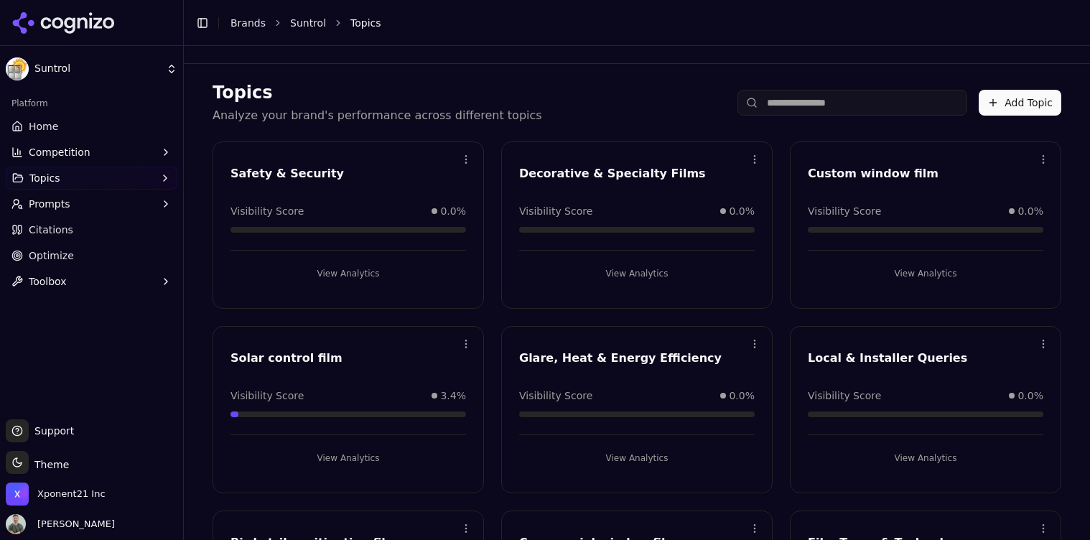
click at [1023, 101] on button "Add Topic" at bounding box center [1020, 103] width 83 height 26
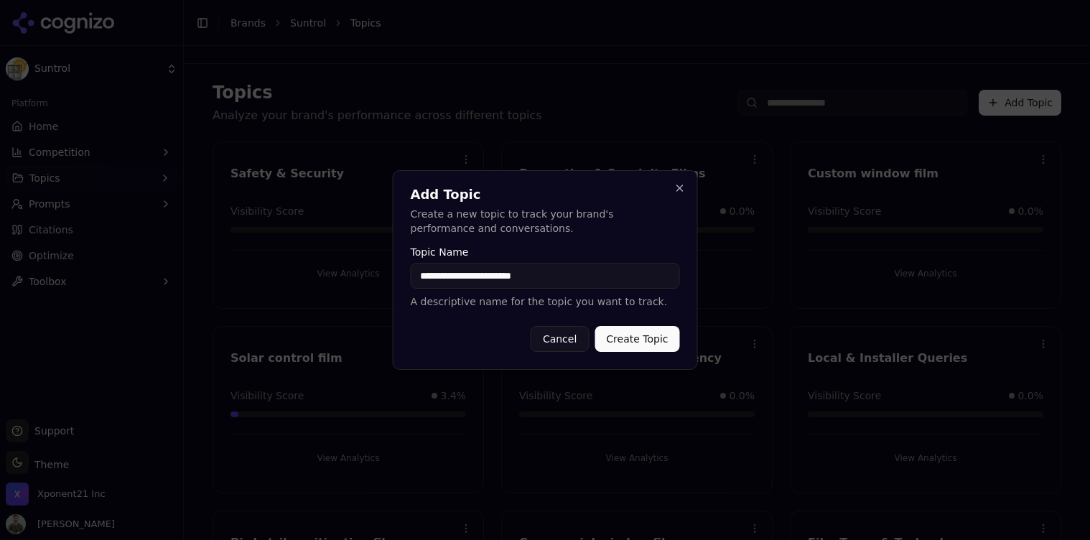
type input "**********"
drag, startPoint x: 616, startPoint y: 336, endPoint x: 623, endPoint y: 329, distance: 9.7
click at [618, 335] on button "Create Topic" at bounding box center [637, 339] width 85 height 26
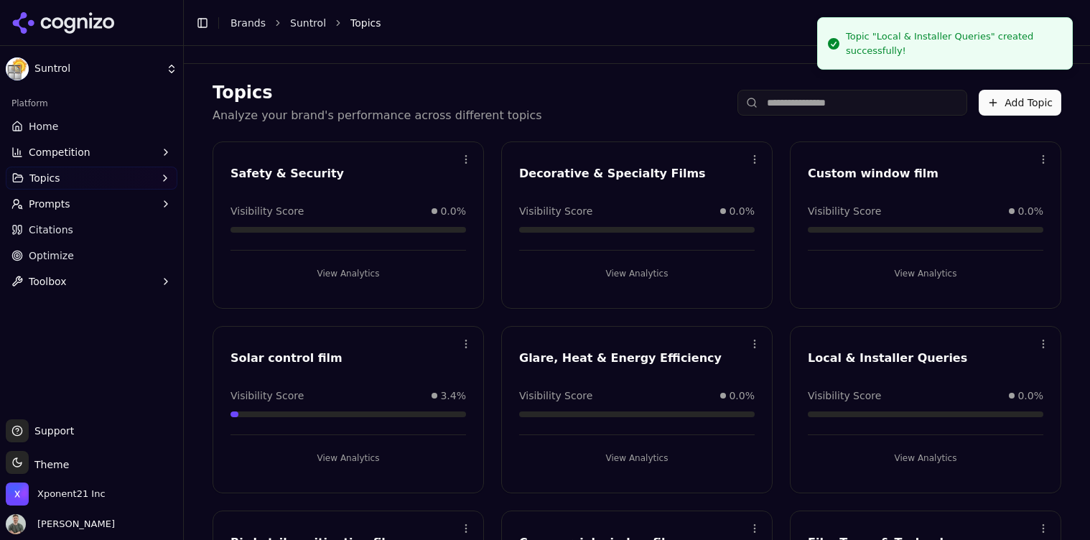
click at [1024, 96] on button "Add Topic" at bounding box center [1020, 103] width 83 height 26
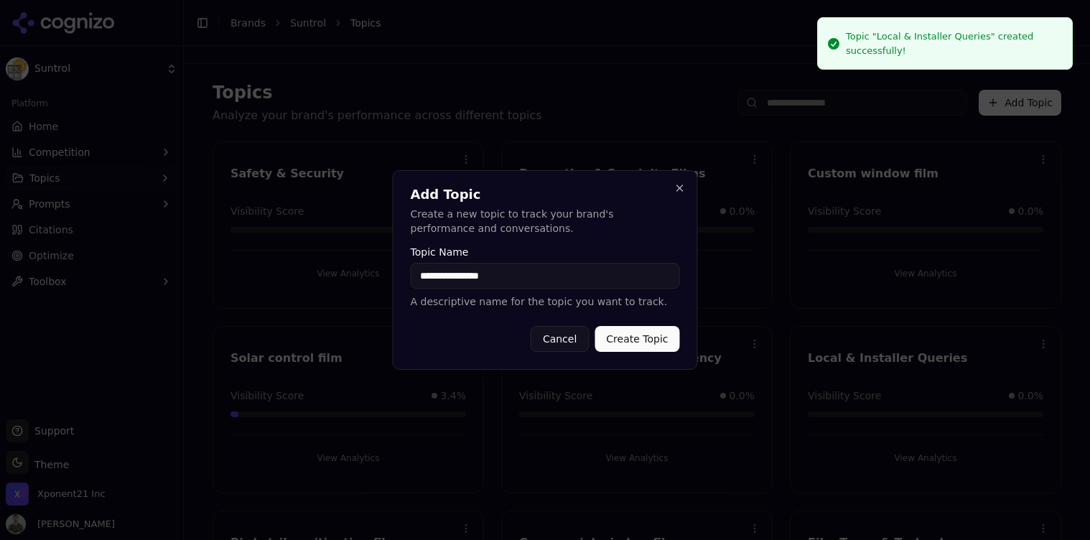
type input "**********"
click at [634, 336] on button "Create Topic" at bounding box center [637, 339] width 85 height 26
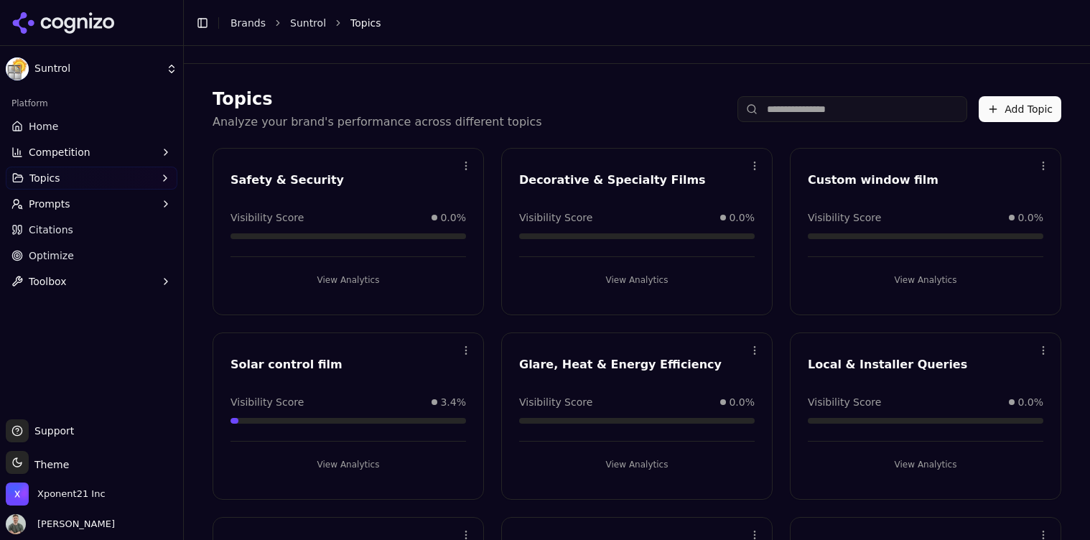
scroll to position [0, 0]
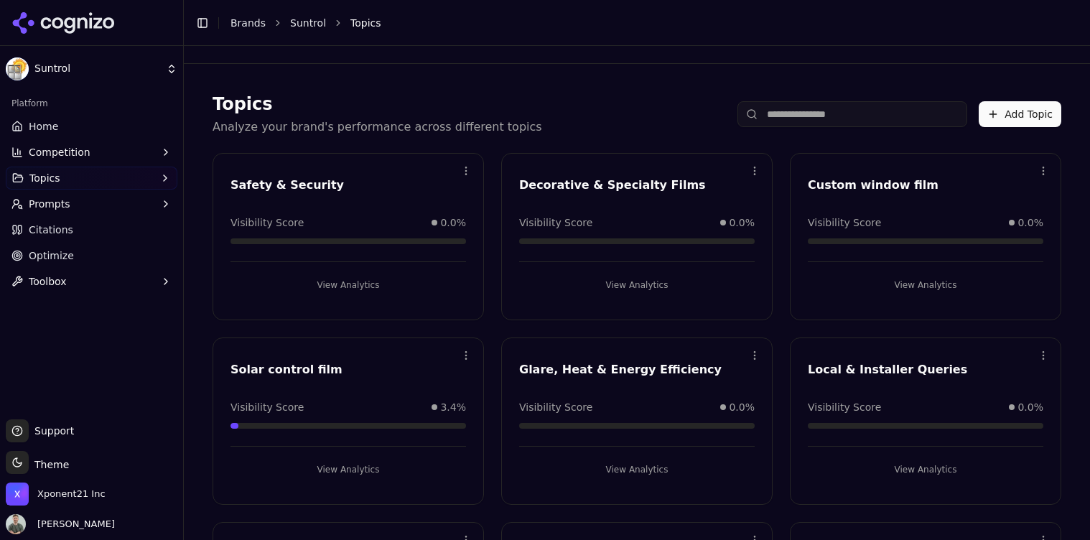
click at [246, 24] on link "Brands" at bounding box center [248, 22] width 35 height 11
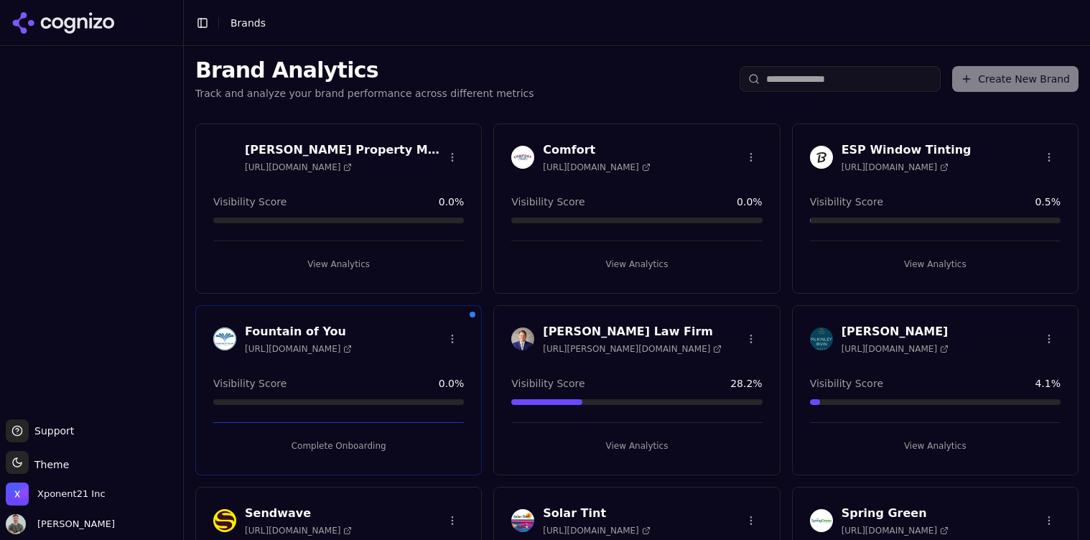
click at [937, 147] on h3 "ESP Window Tinting" at bounding box center [907, 149] width 130 height 17
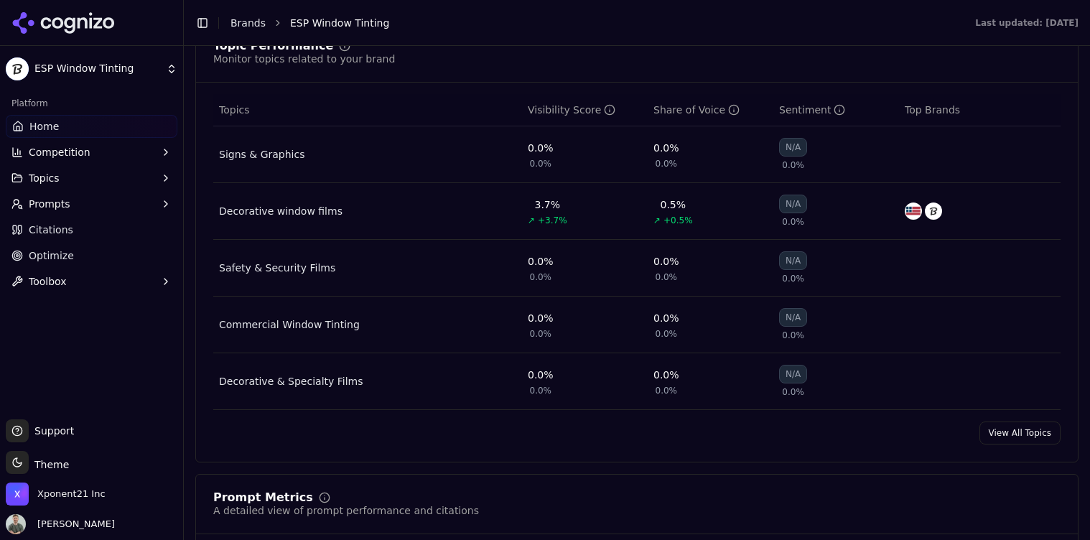
scroll to position [569, 0]
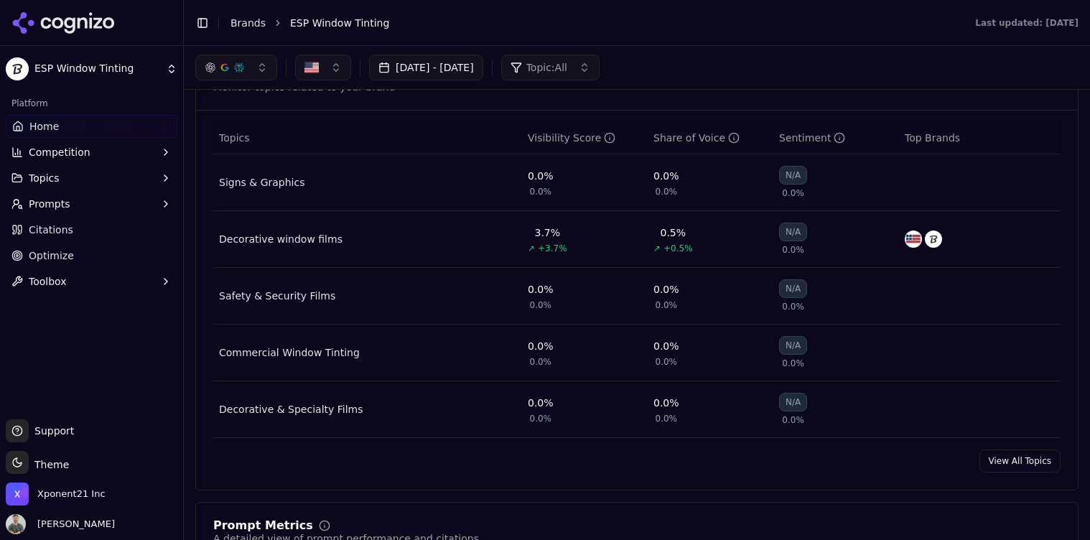
click at [1018, 465] on link "View All Topics" at bounding box center [1020, 461] width 81 height 23
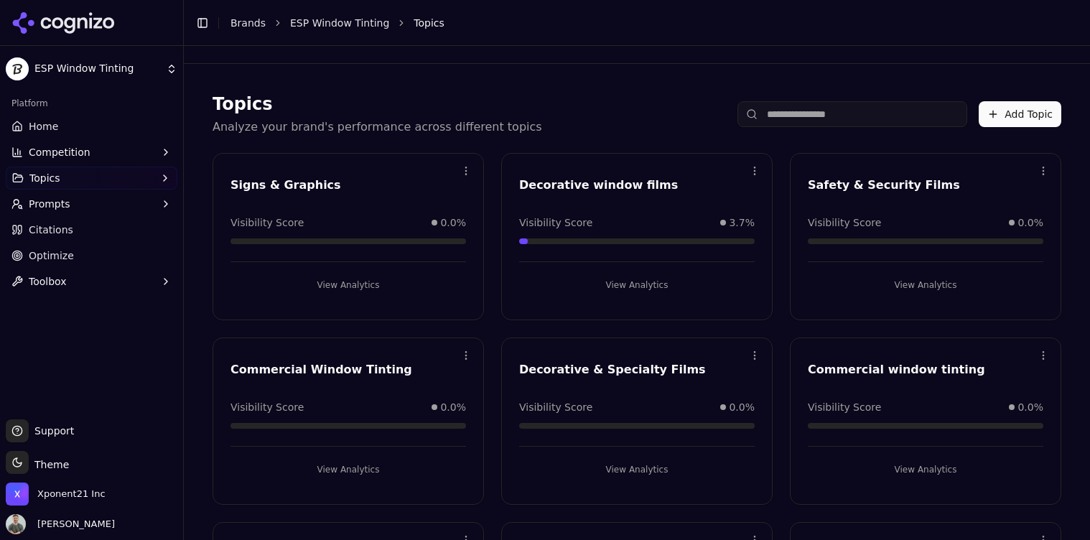
click at [119, 131] on link "Home" at bounding box center [92, 126] width 172 height 23
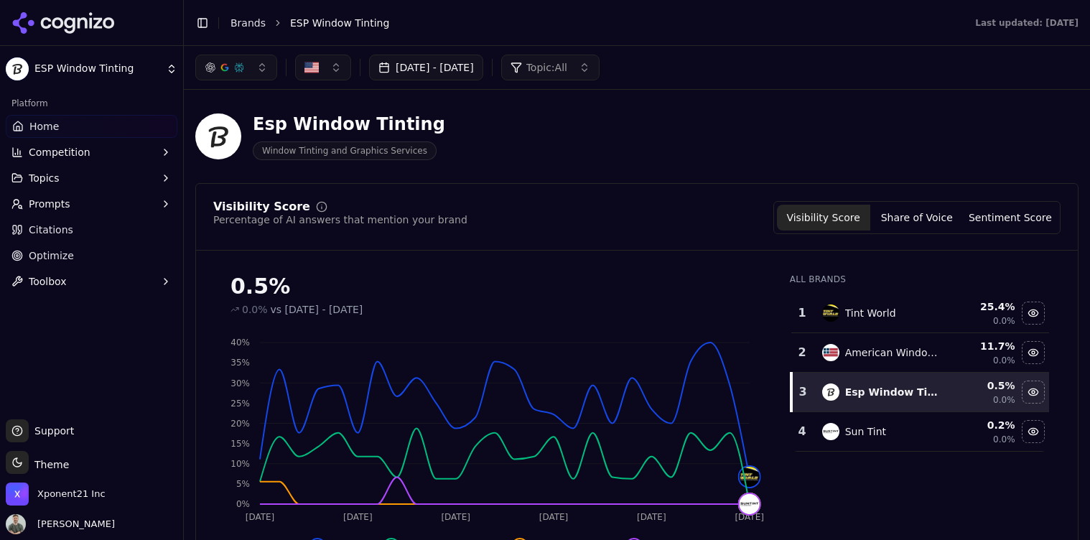
click at [233, 24] on link "Brands" at bounding box center [248, 22] width 35 height 11
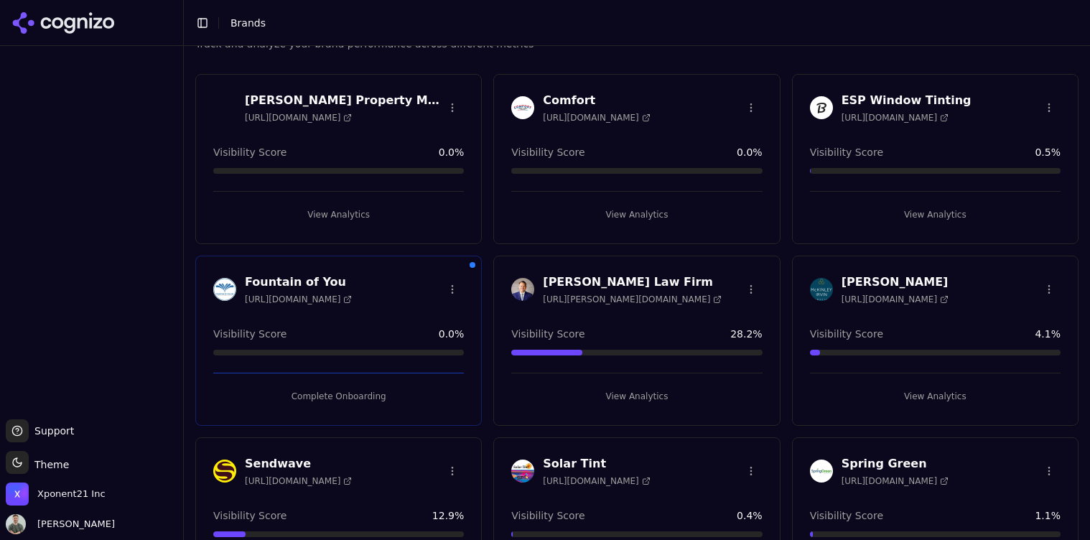
scroll to position [50, 0]
click at [135, 323] on div at bounding box center [91, 233] width 183 height 362
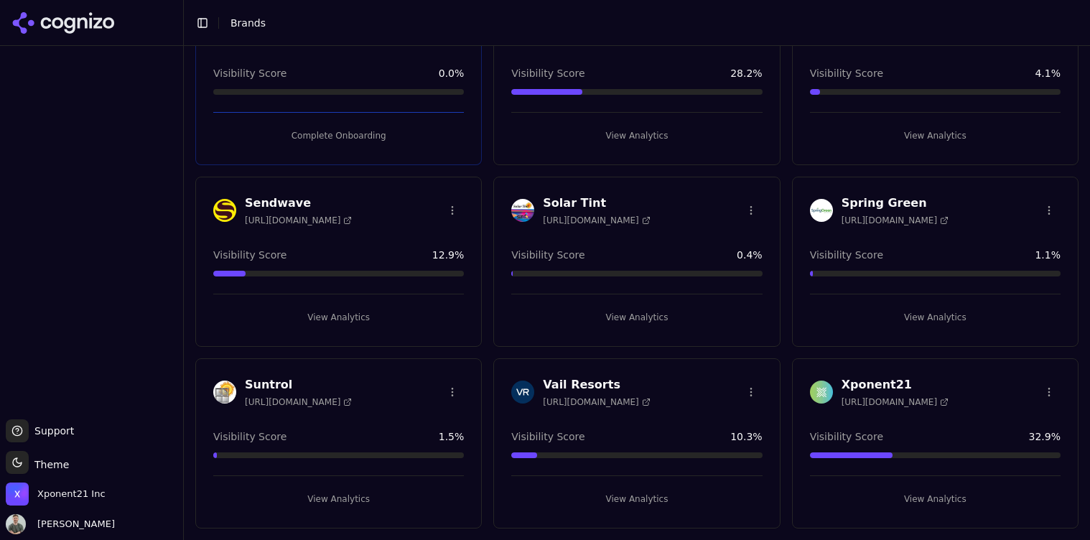
scroll to position [306, 0]
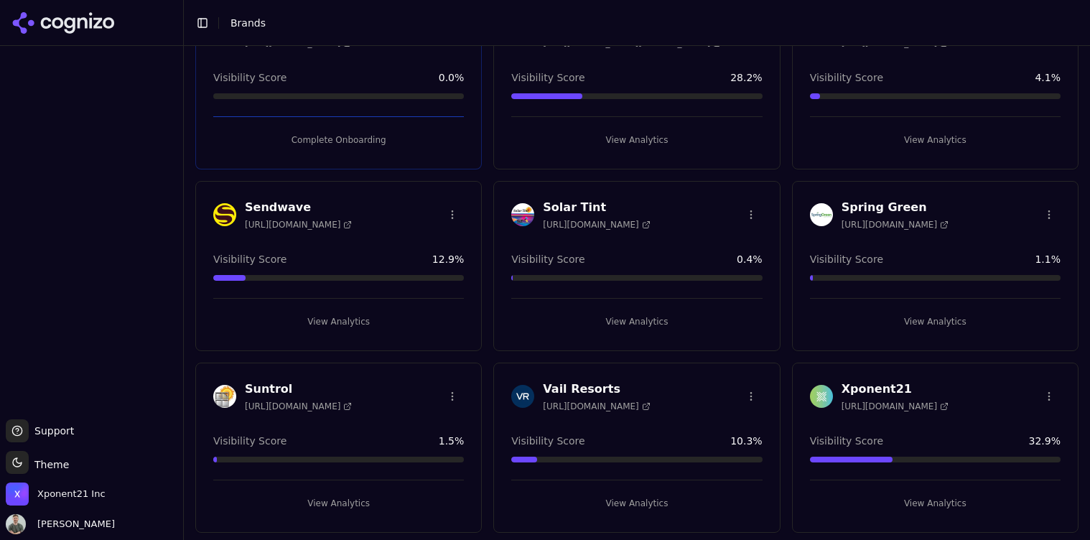
click at [358, 506] on button "View Analytics" at bounding box center [338, 503] width 251 height 23
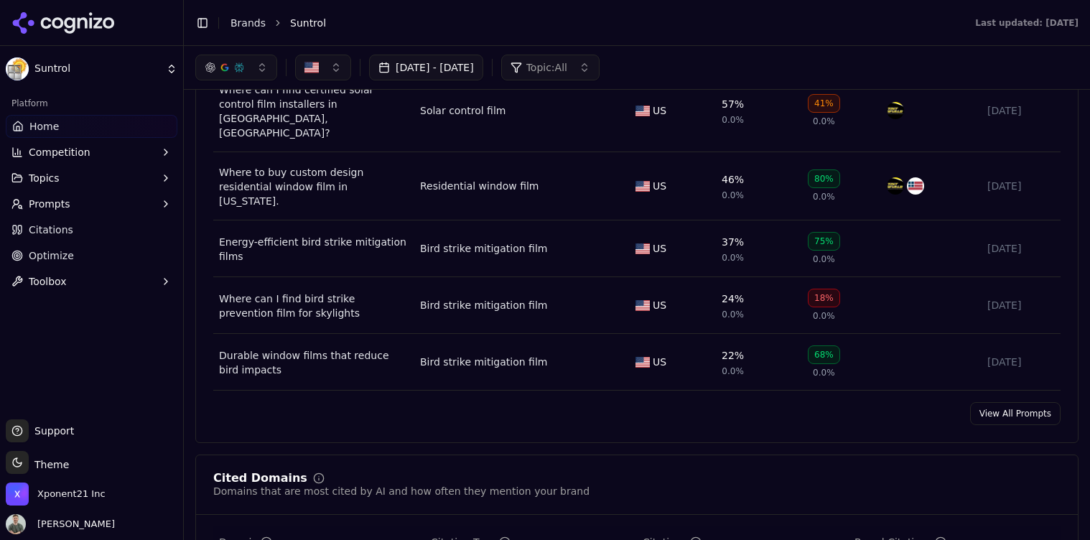
scroll to position [1030, 0]
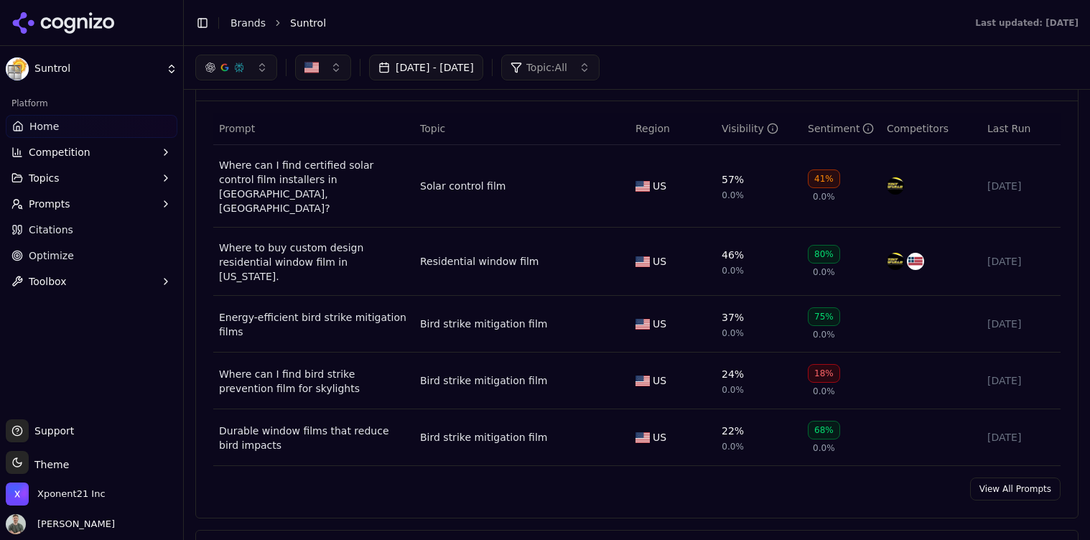
click at [262, 241] on div "Where to buy custom design residential window film in [US_STATE]." at bounding box center [314, 262] width 190 height 43
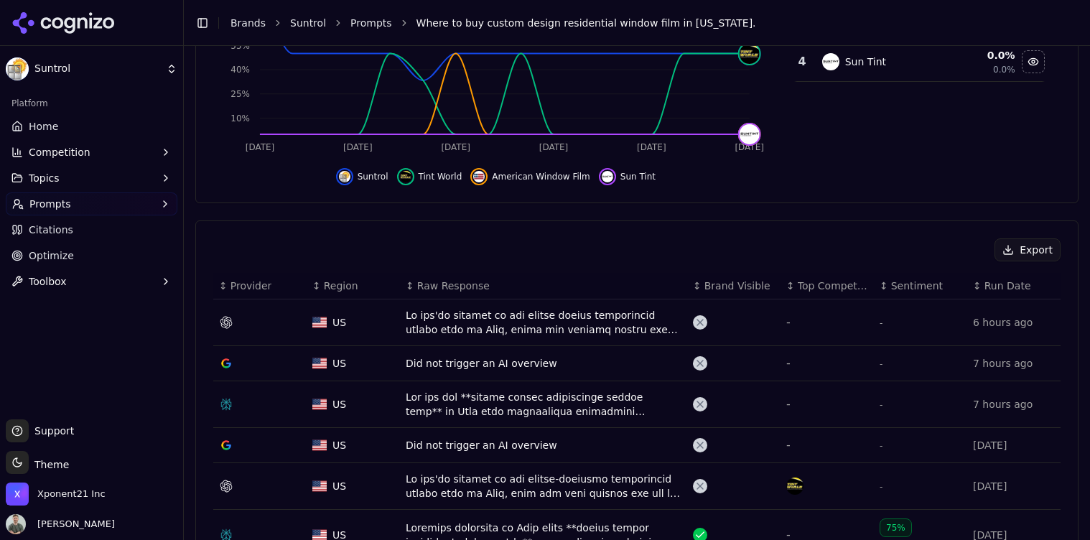
scroll to position [345, 0]
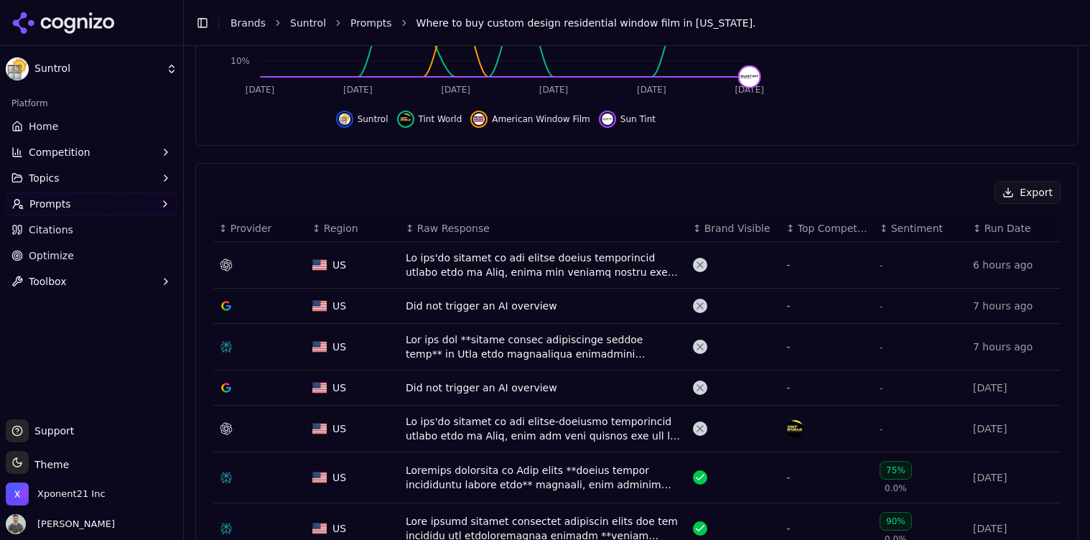
click at [718, 233] on span "Brand Visible" at bounding box center [738, 228] width 66 height 14
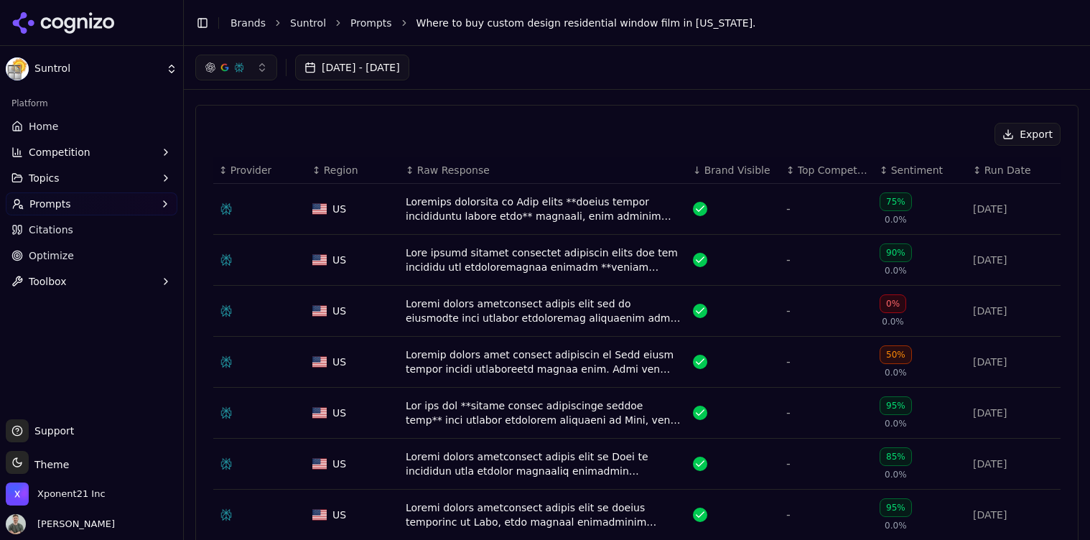
scroll to position [403, 0]
click at [530, 218] on div "Data table" at bounding box center [544, 209] width 276 height 29
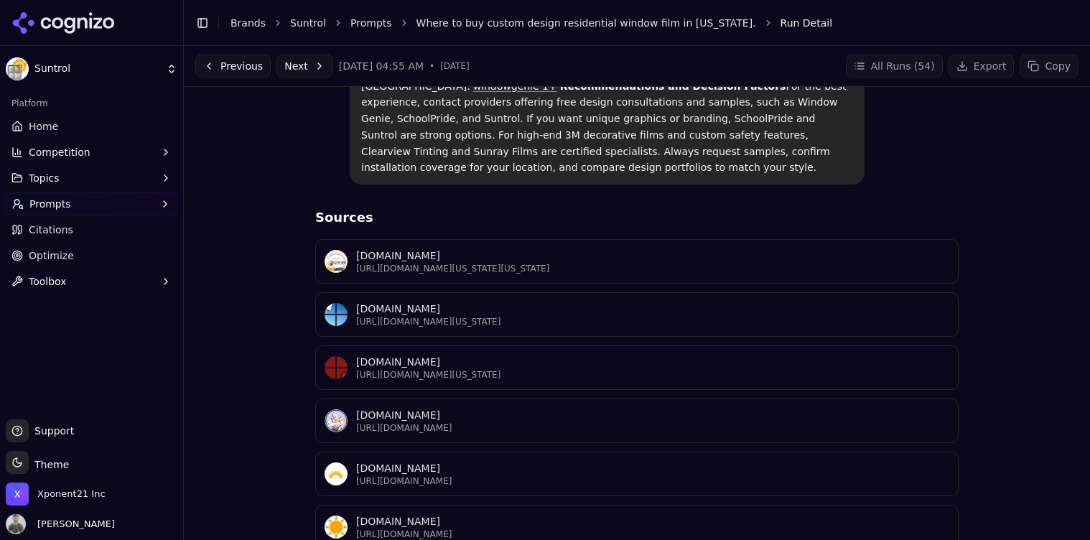
scroll to position [1235, 0]
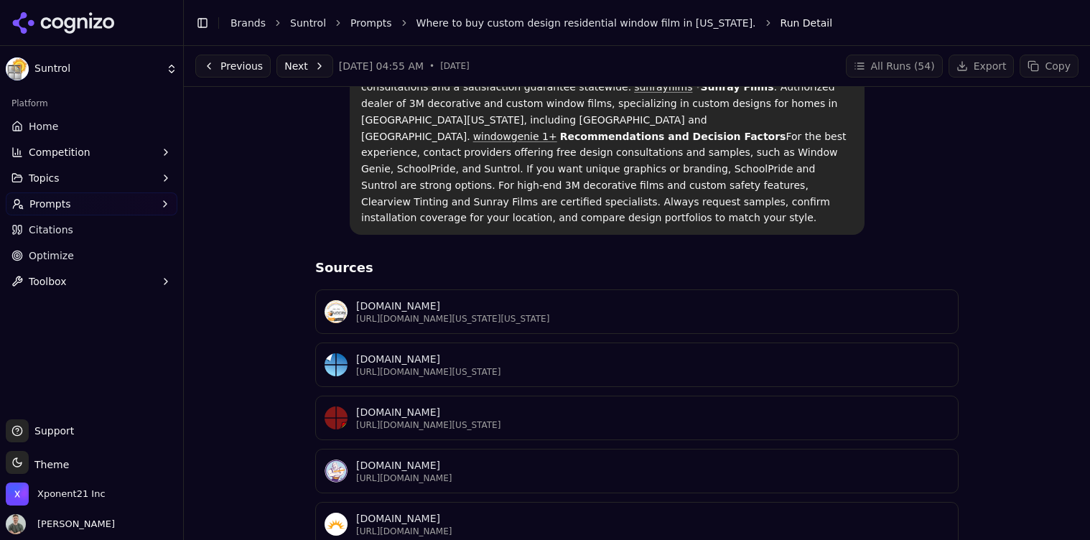
click at [237, 58] on button "Previous" at bounding box center [232, 66] width 75 height 23
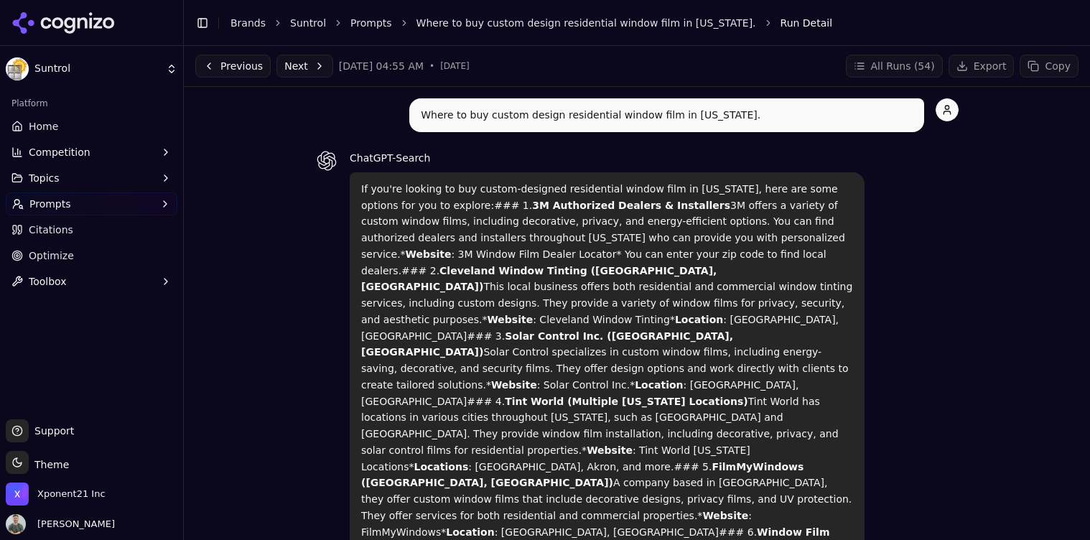
click at [312, 68] on button "Next" at bounding box center [305, 66] width 57 height 23
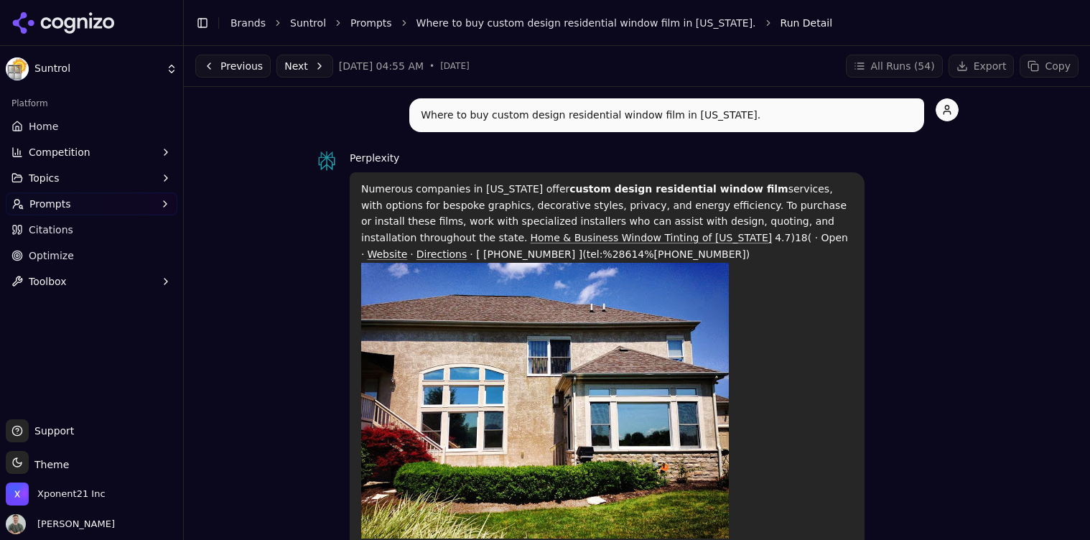
click at [490, 26] on link "Where to buy custom design residential window film in [US_STATE]." at bounding box center [587, 23] width 340 height 14
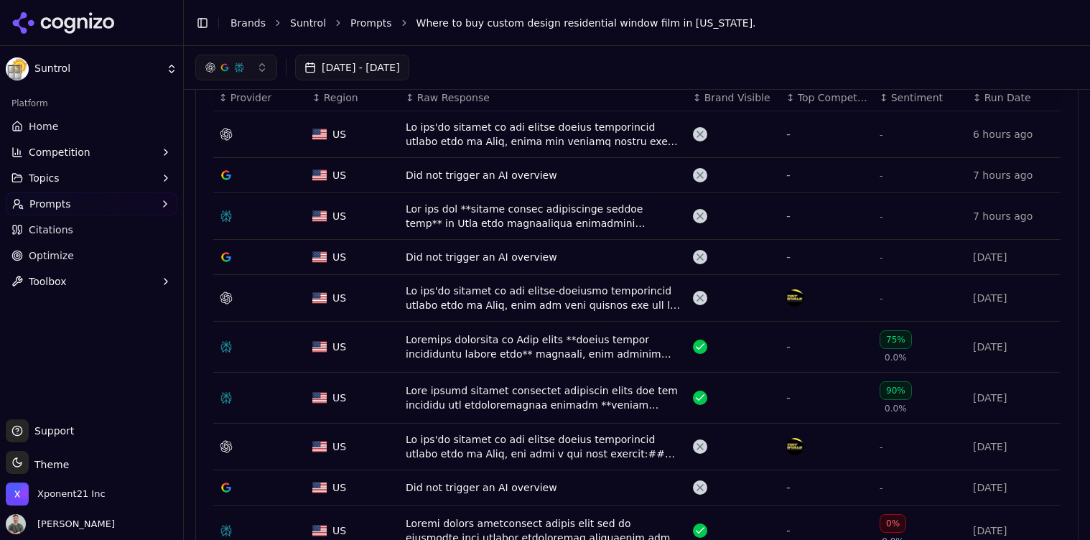
scroll to position [469, 0]
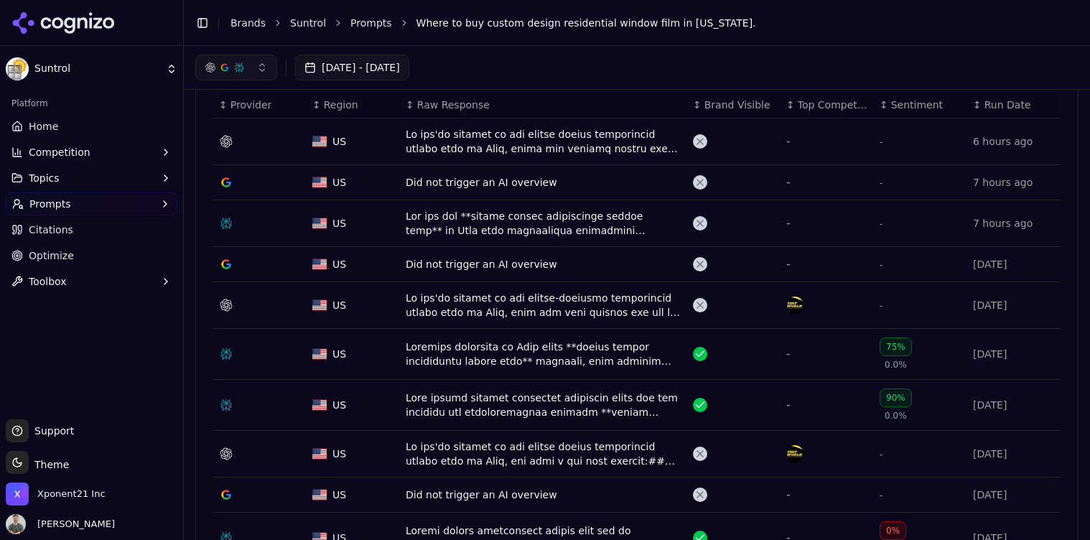
click at [715, 96] on th "↕ Brand Visible" at bounding box center [733, 105] width 93 height 27
click at [713, 103] on span "Brand Visible" at bounding box center [738, 105] width 66 height 14
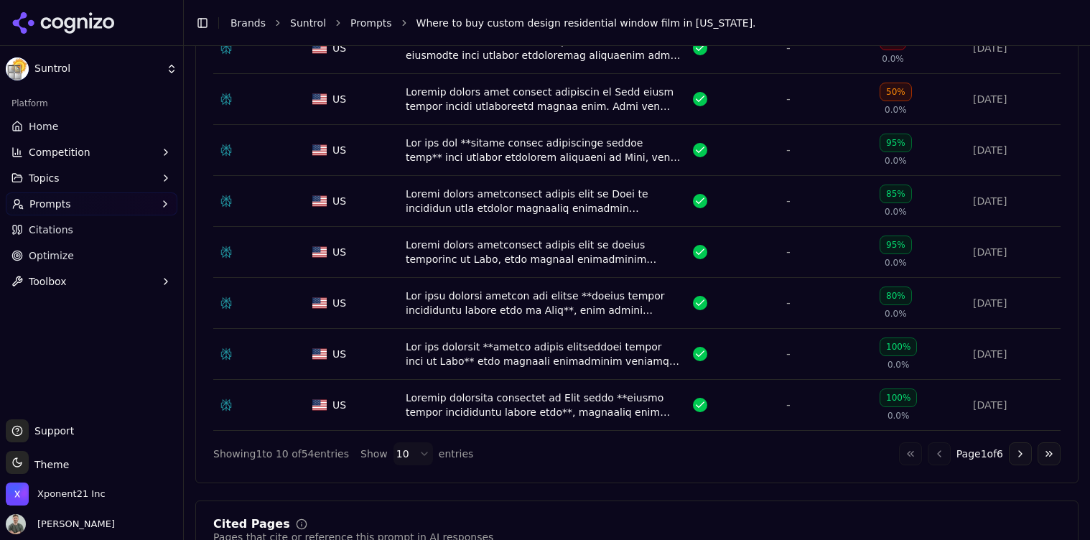
scroll to position [672, 0]
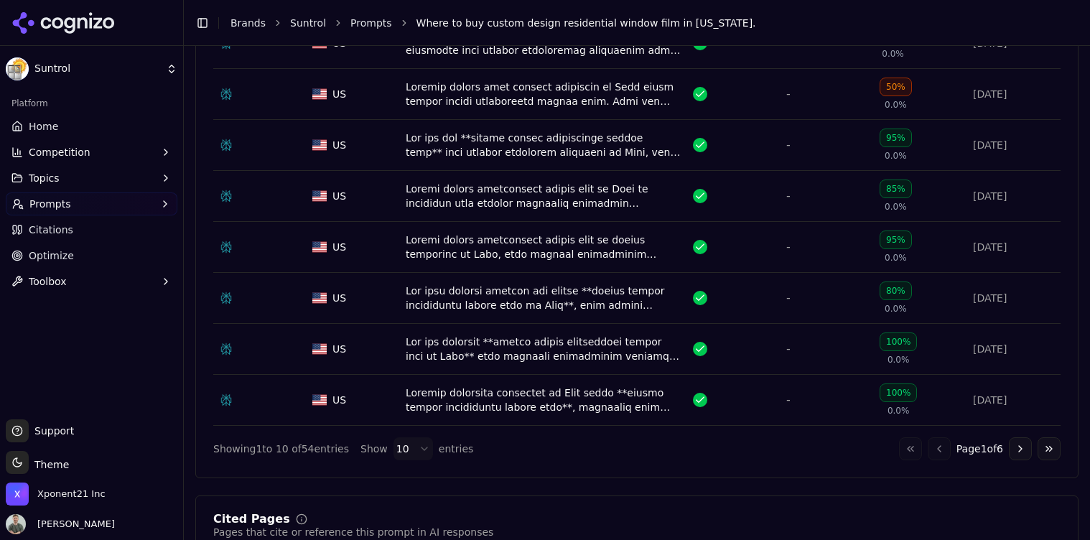
drag, startPoint x: 1026, startPoint y: 453, endPoint x: 978, endPoint y: 446, distance: 47.9
click at [1026, 454] on button "Go to next page" at bounding box center [1020, 448] width 23 height 23
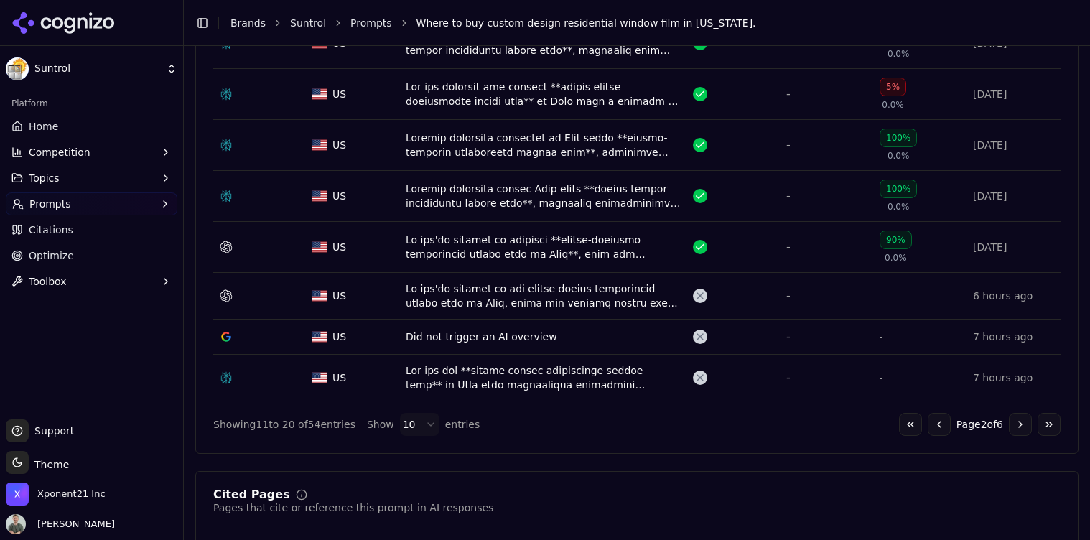
click at [274, 254] on div "Data table" at bounding box center [260, 247] width 82 height 14
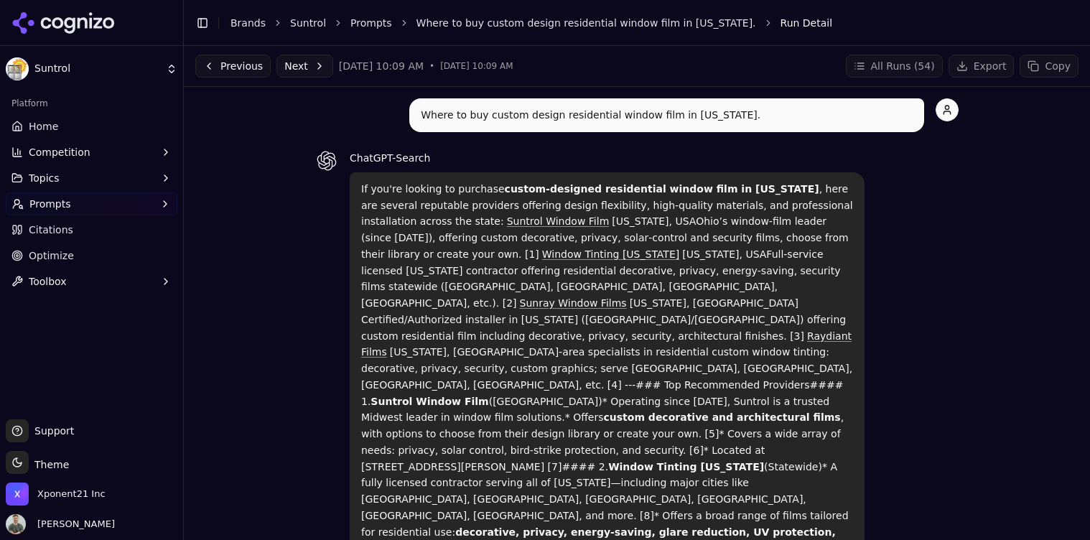
click at [98, 22] on icon at bounding box center [97, 22] width 9 height 11
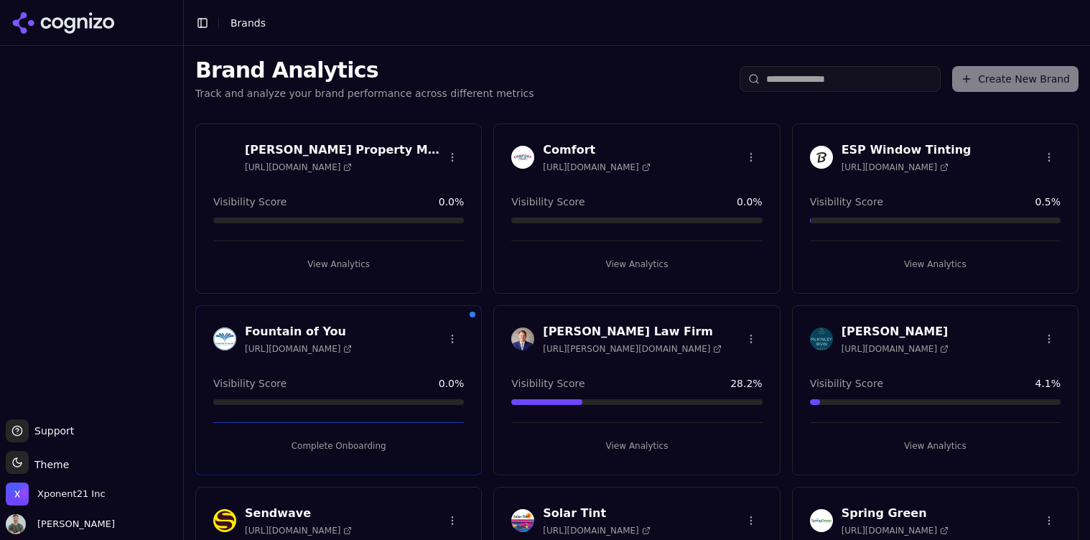
click at [556, 151] on h3 "Comfort" at bounding box center [596, 149] width 107 height 17
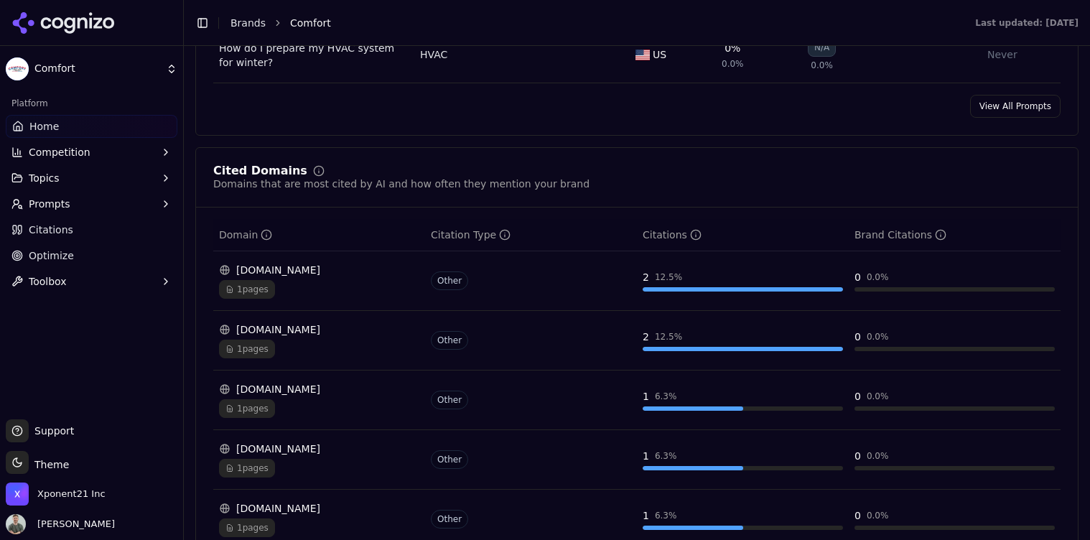
scroll to position [1465, 0]
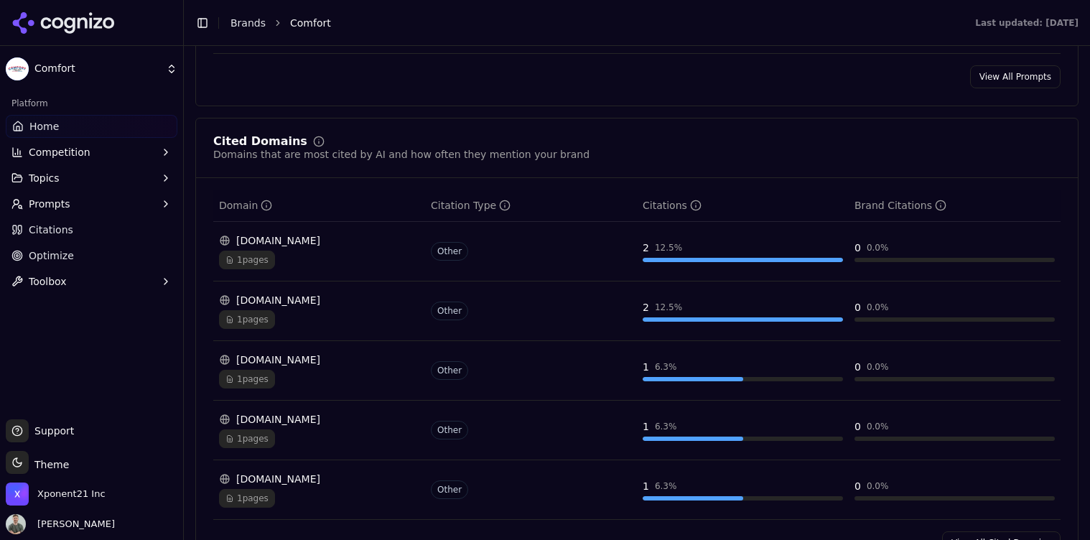
click at [56, 119] on span "Home" at bounding box center [43, 126] width 29 height 14
click at [231, 22] on link "Brands" at bounding box center [248, 22] width 35 height 11
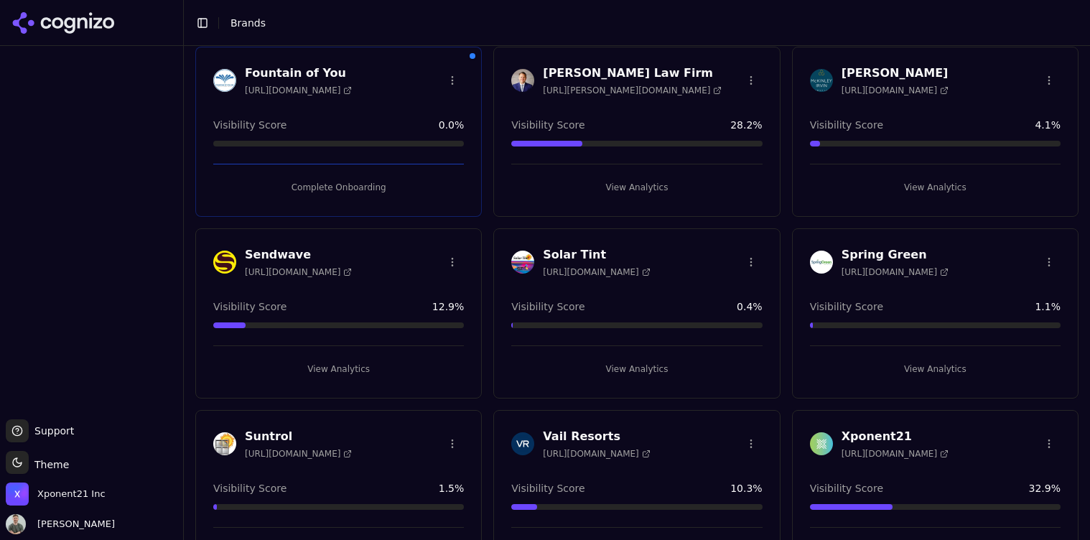
scroll to position [310, 0]
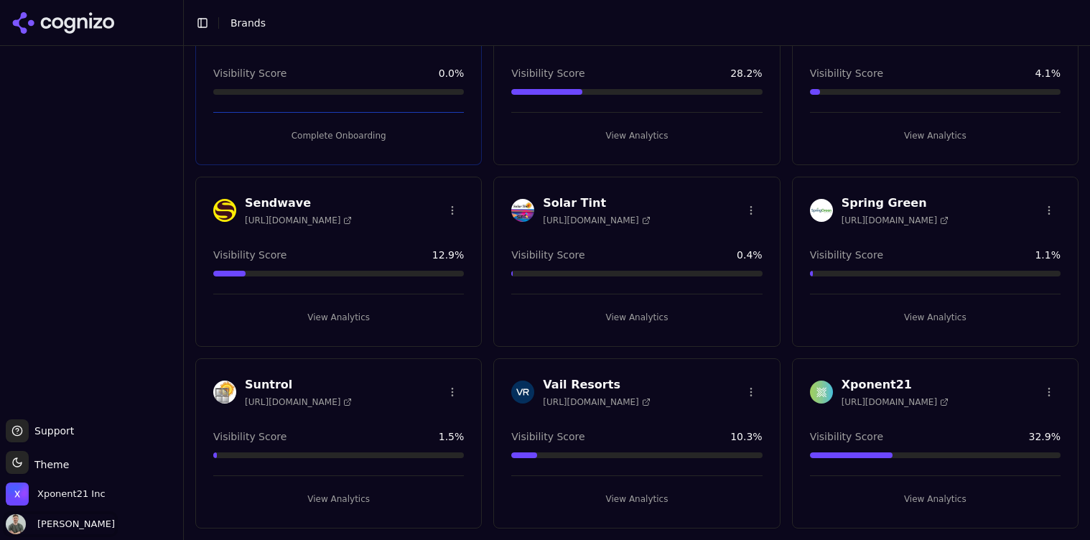
click at [74, 531] on span "[PERSON_NAME]" at bounding box center [60, 524] width 109 height 20
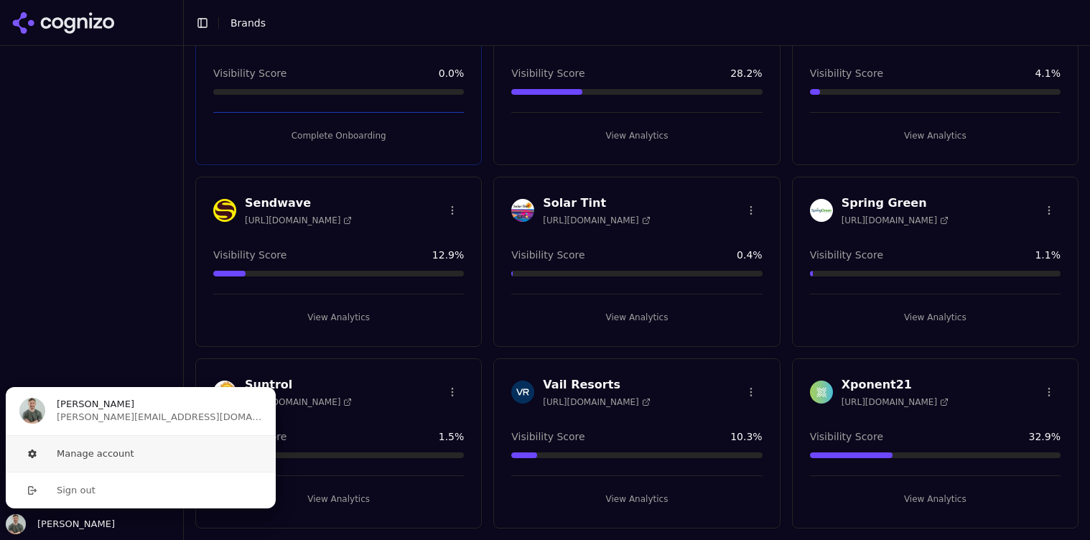
click at [96, 453] on button "Manage account" at bounding box center [140, 454] width 271 height 36
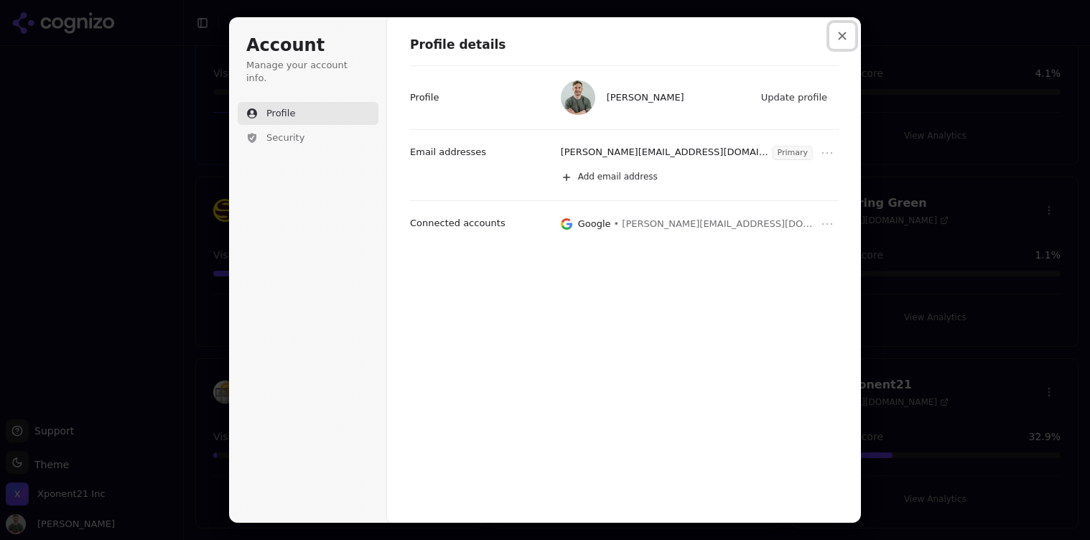
click at [837, 30] on button "Close modal" at bounding box center [843, 36] width 26 height 26
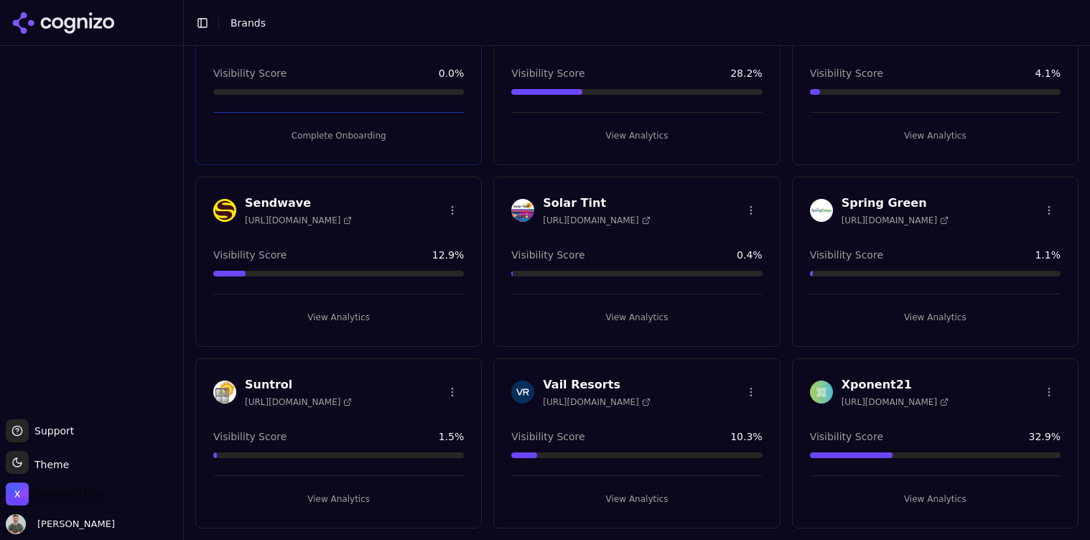
click at [79, 492] on span "Xponent21 Inc" at bounding box center [71, 494] width 68 height 13
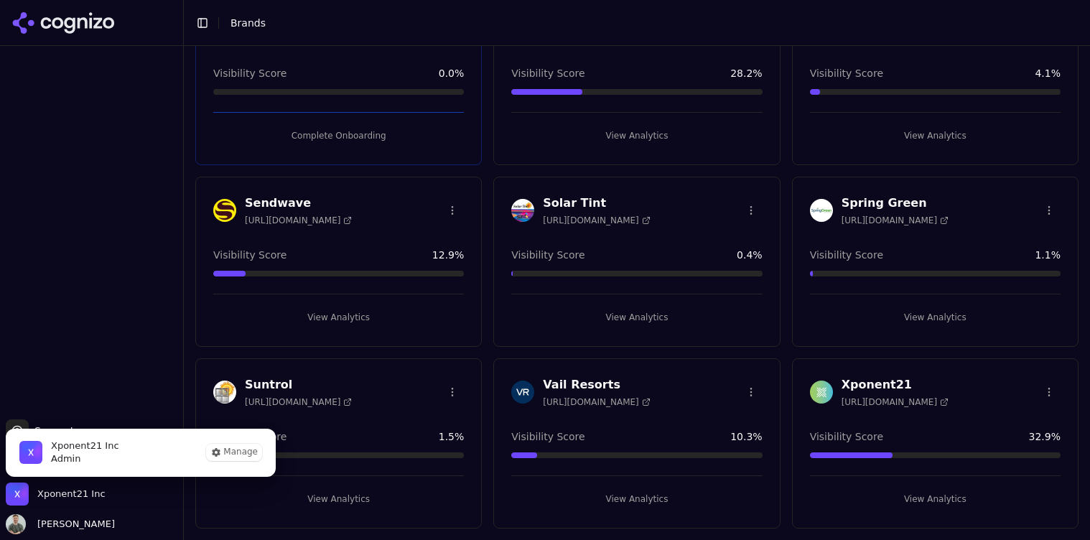
click at [83, 13] on icon at bounding box center [63, 23] width 104 height 22
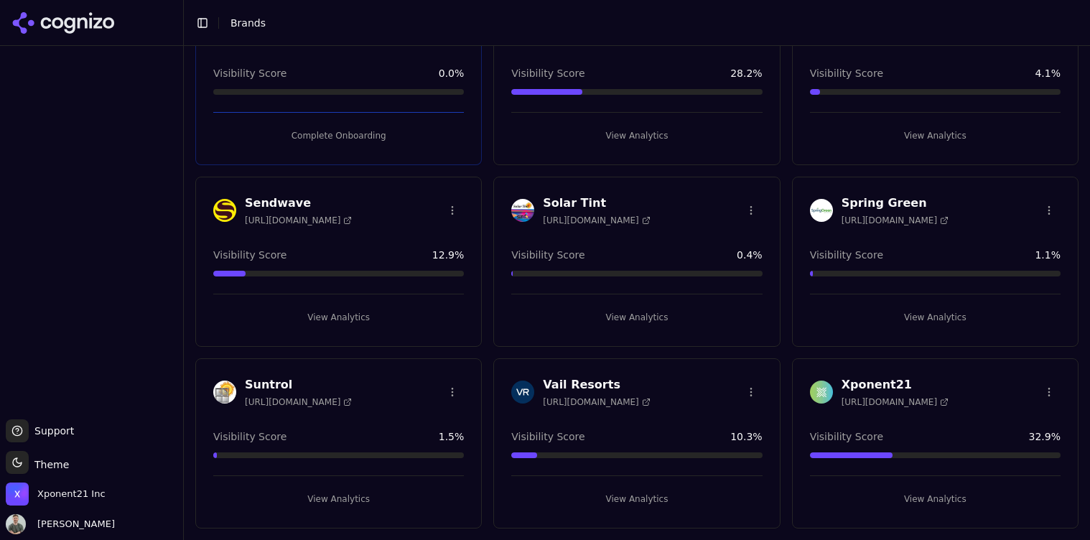
click at [37, 18] on icon at bounding box center [63, 23] width 104 height 22
click at [224, 22] on div "Toggle Sidebar Brands" at bounding box center [623, 23] width 878 height 20
drag, startPoint x: 240, startPoint y: 19, endPoint x: 185, endPoint y: 23, distance: 54.8
click at [226, 21] on div "Toggle Sidebar Brands" at bounding box center [623, 23] width 878 height 20
drag, startPoint x: 186, startPoint y: 23, endPoint x: 200, endPoint y: 24, distance: 14.4
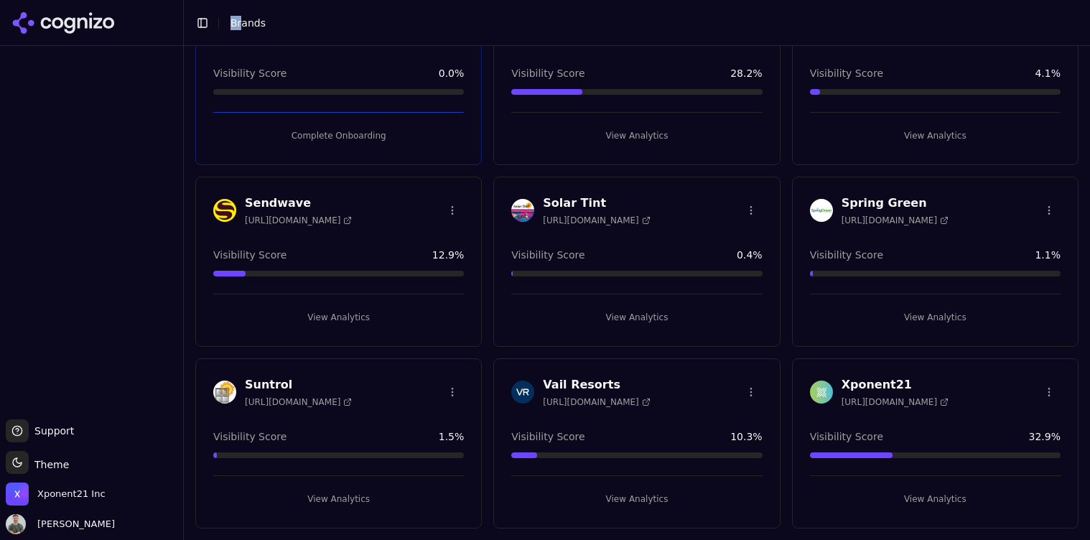
click at [200, 24] on div "Support Support Toggle theme Theme Xponent21 Inc [PERSON_NAME] Toggle Sidebar B…" at bounding box center [545, 270] width 1090 height 540
click at [200, 24] on button "Toggle Sidebar" at bounding box center [202, 23] width 20 height 20
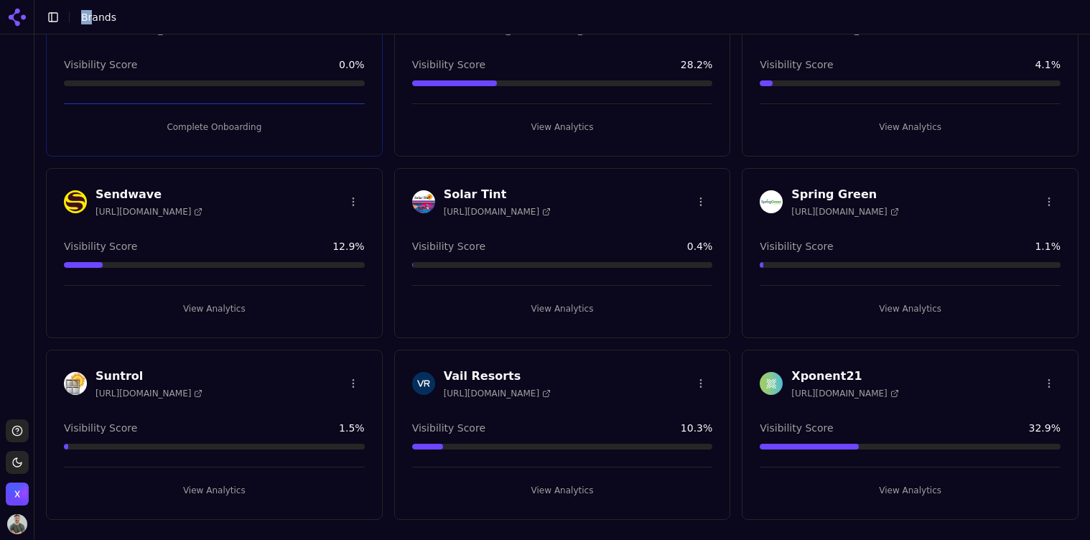
scroll to position [307, 0]
click at [50, 14] on button "Toggle Sidebar" at bounding box center [53, 17] width 20 height 20
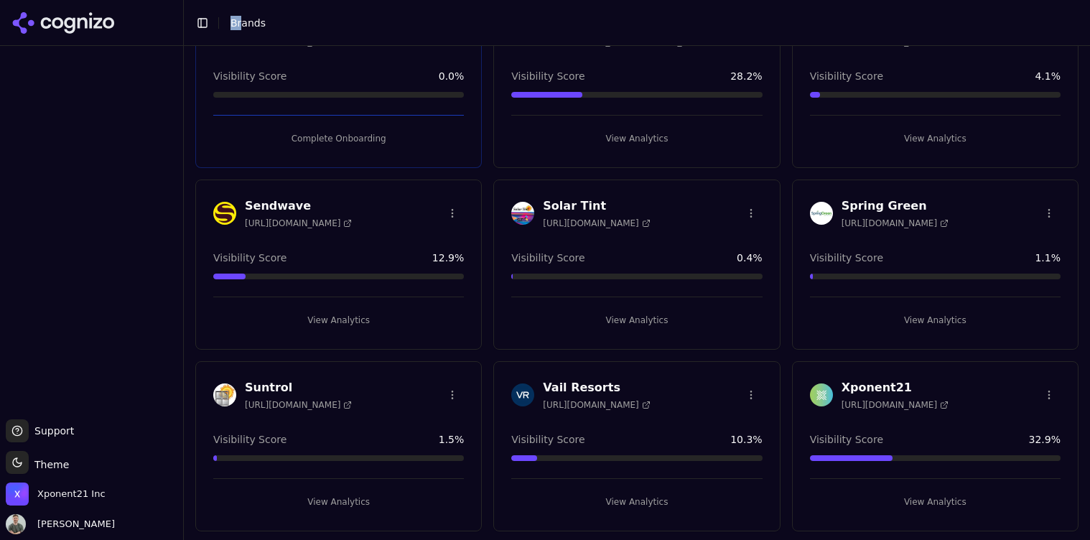
scroll to position [0, 0]
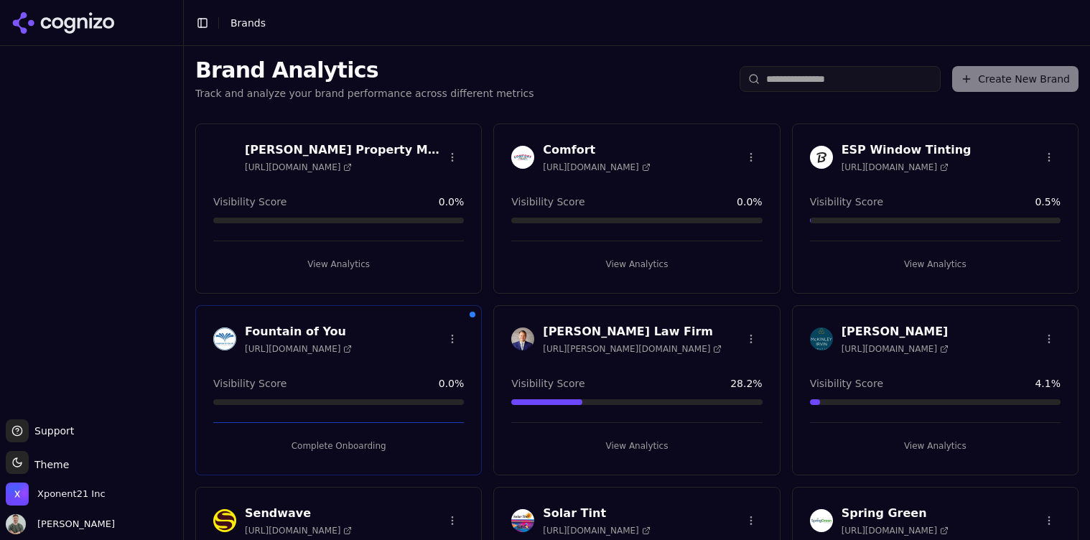
click at [794, 79] on input "search" at bounding box center [840, 79] width 201 height 26
drag, startPoint x: 511, startPoint y: 52, endPoint x: 437, endPoint y: 47, distance: 74.1
click at [511, 52] on div "Brand Analytics Track and analyze your brand performance across different metri…" at bounding box center [637, 79] width 906 height 66
